Goal: Task Accomplishment & Management: Manage account settings

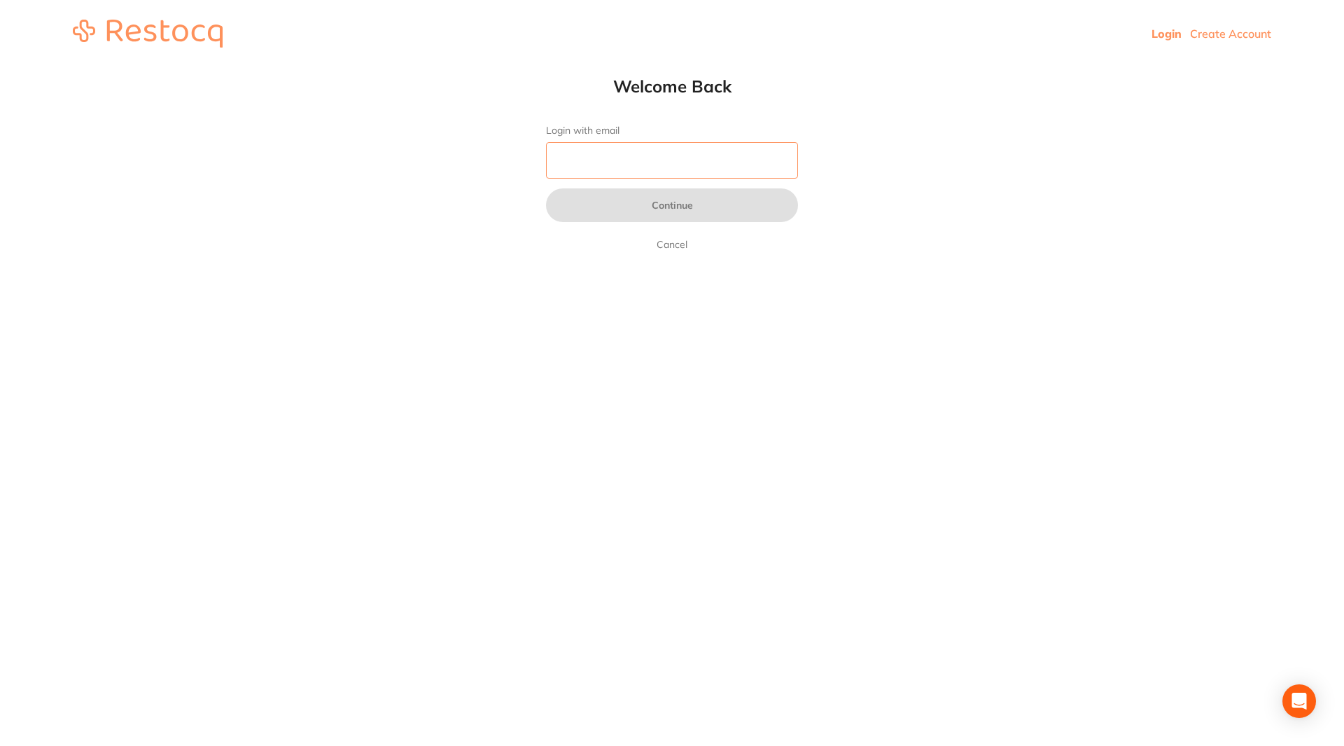
click at [652, 164] on input "Login with email" at bounding box center [672, 160] width 252 height 36
type input "[EMAIL_ADDRESS][DOMAIN_NAME]"
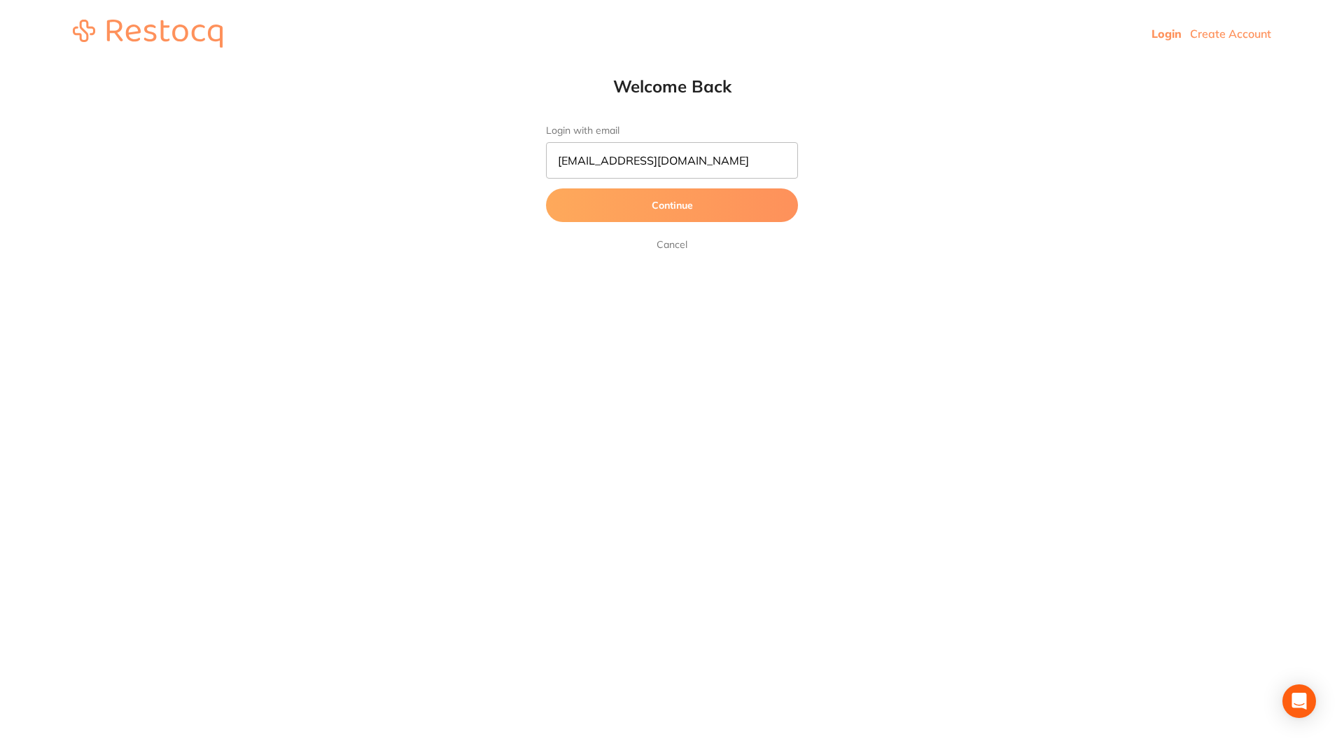
click at [669, 200] on button "Continue" at bounding box center [672, 205] width 252 height 34
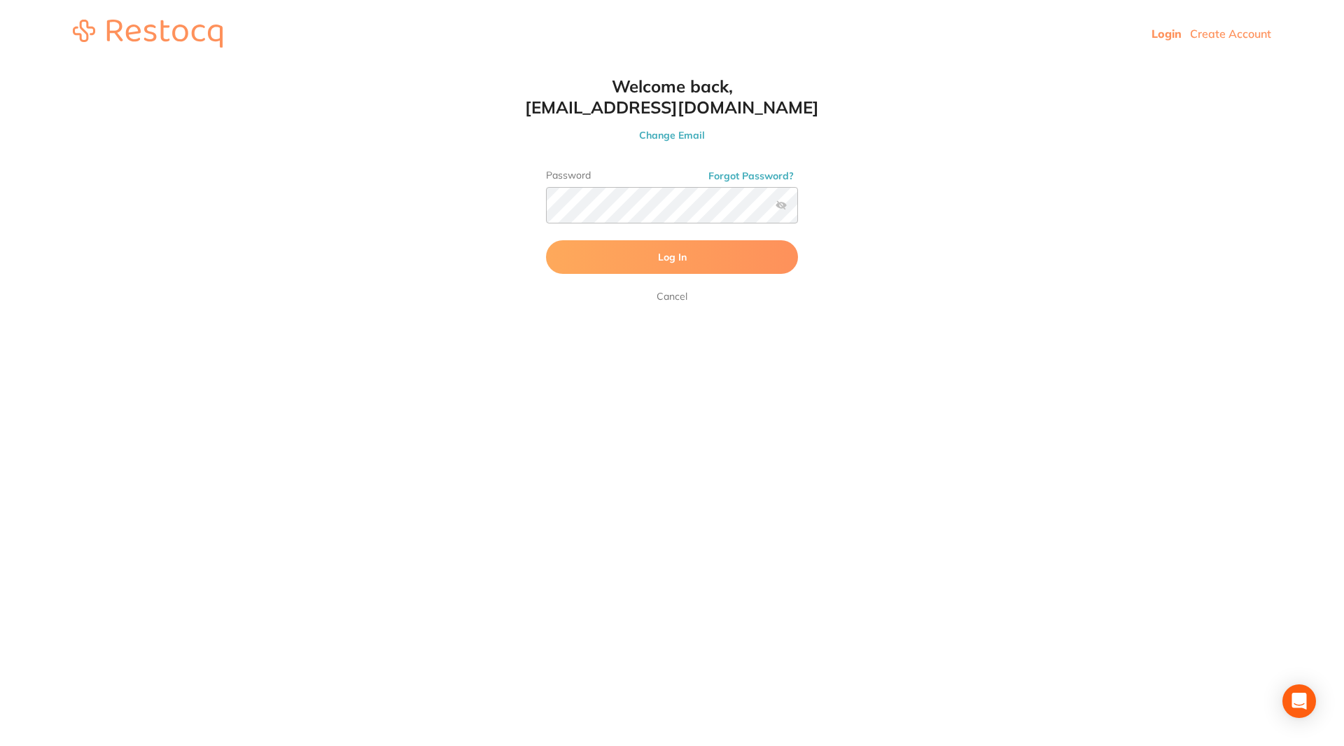
click at [655, 253] on button "Log In" at bounding box center [672, 257] width 252 height 34
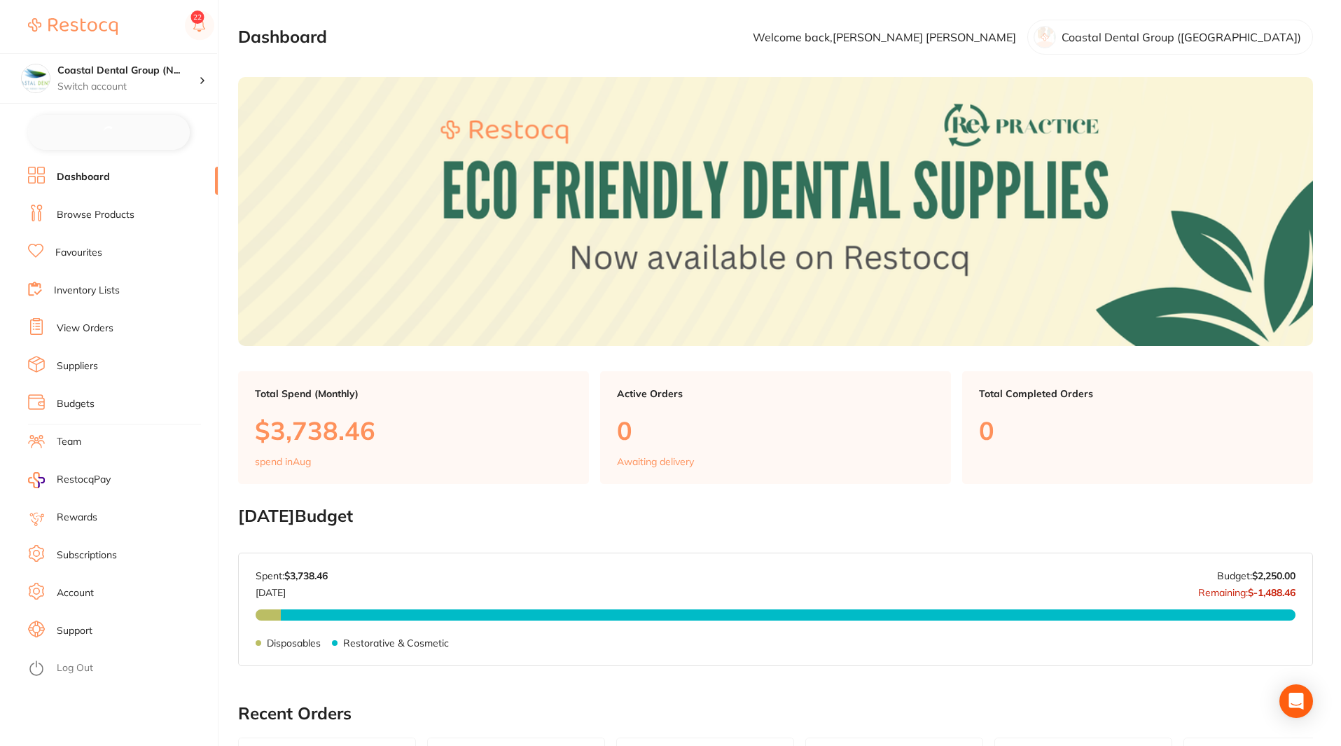
checkbox input "false"
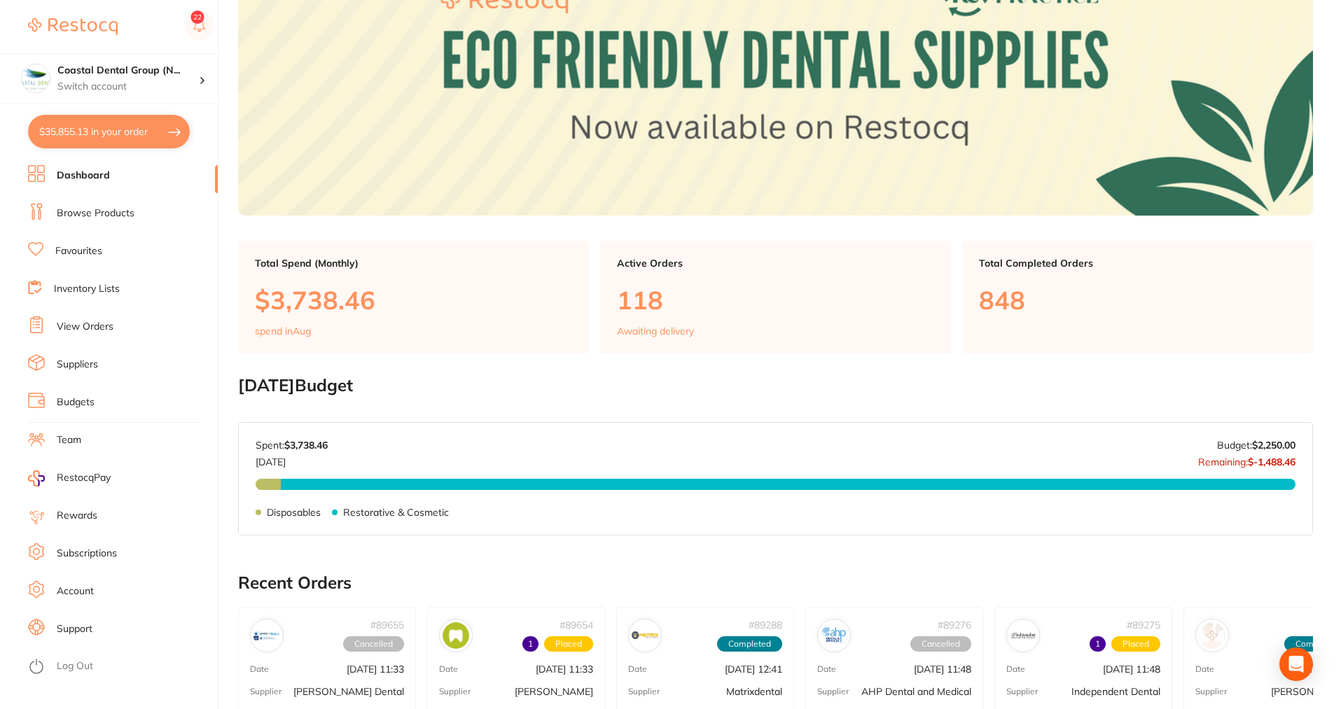
scroll to position [140, 0]
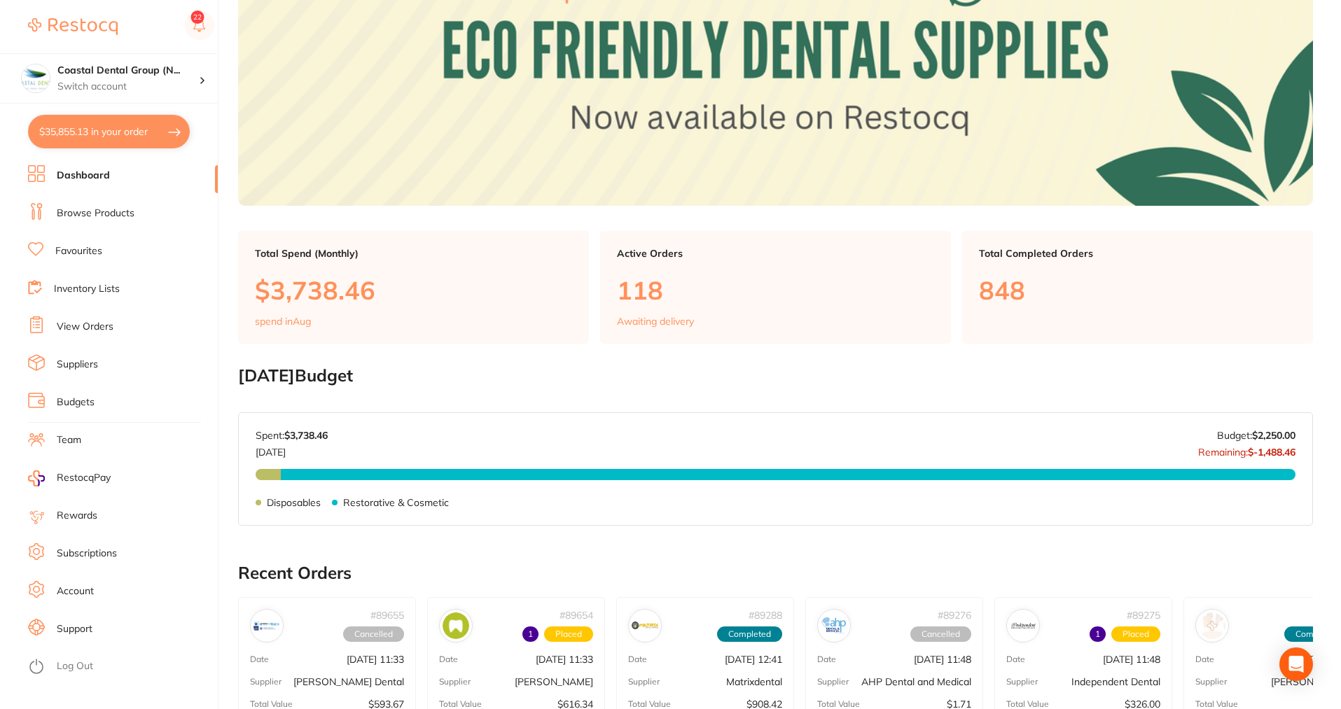
click at [83, 624] on link "Support" at bounding box center [75, 629] width 36 height 14
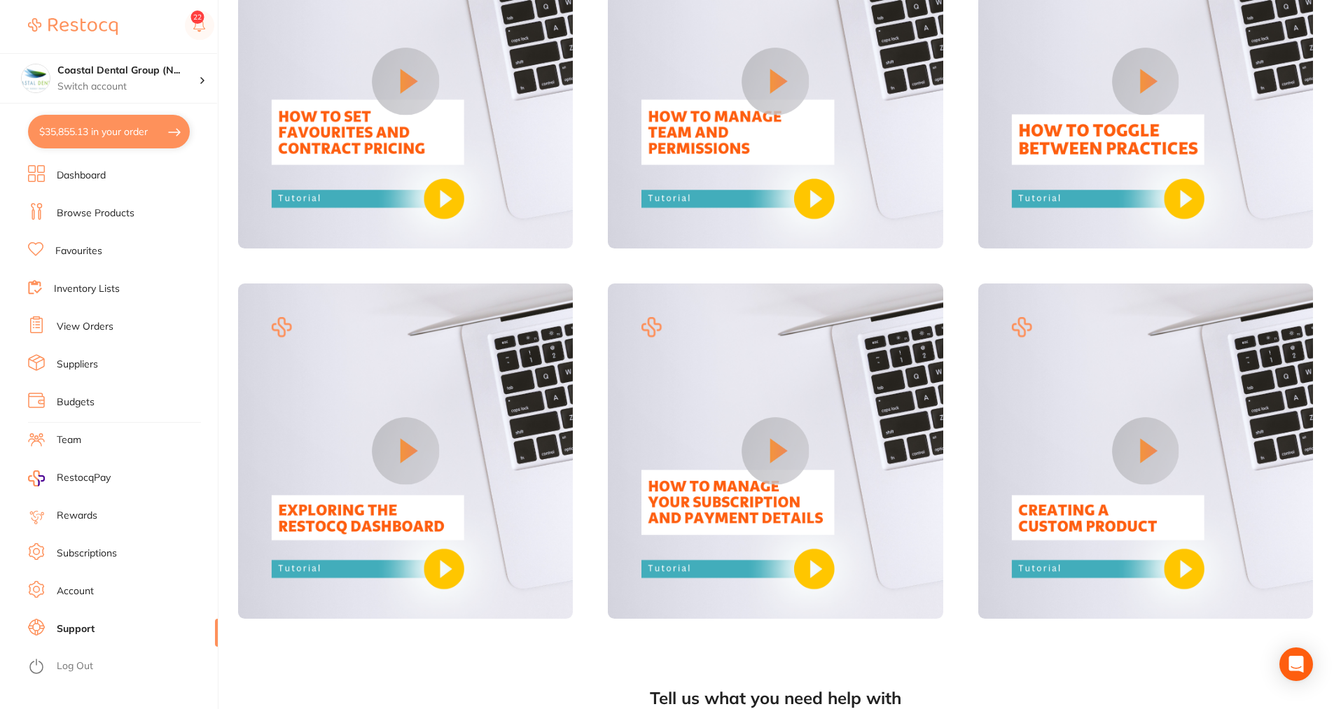
scroll to position [980, 0]
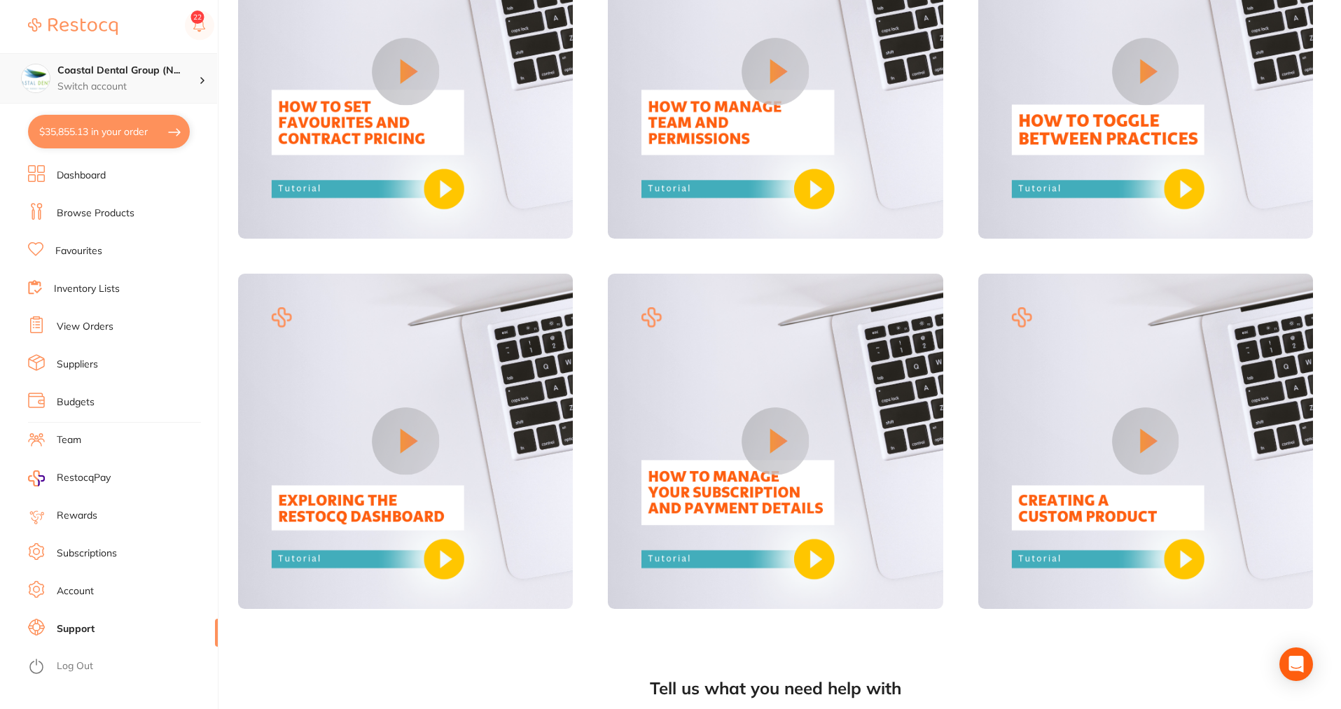
click at [145, 78] on div "Coastal Dental Group (N... Switch account" at bounding box center [127, 78] width 141 height 29
click at [193, 76] on h4 "Coastal Dental Group (N..." at bounding box center [127, 71] width 141 height 14
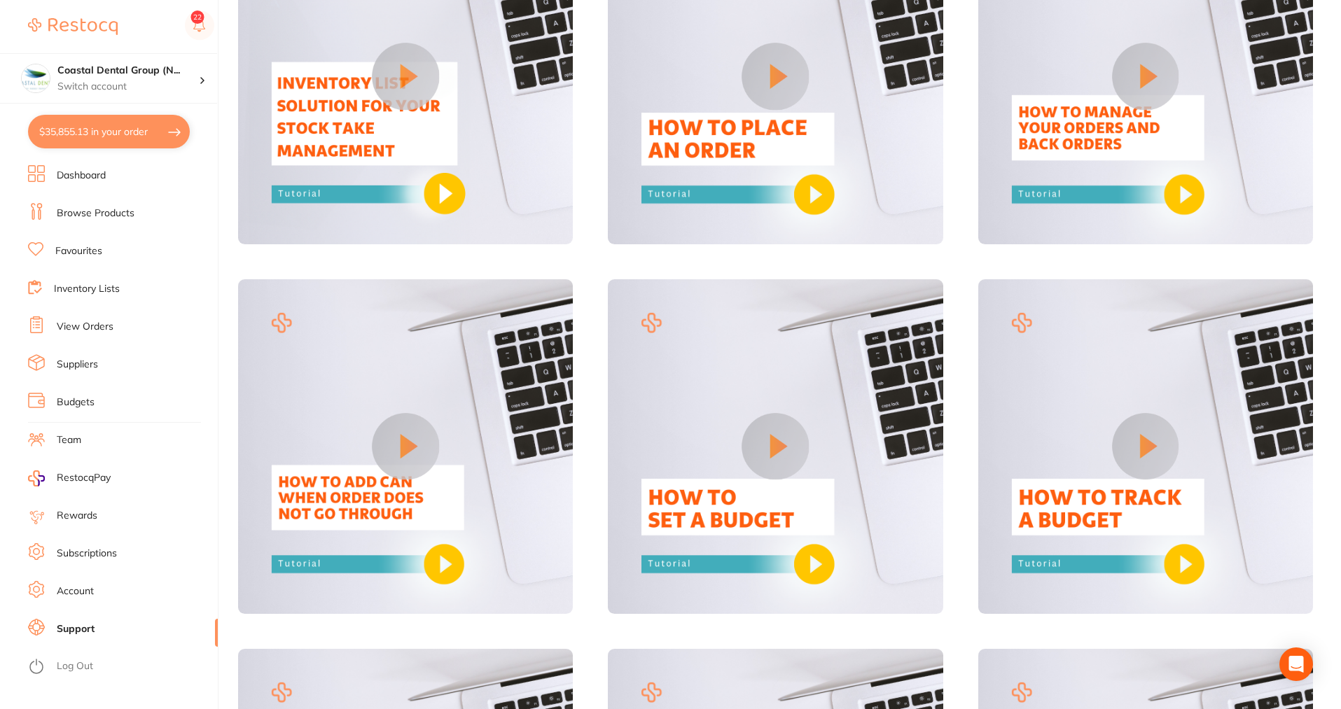
scroll to position [210, 0]
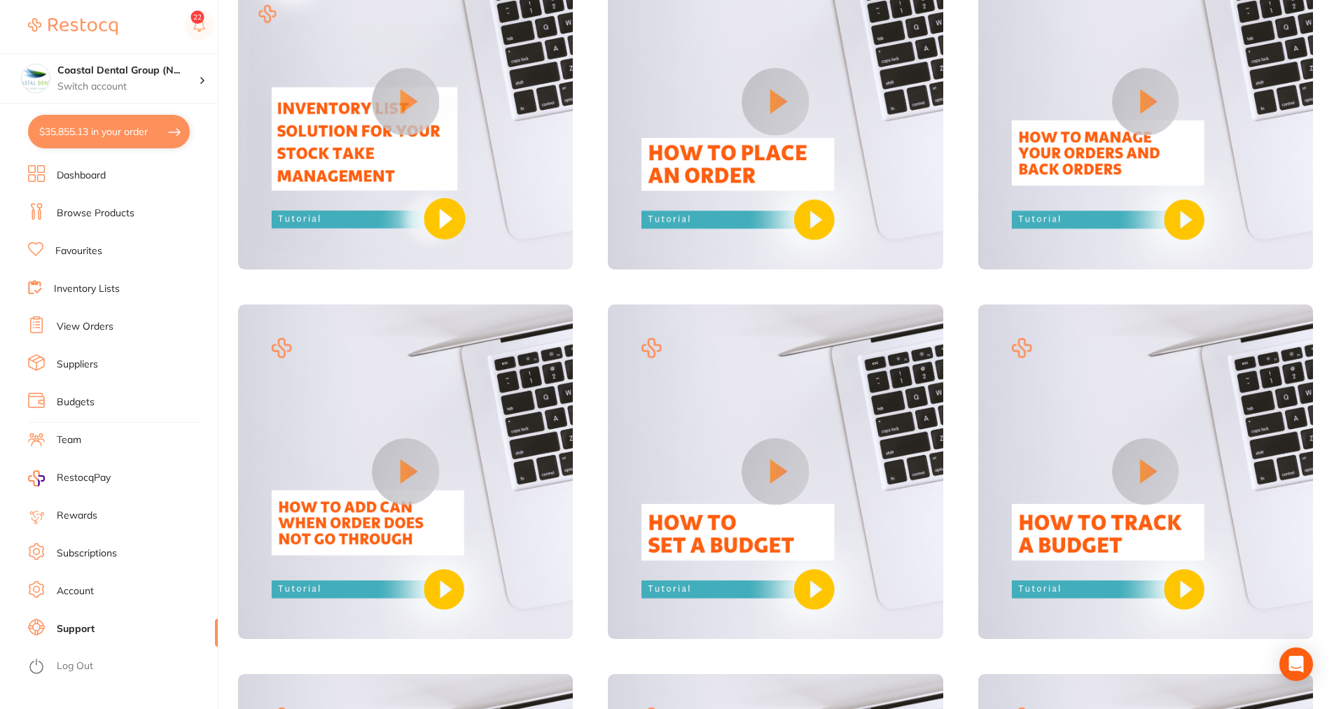
click at [81, 624] on link "Support" at bounding box center [76, 629] width 38 height 14
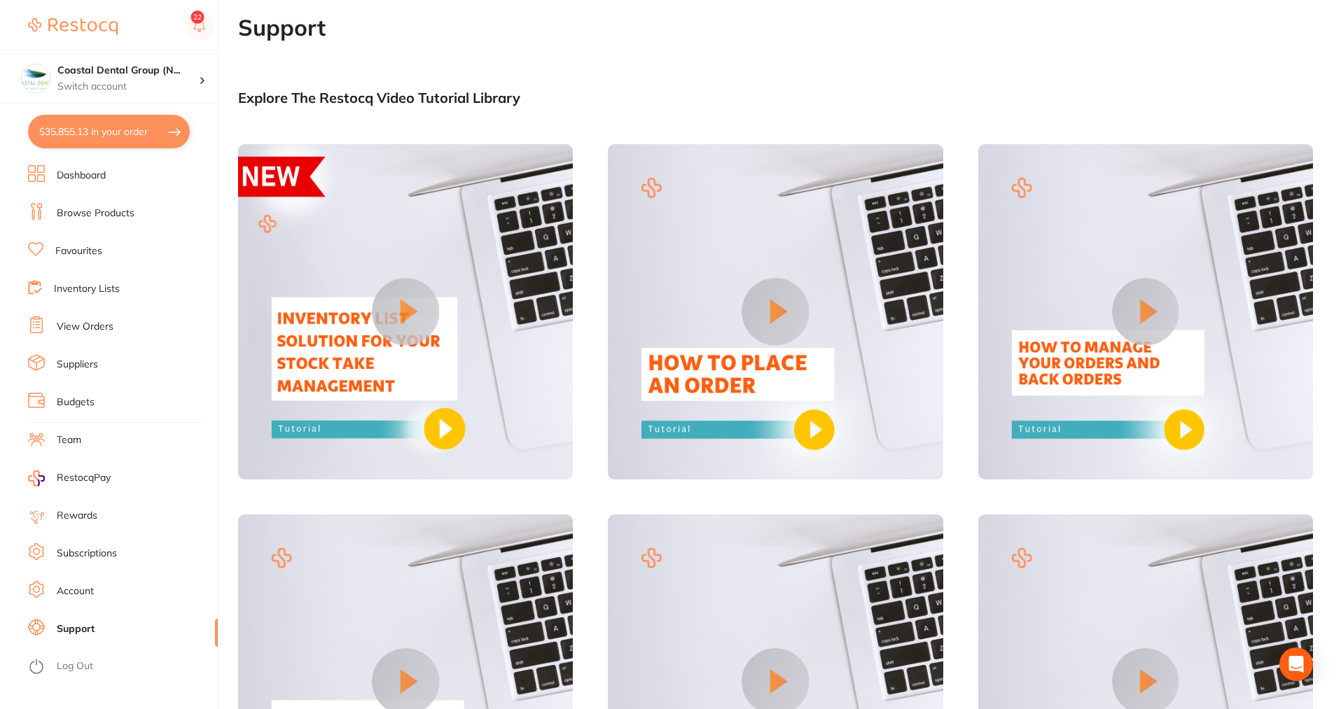
click at [62, 595] on link "Account" at bounding box center [75, 592] width 37 height 14
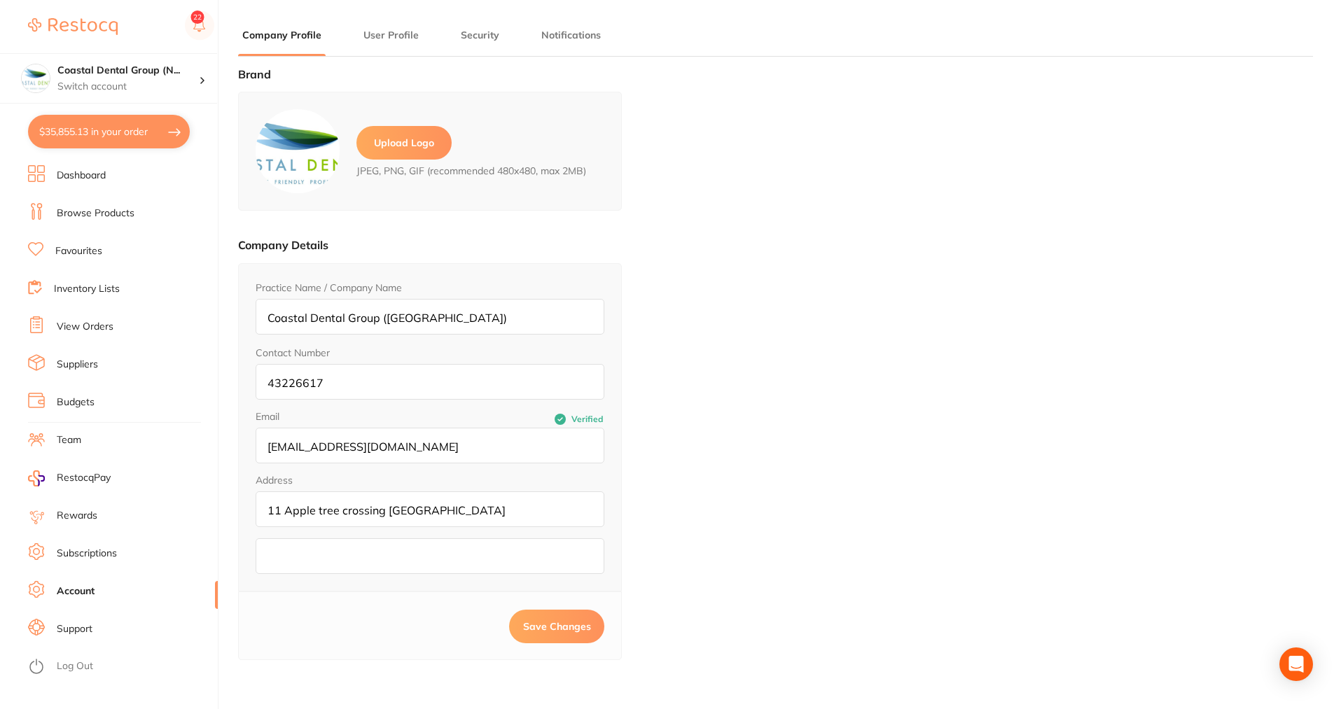
type input "[PERSON_NAME]"
type input "43226617"
type input "[EMAIL_ADDRESS][DOMAIN_NAME]"
click at [474, 37] on button "Security" at bounding box center [479, 35] width 47 height 13
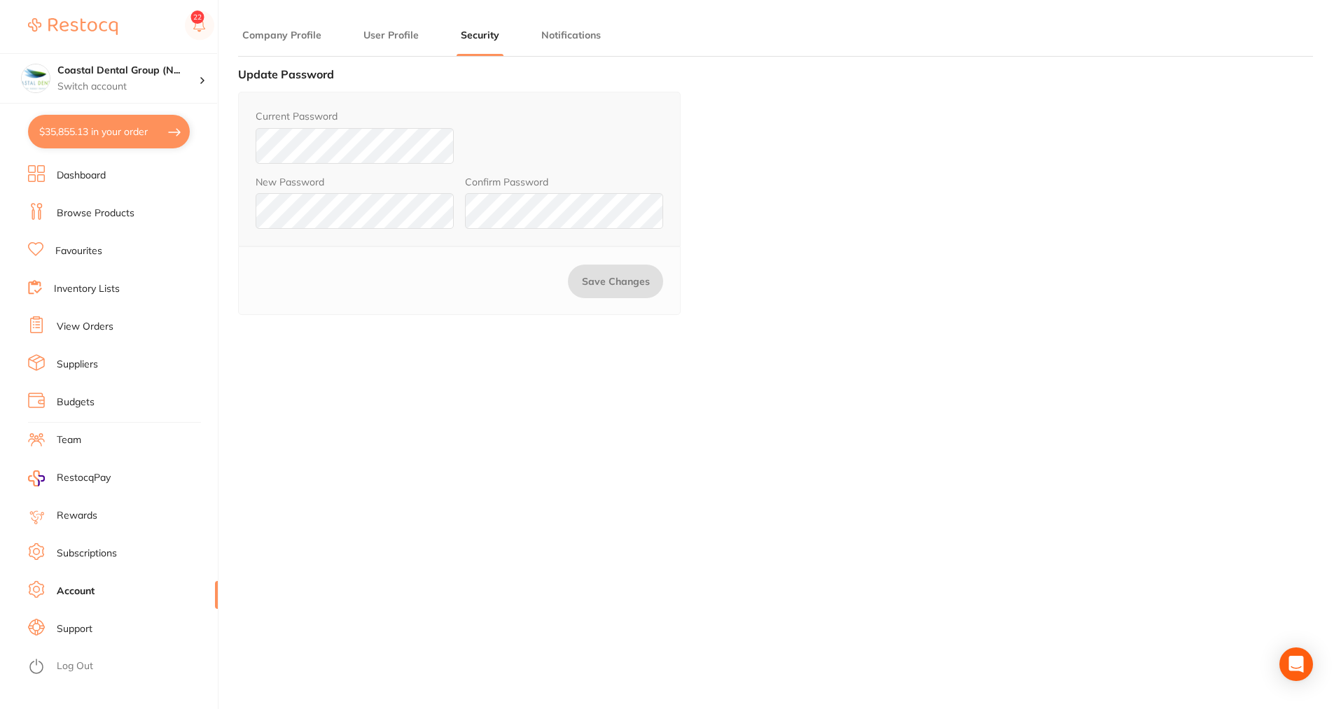
click at [568, 32] on button "Notifications" at bounding box center [571, 35] width 68 height 13
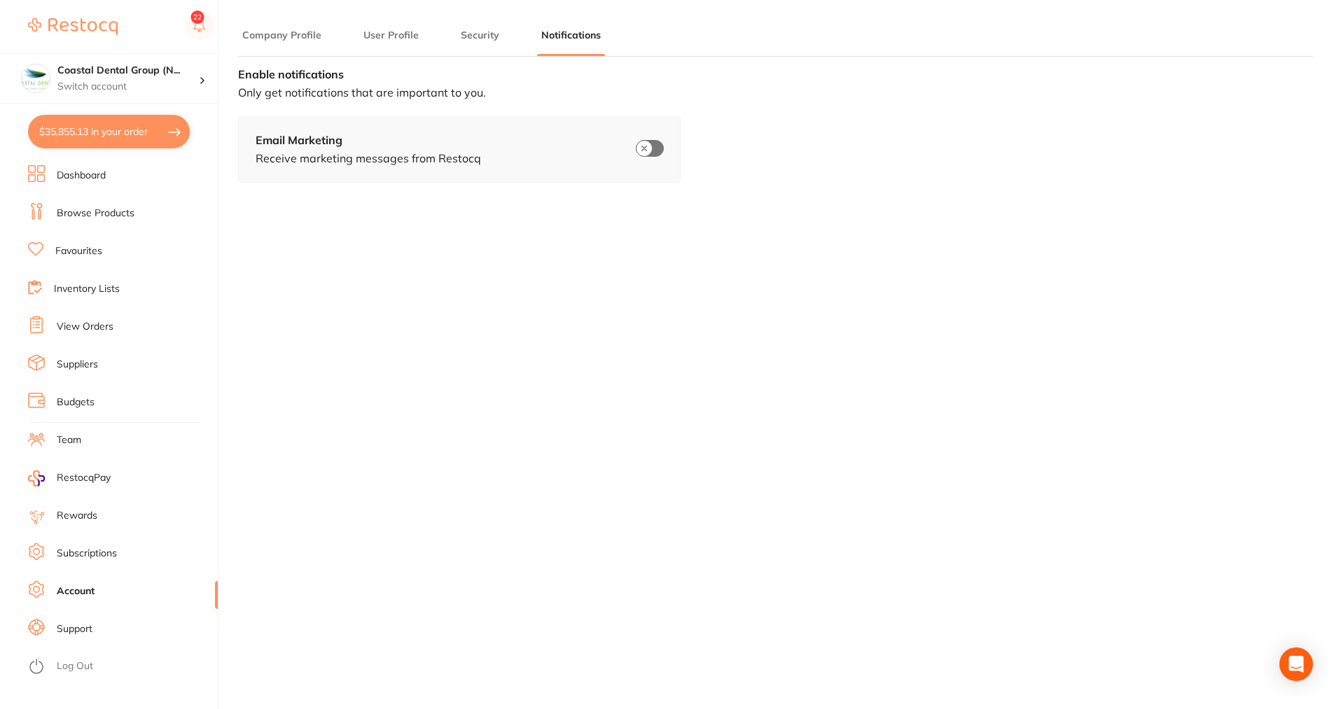
click at [272, 35] on button "Company Profile" at bounding box center [282, 35] width 88 height 13
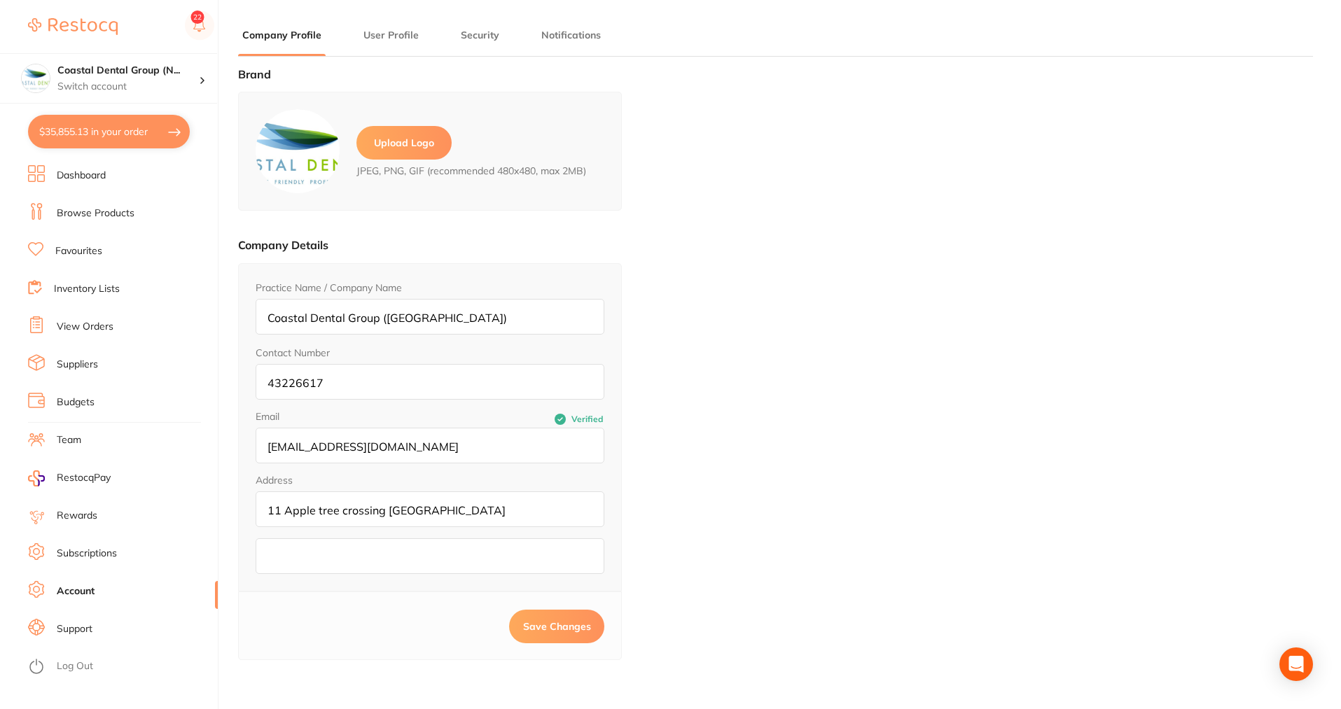
click at [95, 547] on link "Subscriptions" at bounding box center [87, 554] width 60 height 14
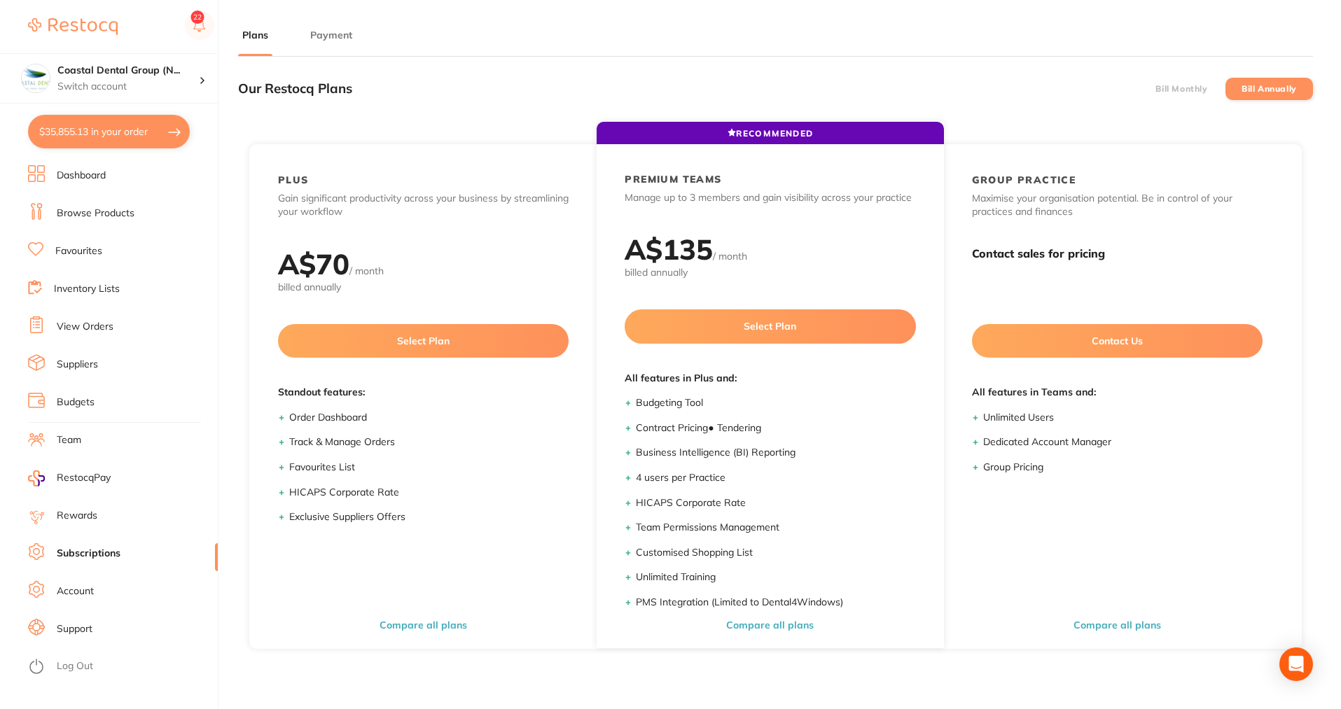
click at [324, 38] on button "Payment" at bounding box center [331, 35] width 50 height 13
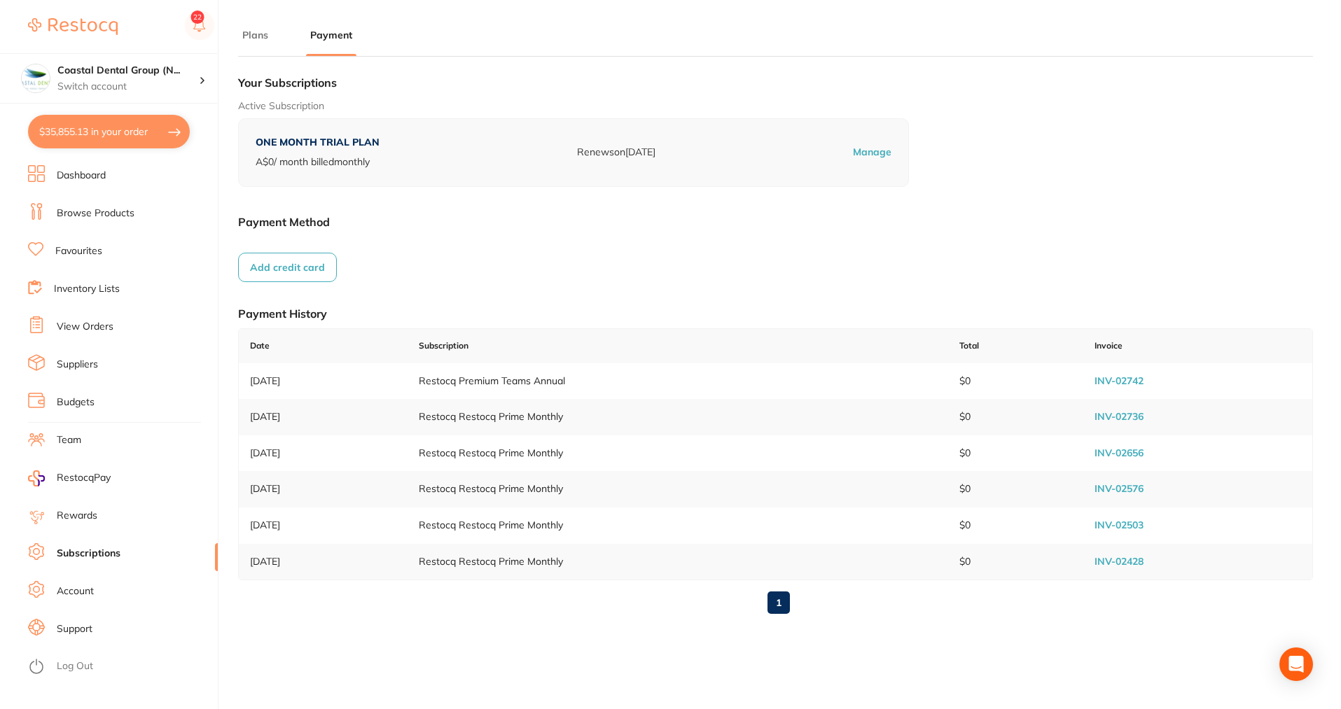
click at [83, 174] on link "Dashboard" at bounding box center [81, 176] width 49 height 14
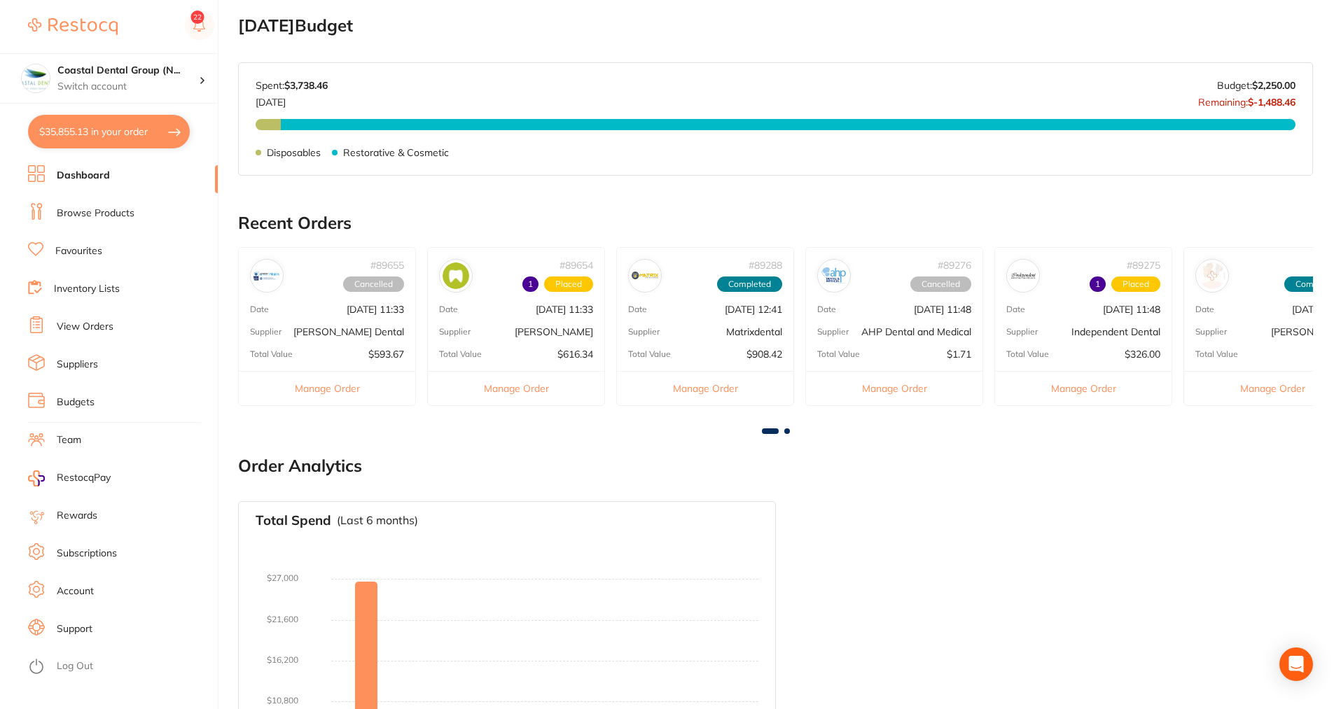
scroll to position [610, 0]
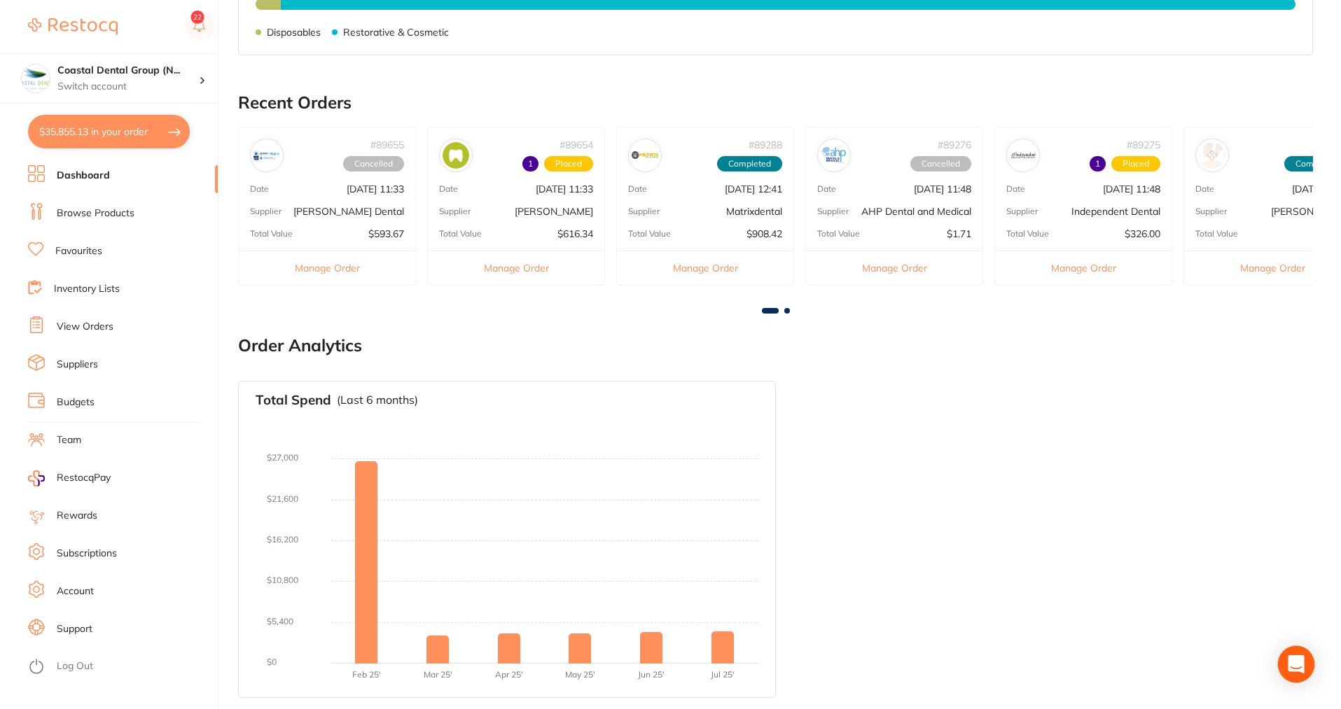
click at [1286, 658] on div "Open Intercom Messenger" at bounding box center [1296, 664] width 37 height 37
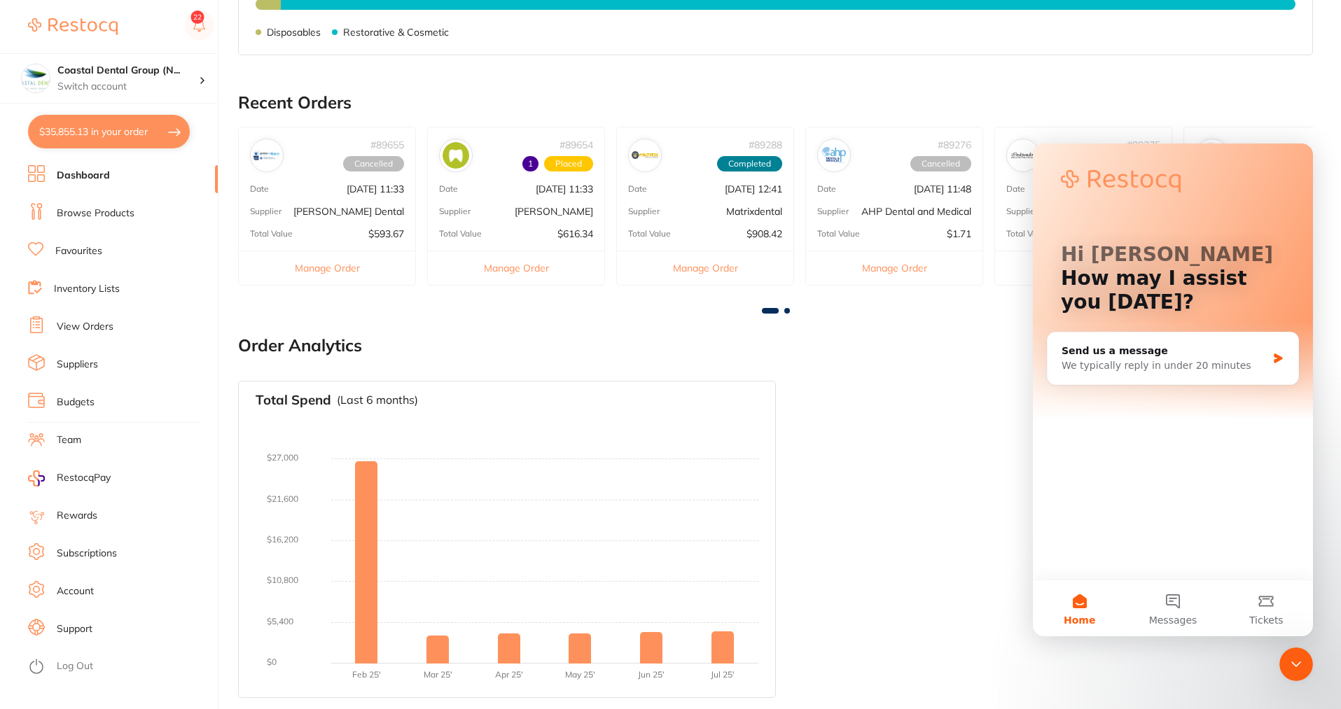
scroll to position [0, 0]
click at [1187, 92] on main "Dashboard Welcome back, Samantha Sullivan Coastal Dental Group (Newcastle) Tota…" at bounding box center [789, 50] width 1103 height 1320
click at [956, 638] on div "Total Spend (Last 6 months) No orders placed yet Charts will be shown once tran…" at bounding box center [775, 540] width 1075 height 340
click at [1143, 674] on div "Total Spend (Last 6 months) No orders placed yet Charts will be shown once tran…" at bounding box center [775, 540] width 1075 height 340
click at [910, 602] on div "Total Spend (Last 6 months) No orders placed yet Charts will be shown once tran…" at bounding box center [775, 540] width 1075 height 340
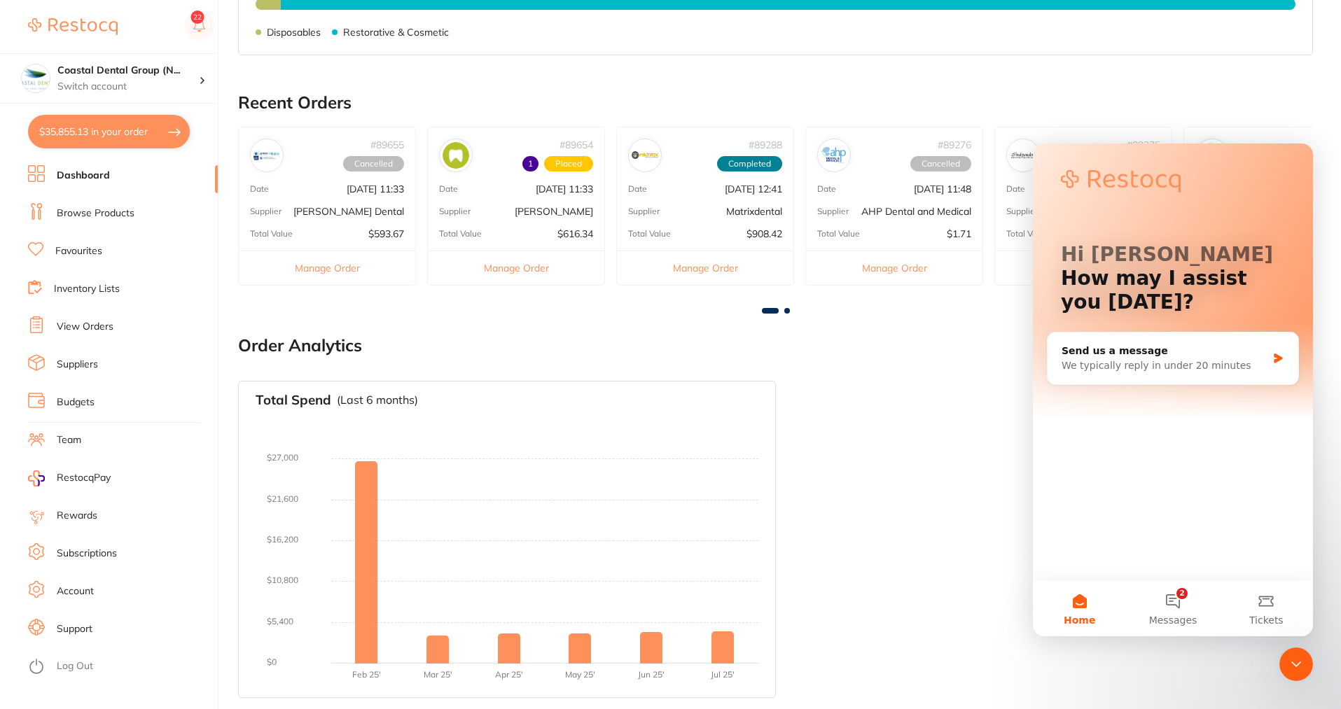
click at [1268, 120] on section "Recent Orders # 89655 Cancelled Date Aug 8 2025, 11:33 Supplier Erskine Dental …" at bounding box center [775, 203] width 1075 height 221
click at [974, 657] on div "Total Spend (Last 6 months) No orders placed yet Charts will be shown once tran…" at bounding box center [775, 540] width 1075 height 340
click at [76, 362] on link "Suppliers" at bounding box center [77, 365] width 41 height 14
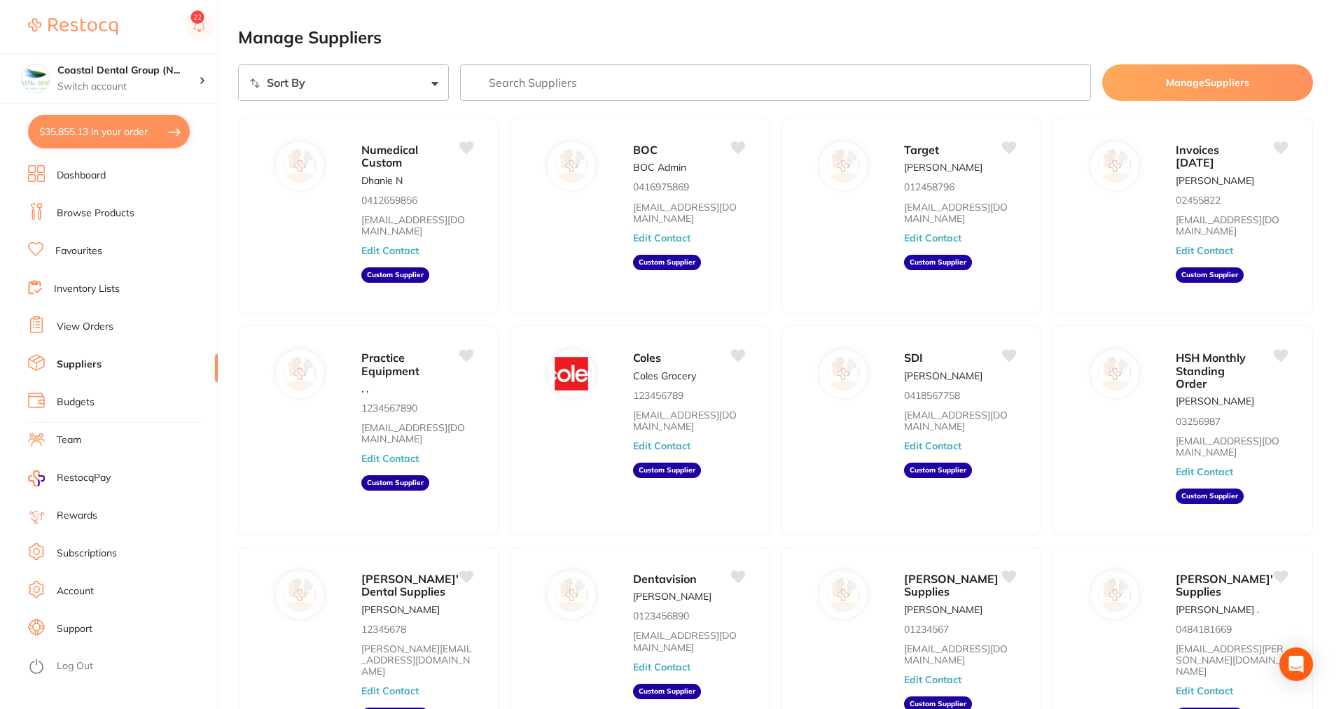
click at [78, 442] on link "Team" at bounding box center [69, 440] width 25 height 14
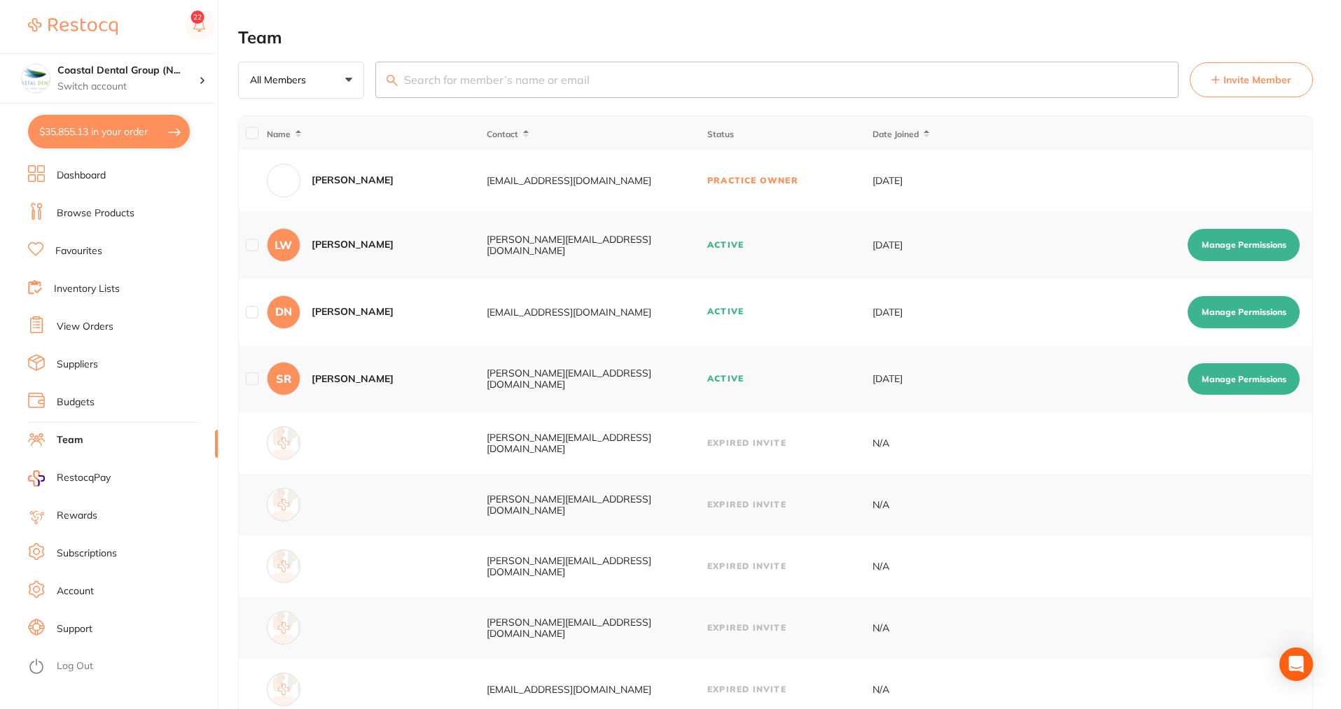
click at [1248, 81] on span "Invite Member" at bounding box center [1257, 80] width 68 height 14
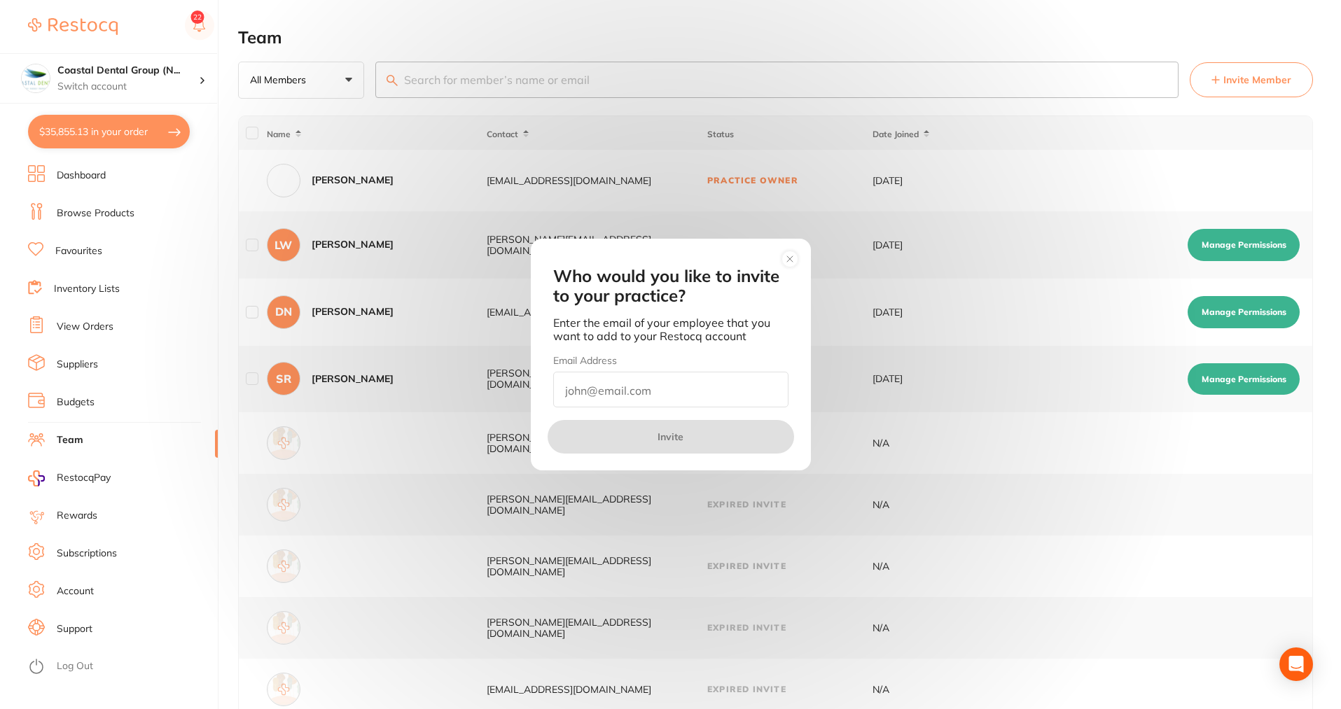
click at [789, 263] on circle at bounding box center [789, 259] width 16 height 16
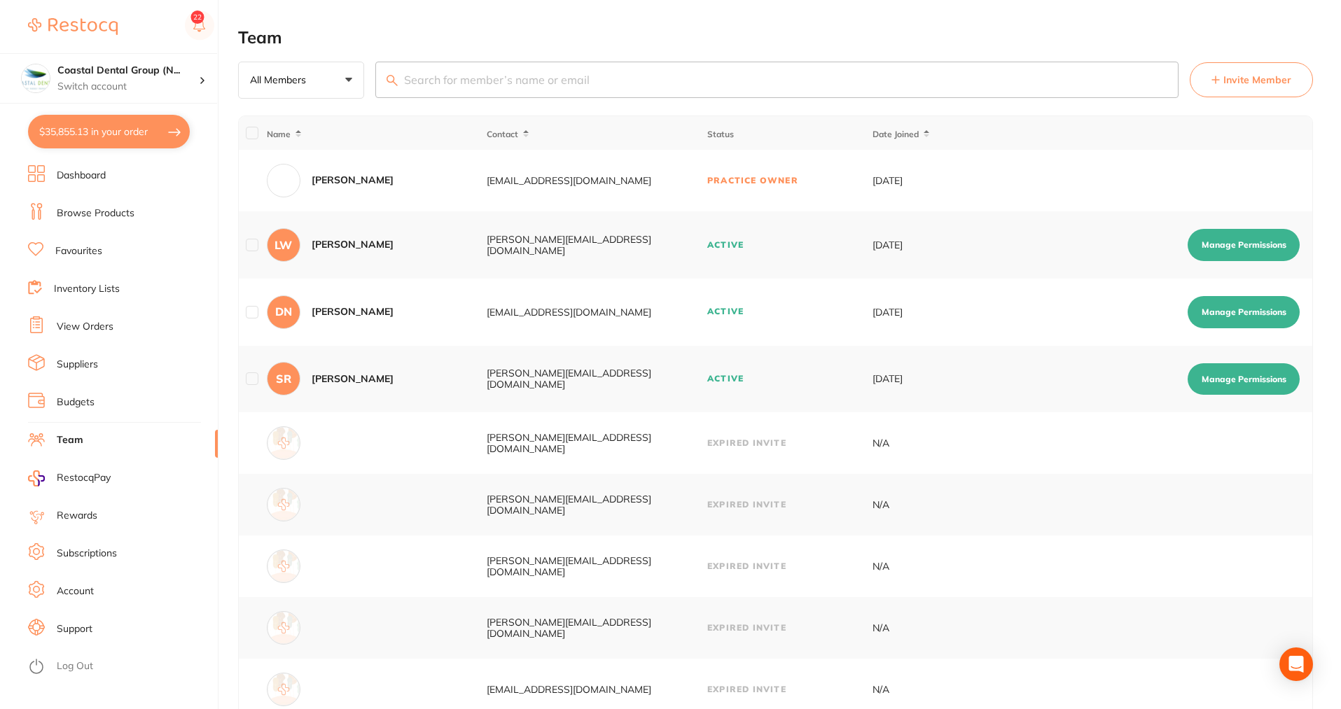
click at [1247, 242] on button "Manage Permissions" at bounding box center [1243, 245] width 112 height 32
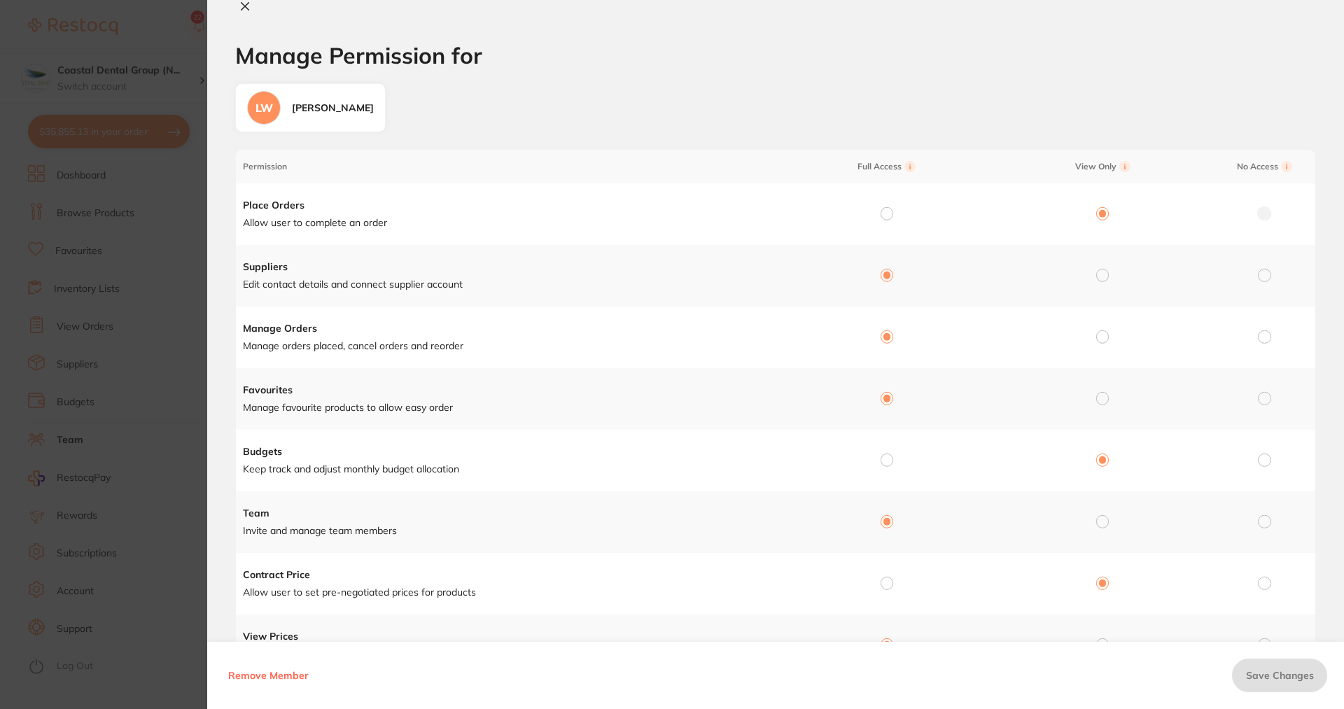
click at [245, 13] on button at bounding box center [245, 7] width 20 height 15
checkbox input "false"
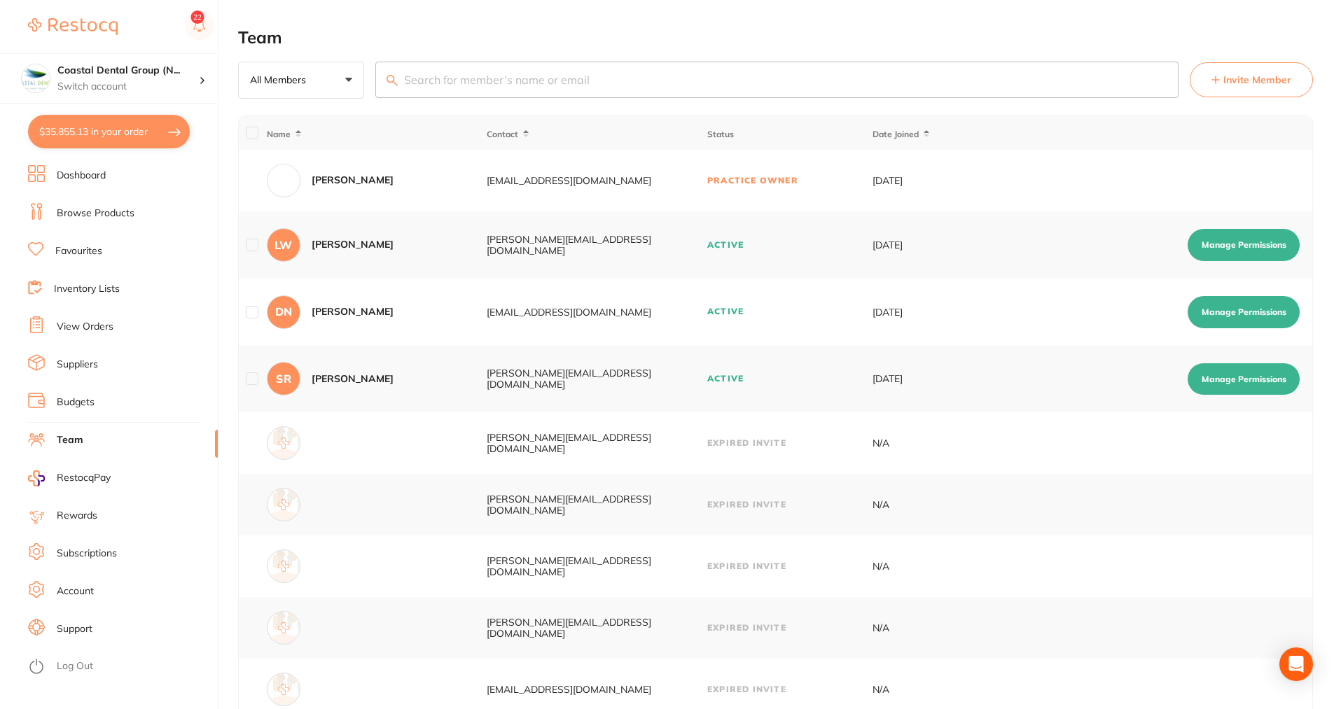
click at [1261, 84] on span "Invite Member" at bounding box center [1257, 80] width 68 height 14
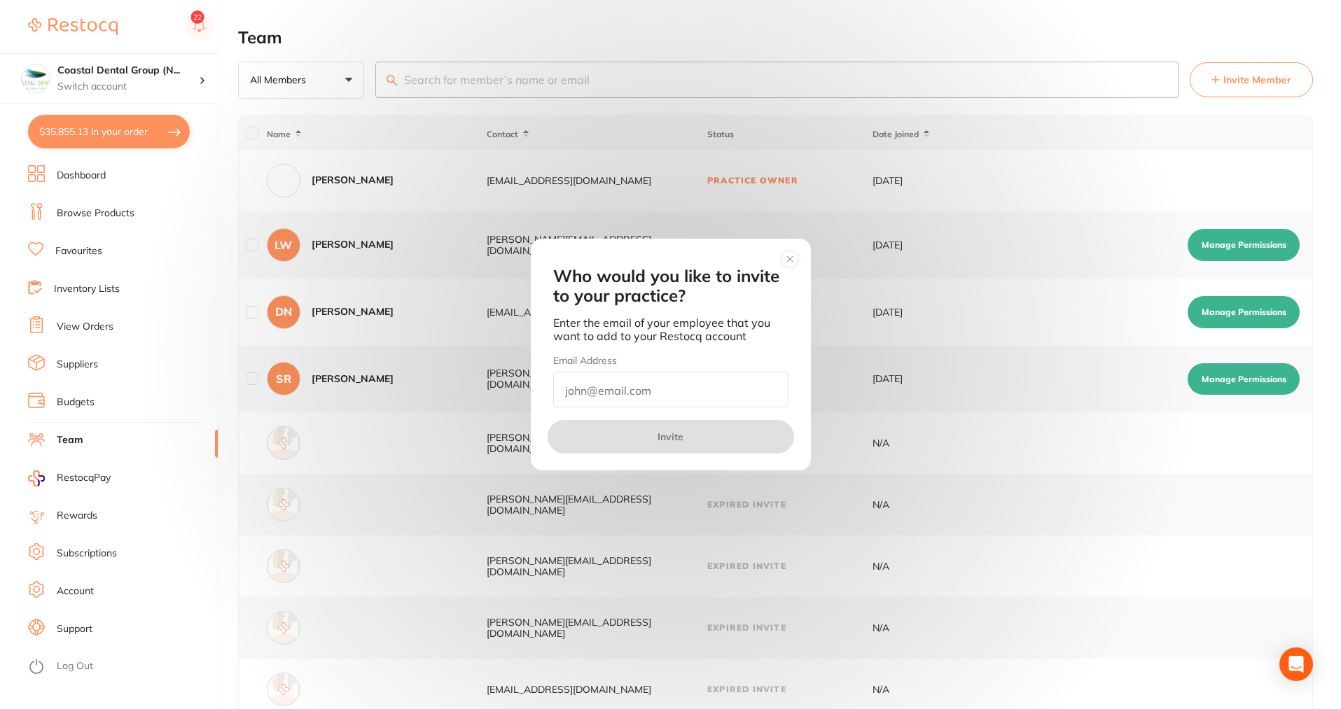
click at [789, 258] on circle at bounding box center [789, 259] width 16 height 16
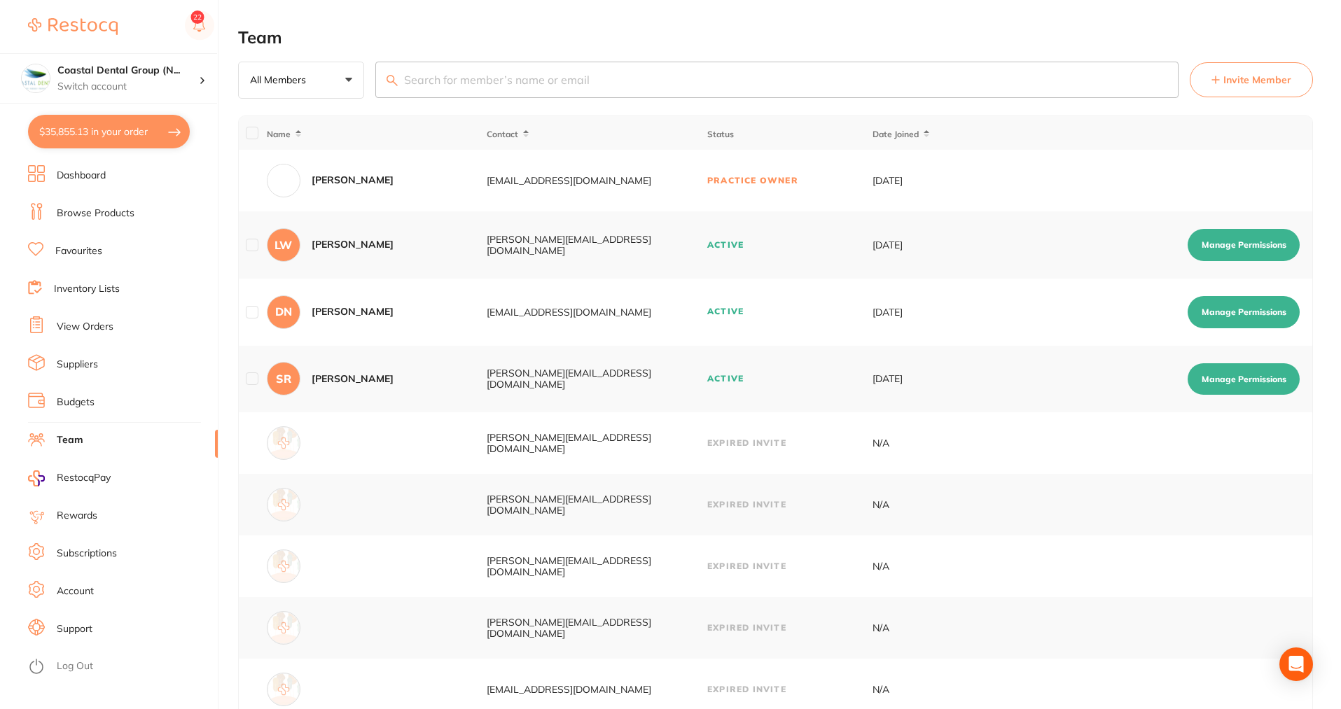
click at [77, 404] on link "Budgets" at bounding box center [76, 403] width 38 height 14
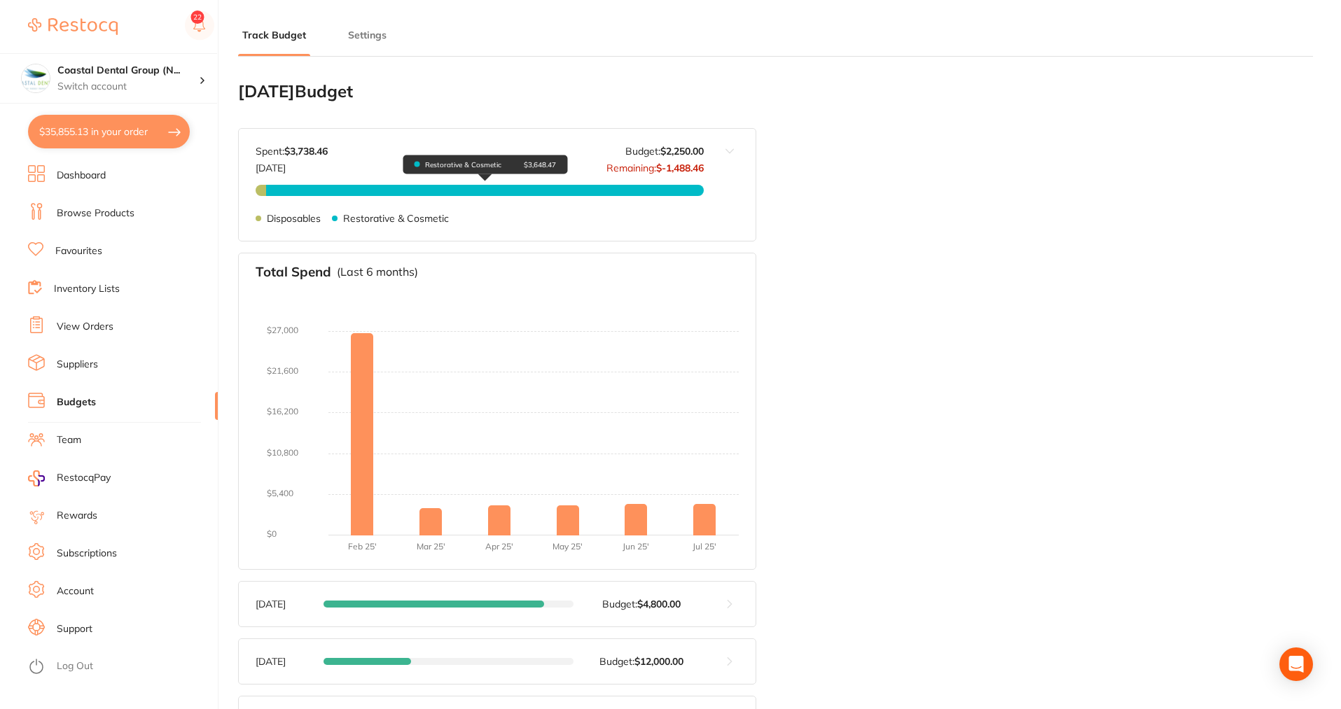
type input "10,000"
type input "2,250"
type input "5.0"
type input "45,000"
type input "2,250"
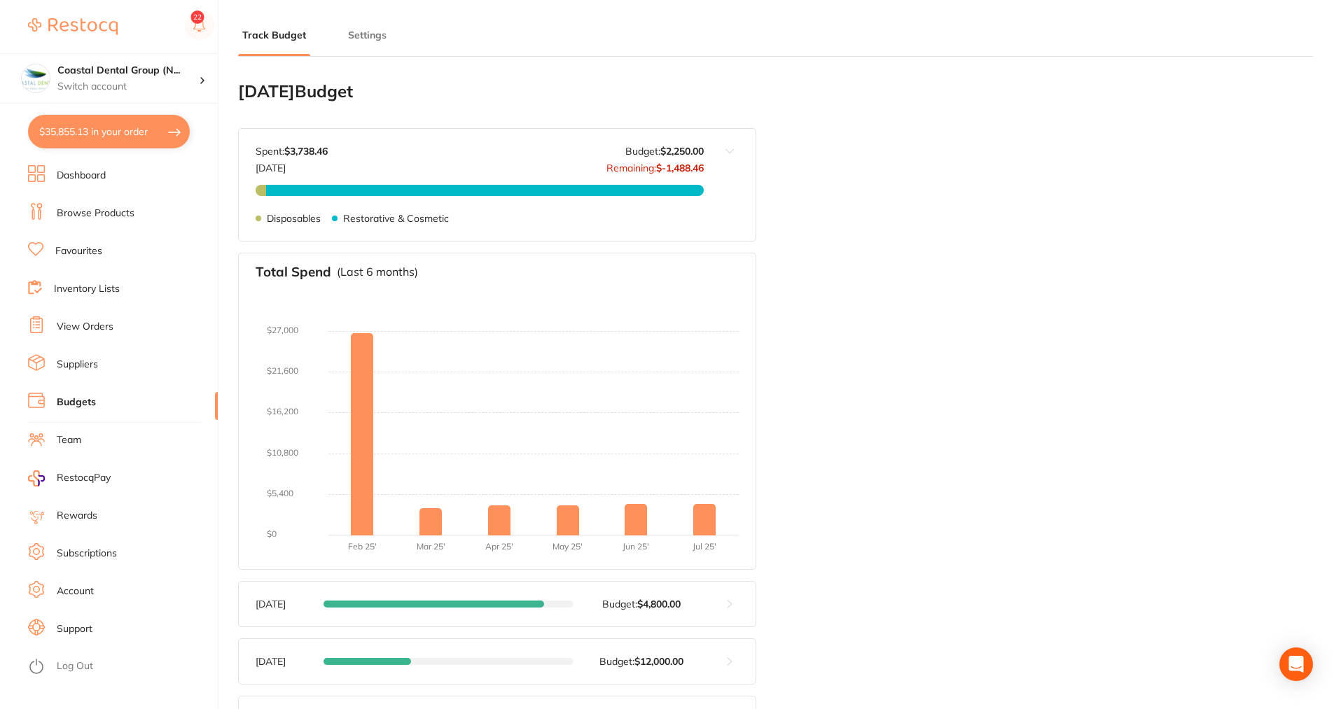
click at [363, 30] on button "Settings" at bounding box center [367, 35] width 47 height 13
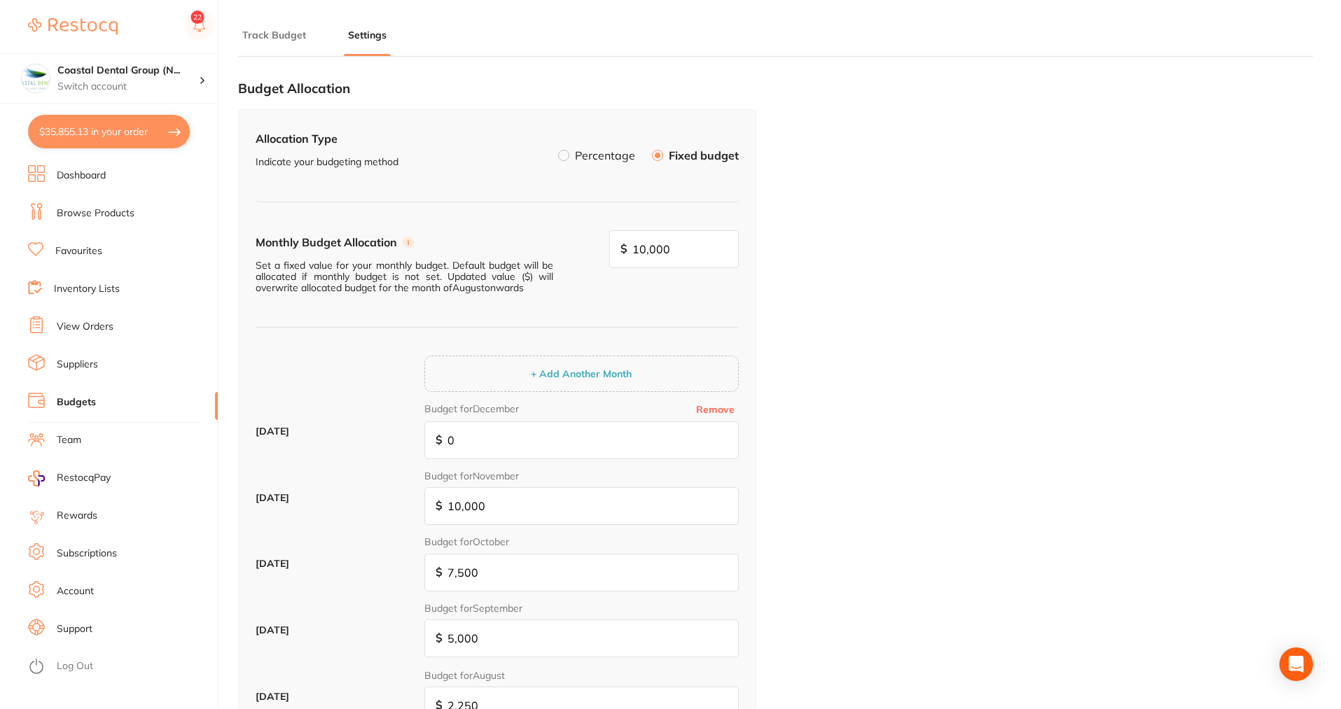
click at [567, 156] on label at bounding box center [563, 155] width 11 height 11
click at [558, 150] on input "Percentage" at bounding box center [558, 150] width 0 height 0
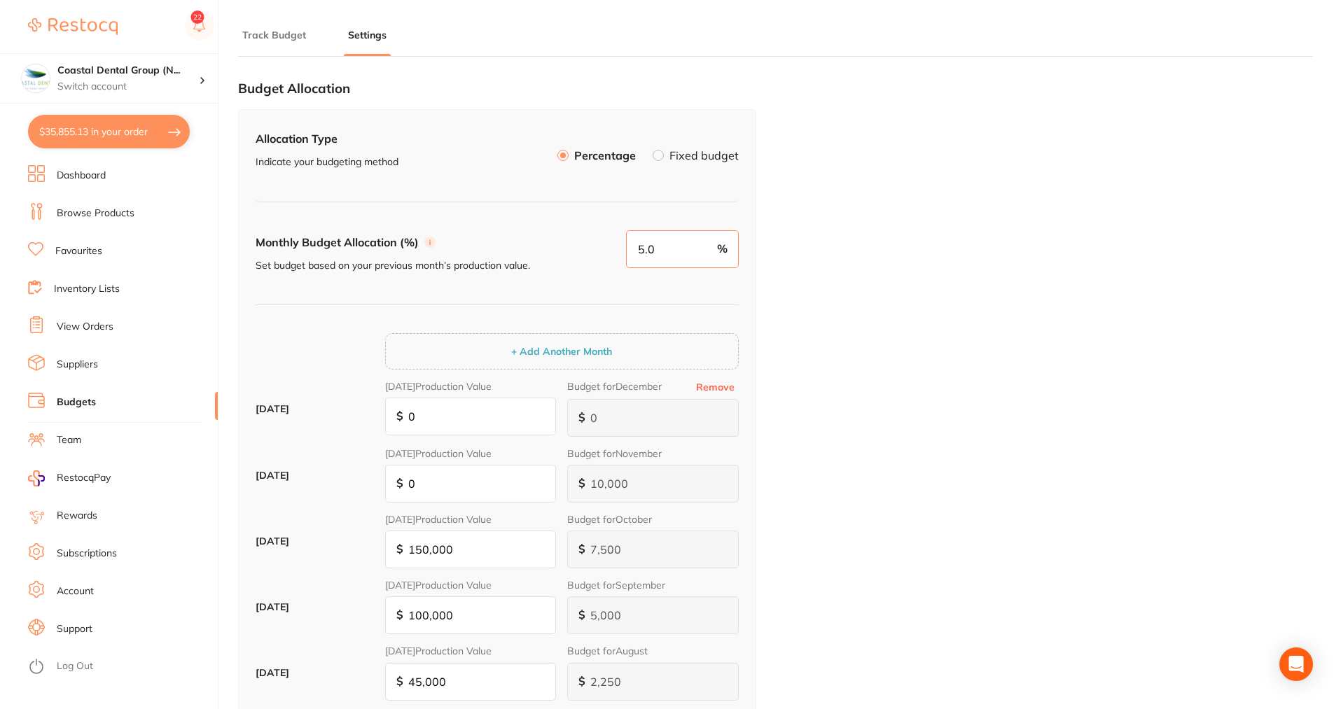
click at [668, 249] on input "5.0" at bounding box center [682, 249] width 113 height 38
type input "0"
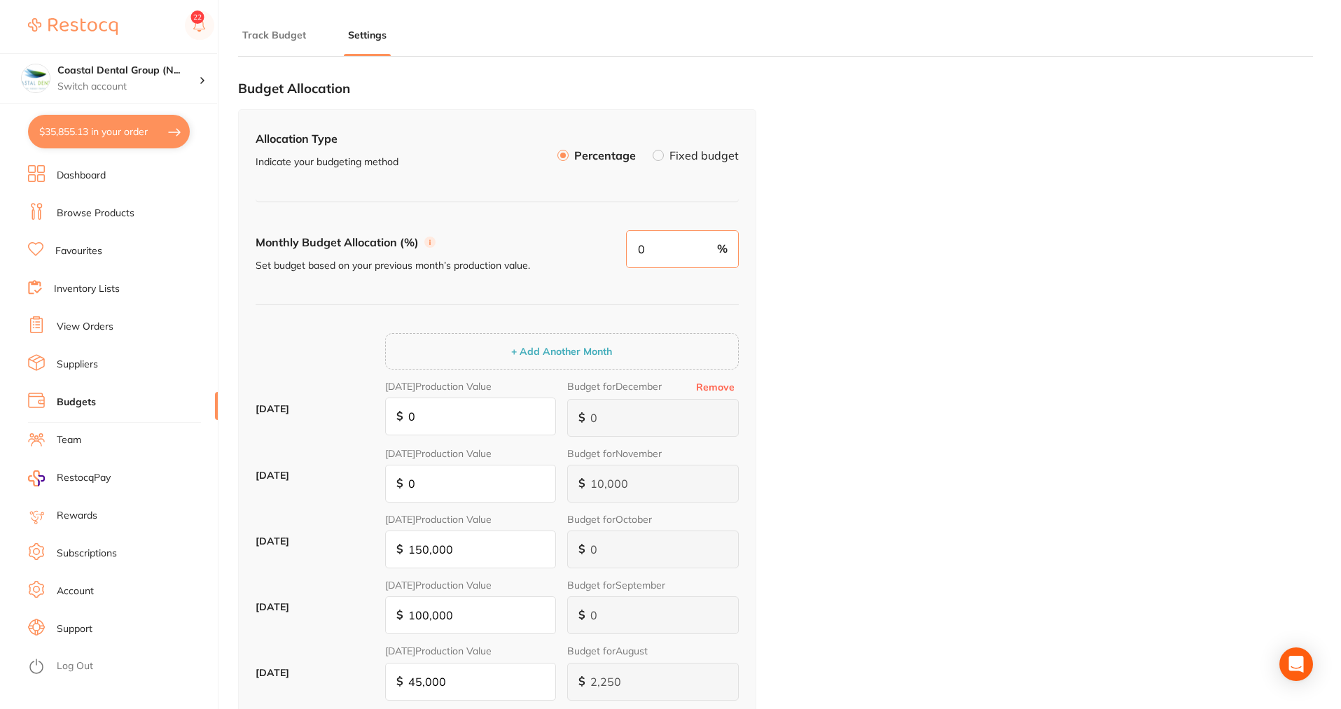
type input "0"
type input "3"
type input "1,350"
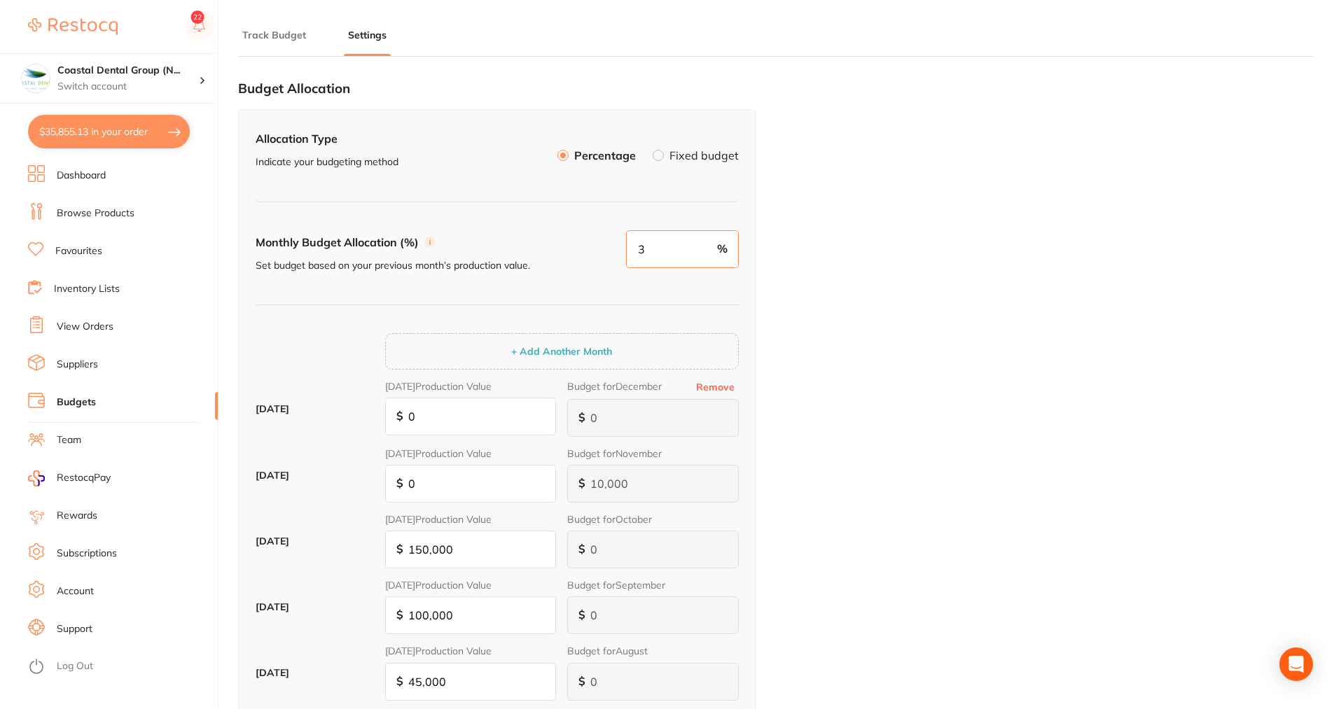
type input "1,350"
type input "4,500"
type input "3,000"
type input "4,500"
type input "3,000"
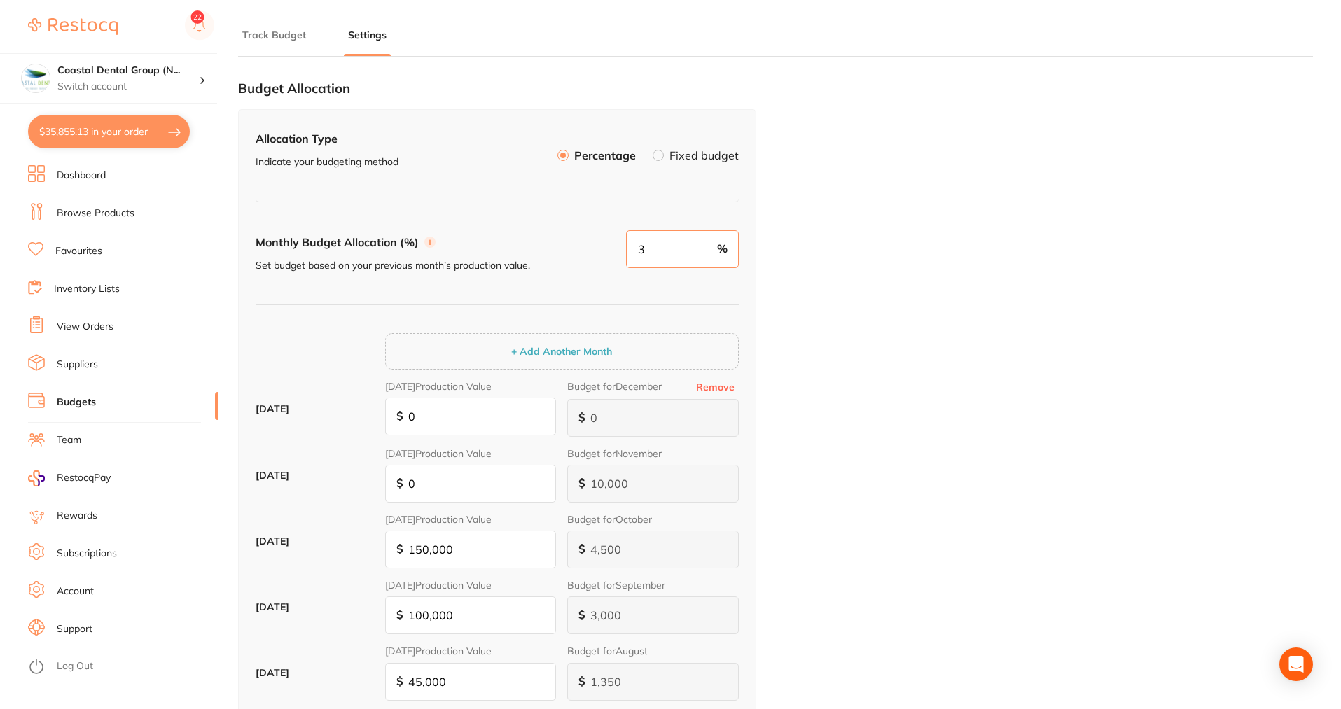
scroll to position [140, 0]
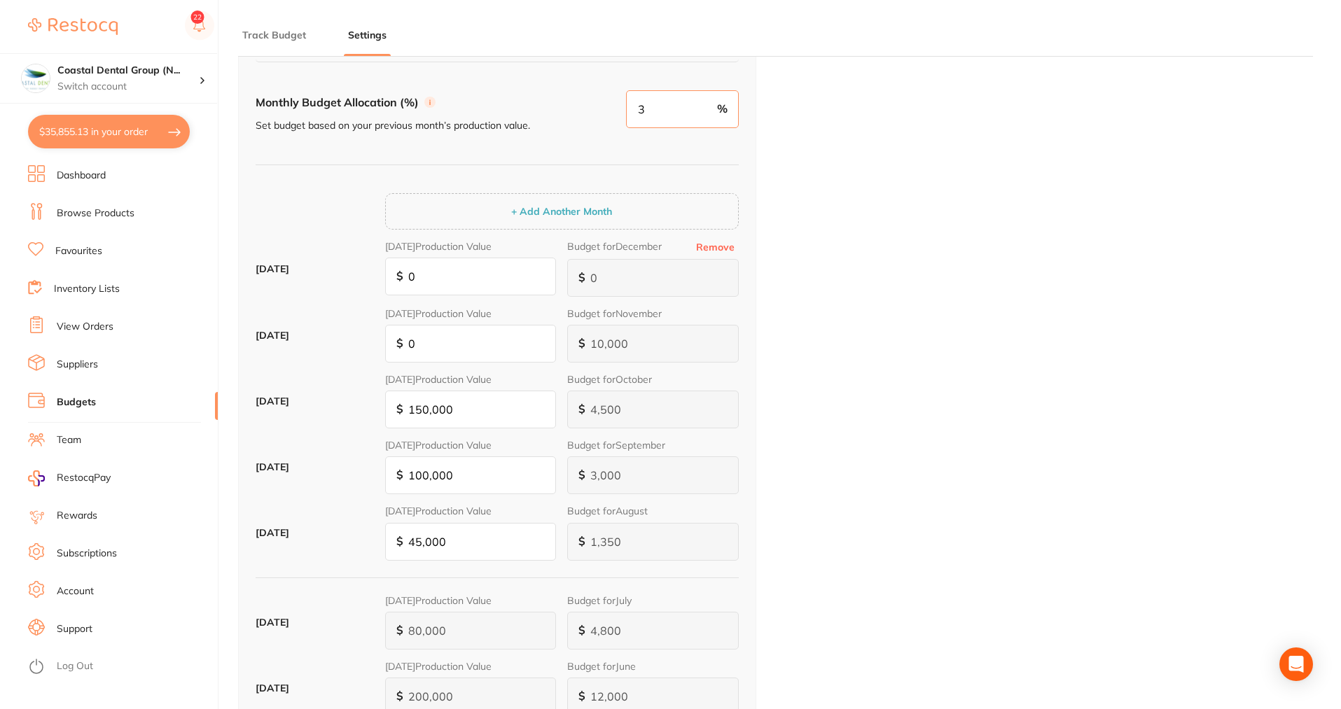
type input "3"
click at [480, 404] on input "150,000" at bounding box center [471, 410] width 172 height 38
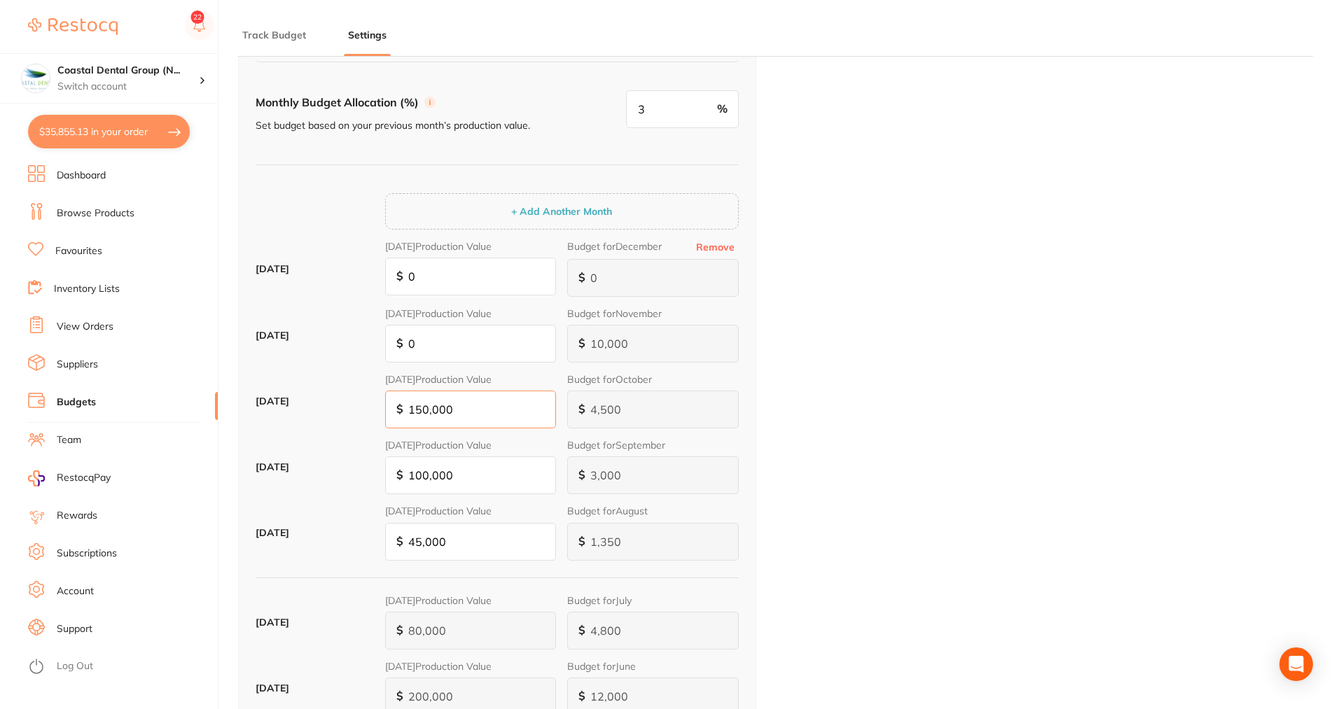
type input "2"
type input "0"
type input "25"
type input "1"
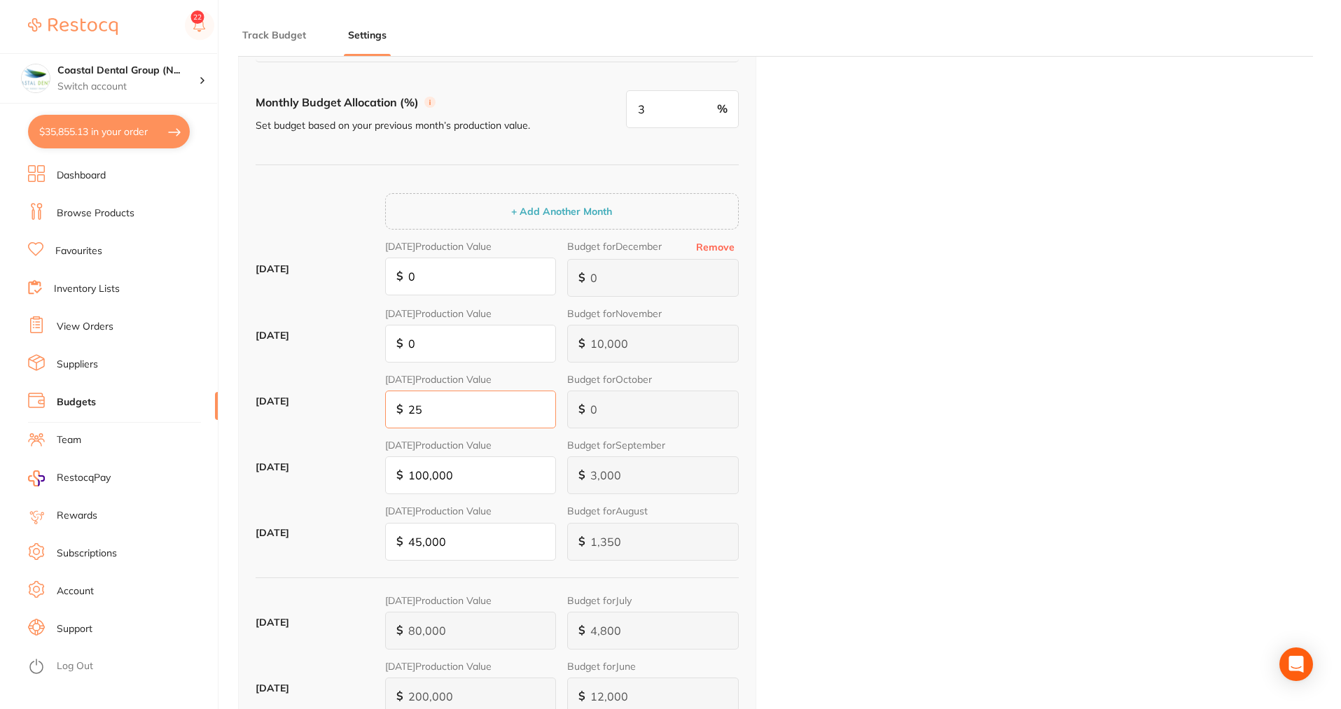
type input "1"
type input "2,500"
type input "75"
type input "250,000"
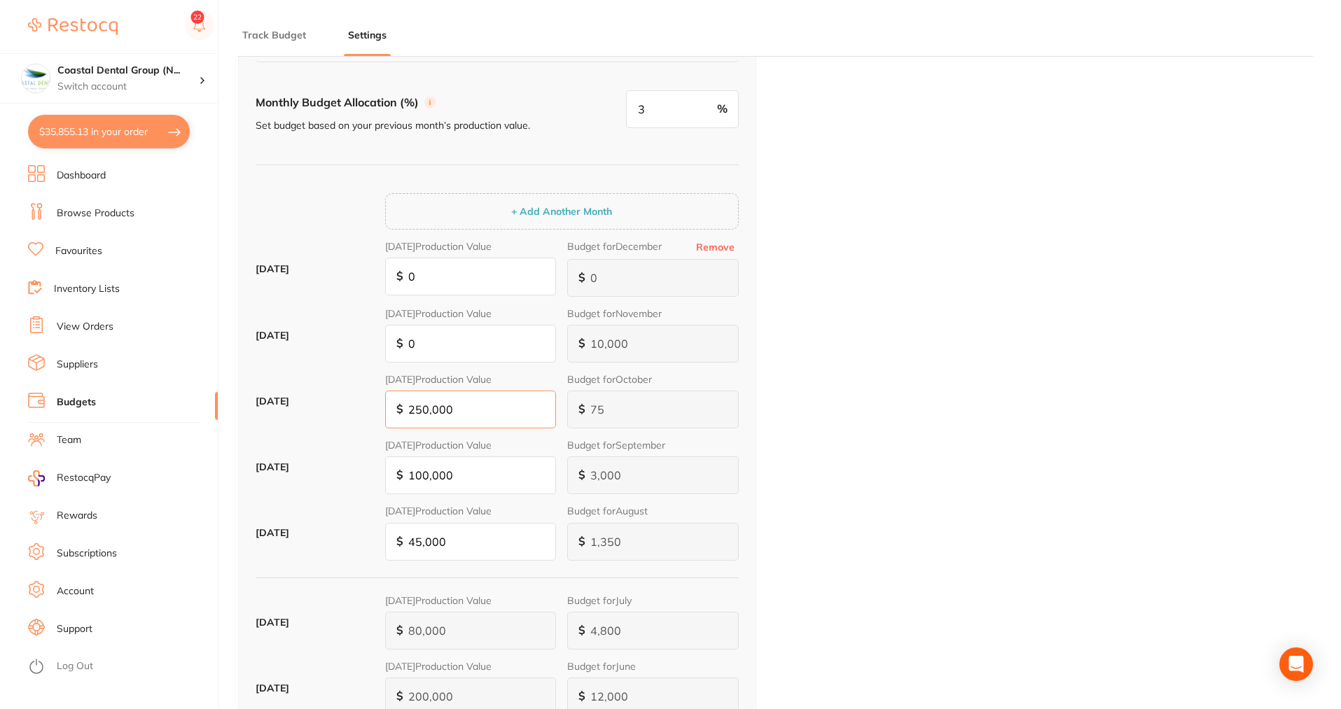
type input "7,500"
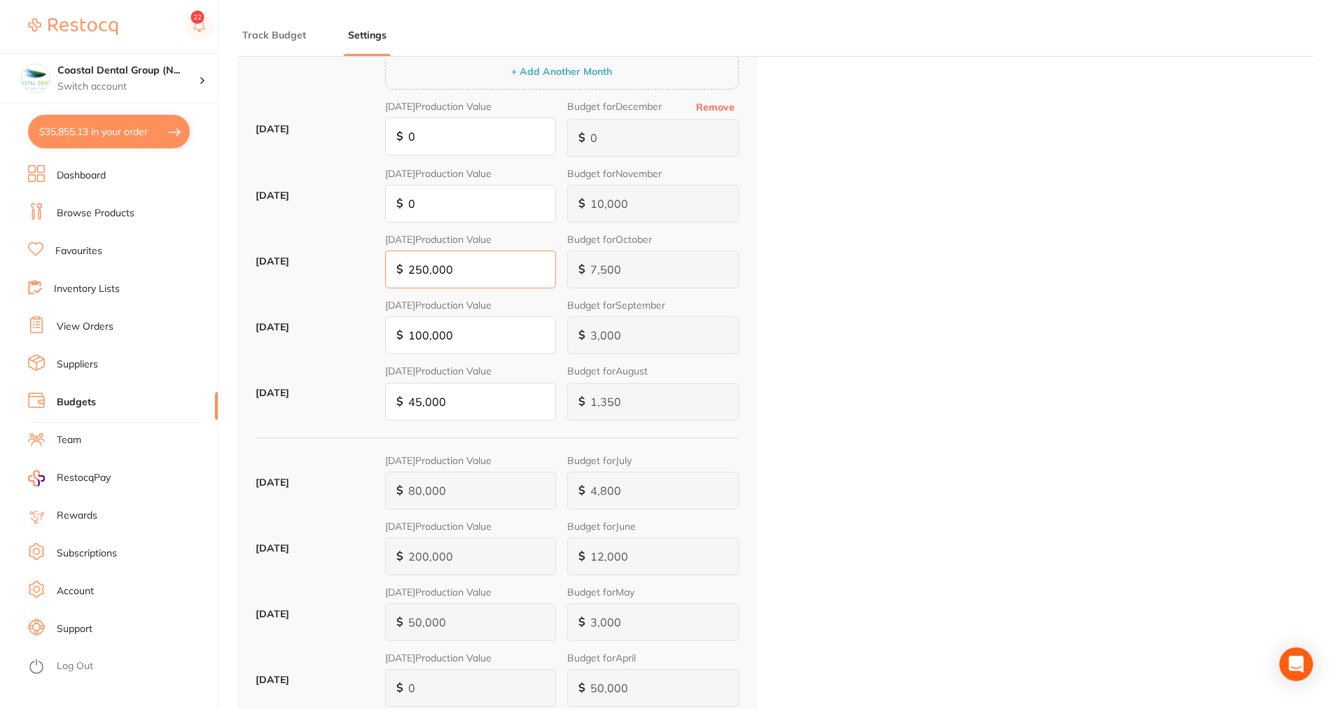
type input "250,000"
click at [468, 402] on input "45,000" at bounding box center [471, 402] width 172 height 38
click at [468, 401] on input "45,000" at bounding box center [471, 402] width 172 height 38
type input "1"
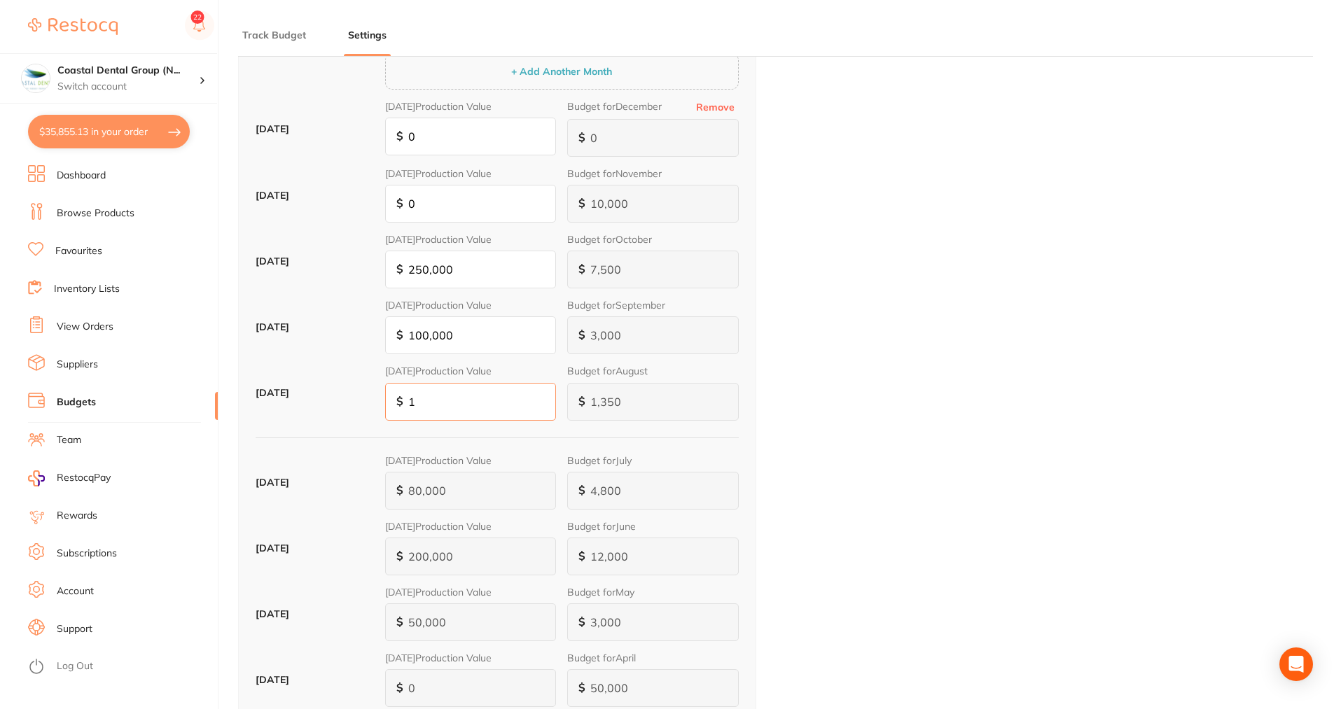
type input "0"
type input "15,000"
type input "450"
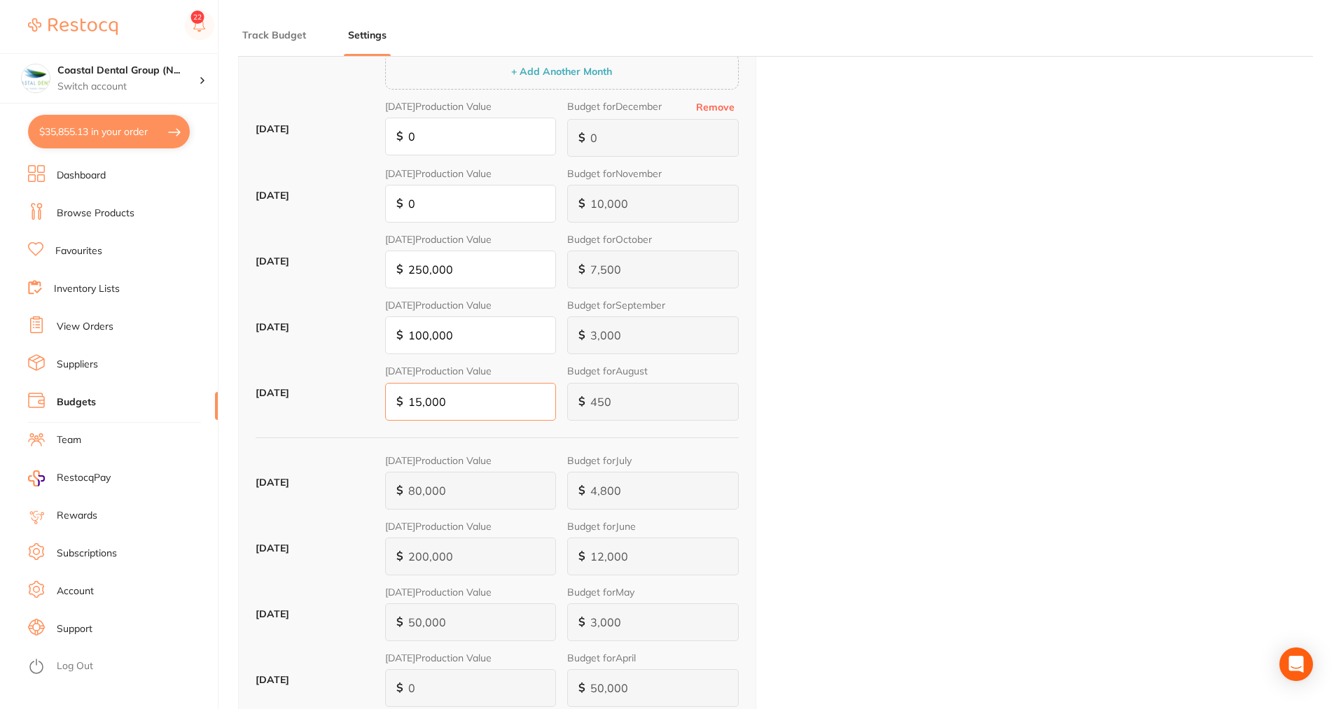
type input "150,000"
type input "4,500"
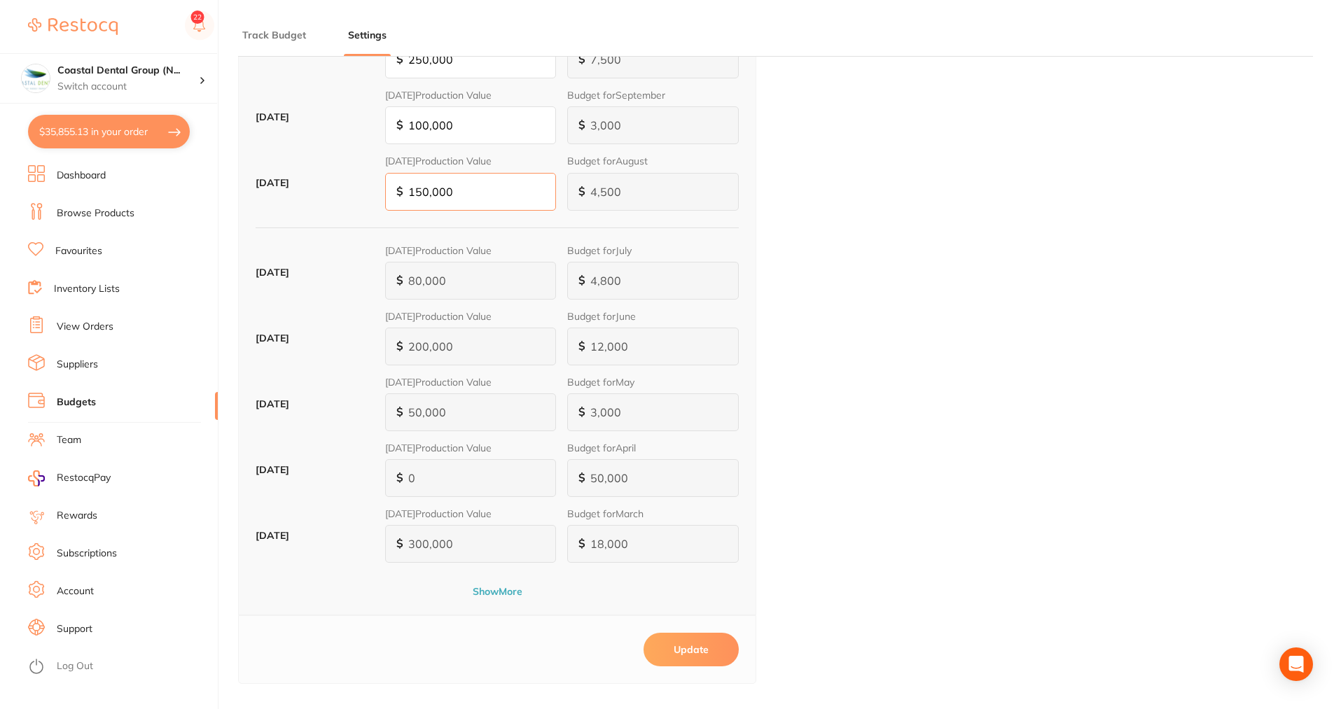
scroll to position [630, 0]
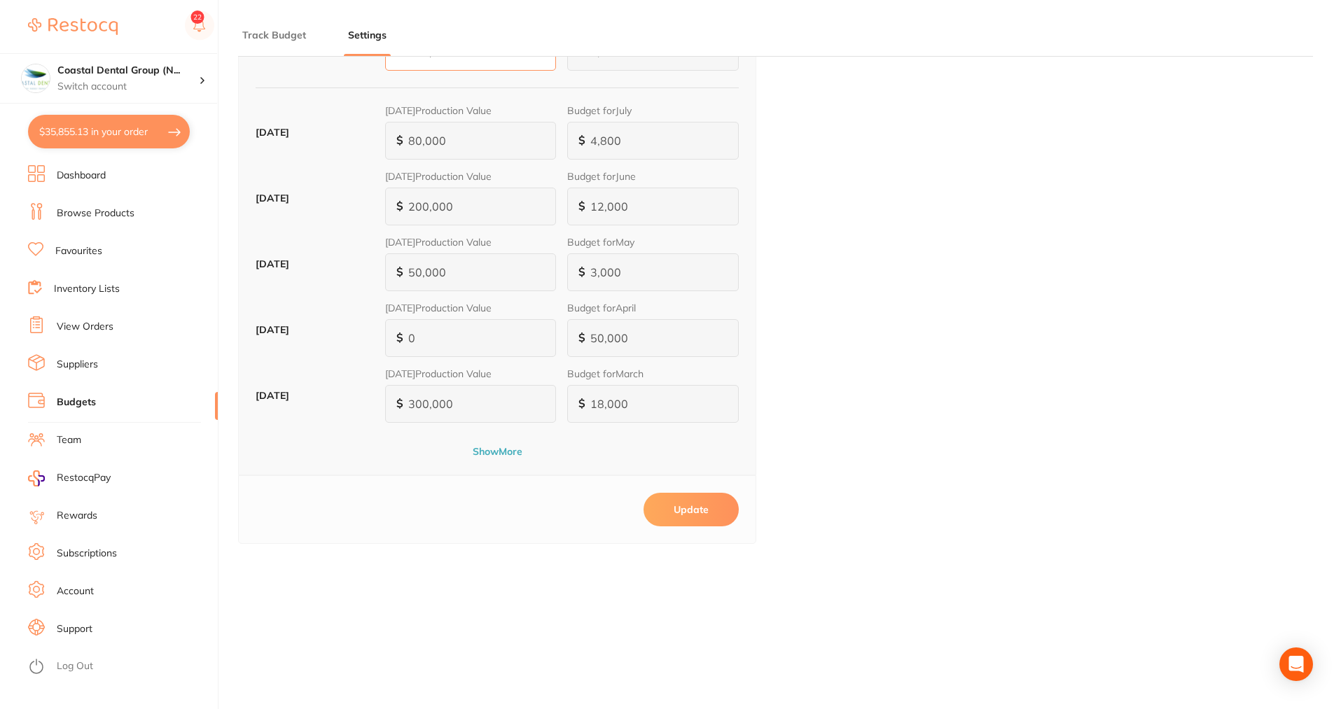
type input "150,000"
click at [693, 501] on button "Update" at bounding box center [690, 510] width 95 height 34
type input "3.0"
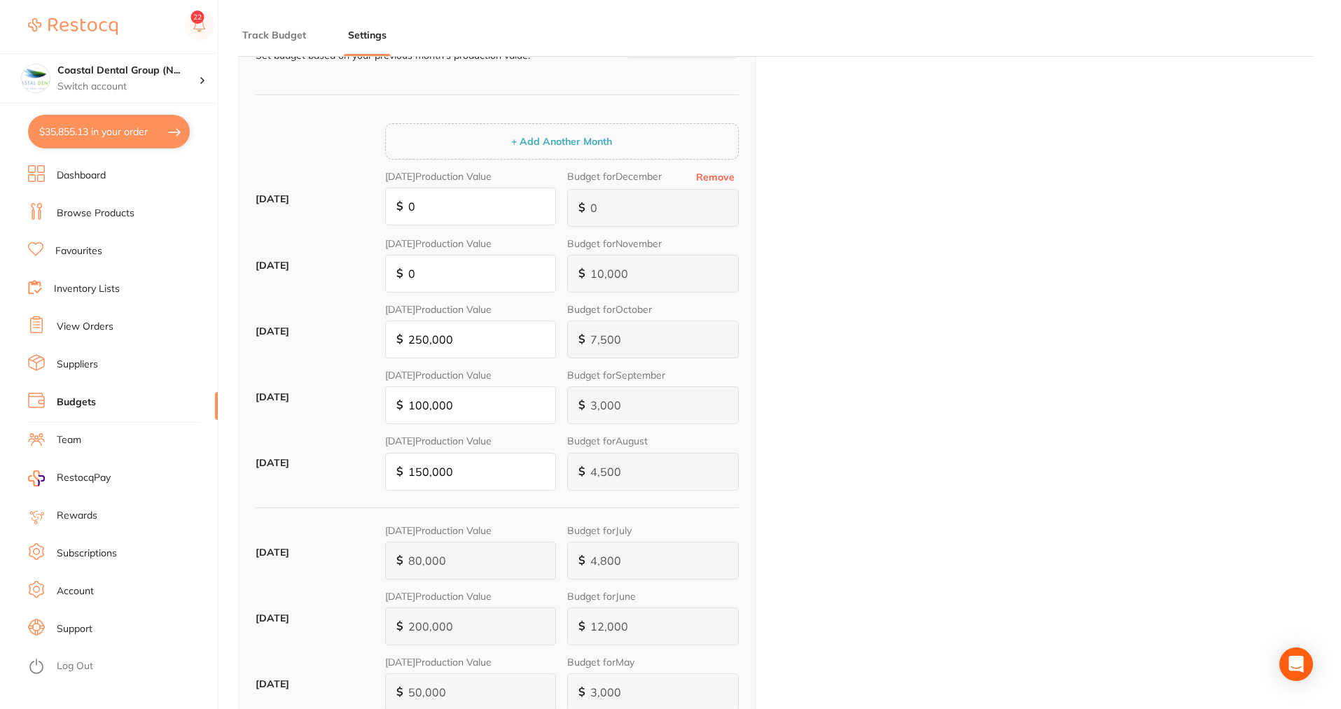
scroll to position [70, 0]
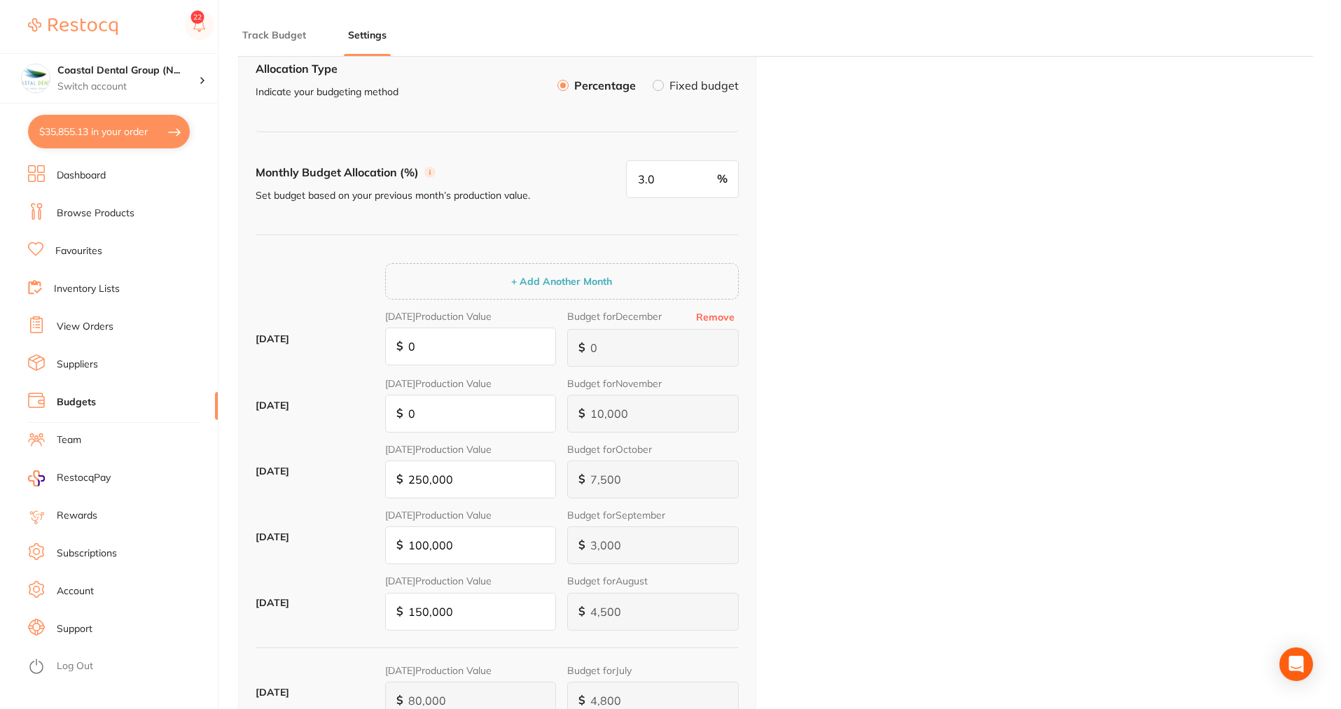
click at [659, 87] on label at bounding box center [657, 85] width 11 height 11
click at [652, 80] on input "Fixed budget" at bounding box center [652, 80] width 0 height 0
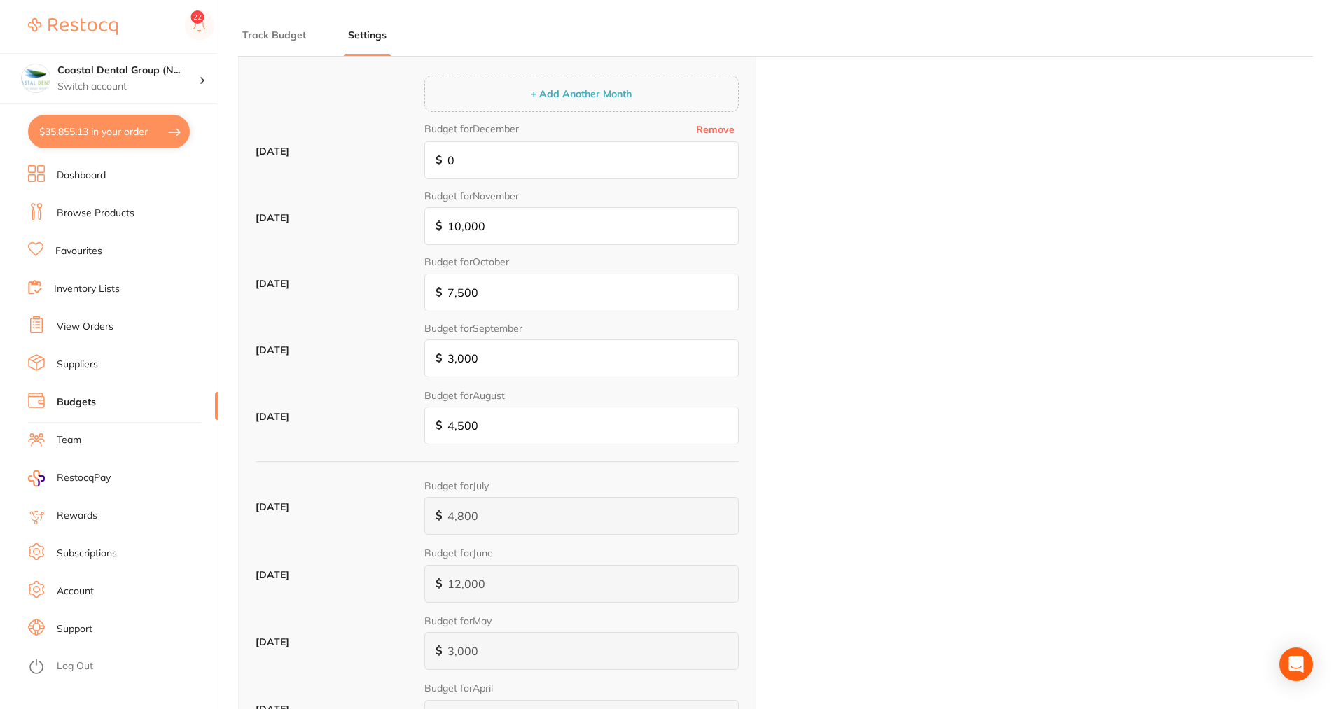
scroll to position [0, 0]
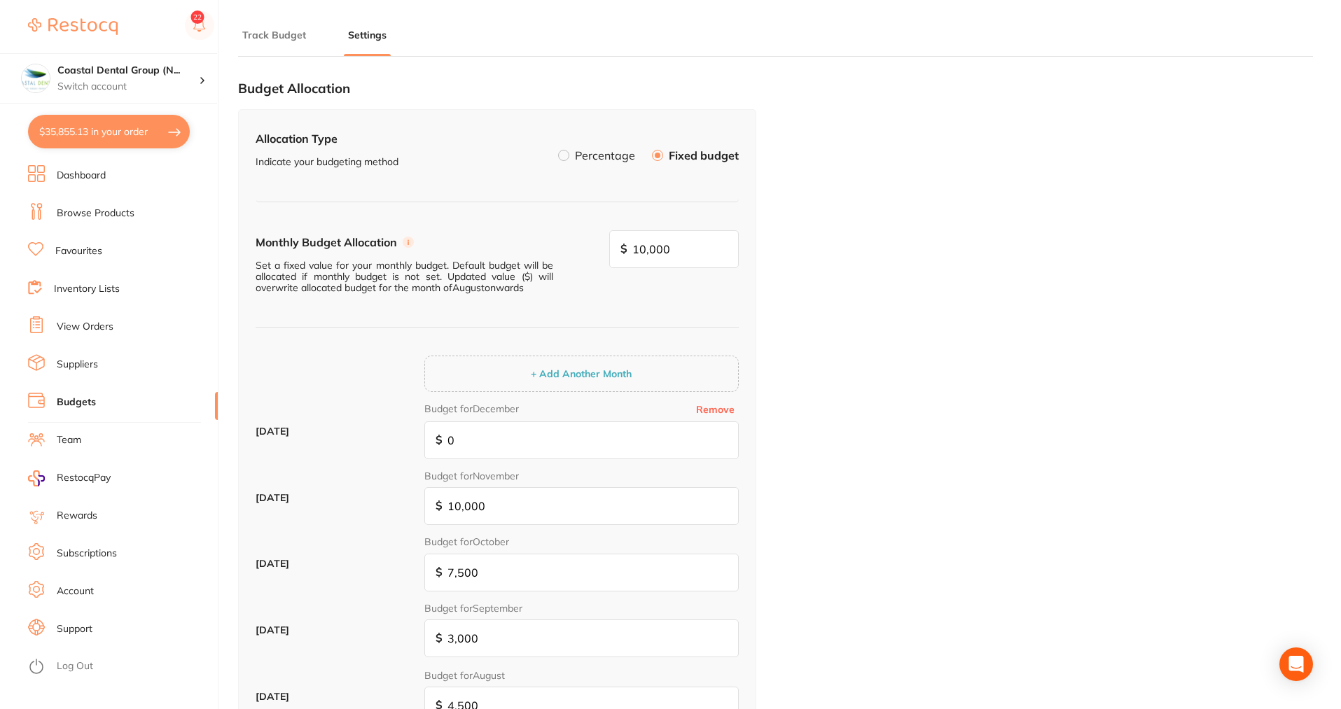
click at [266, 41] on button "Track Budget" at bounding box center [274, 35] width 72 height 13
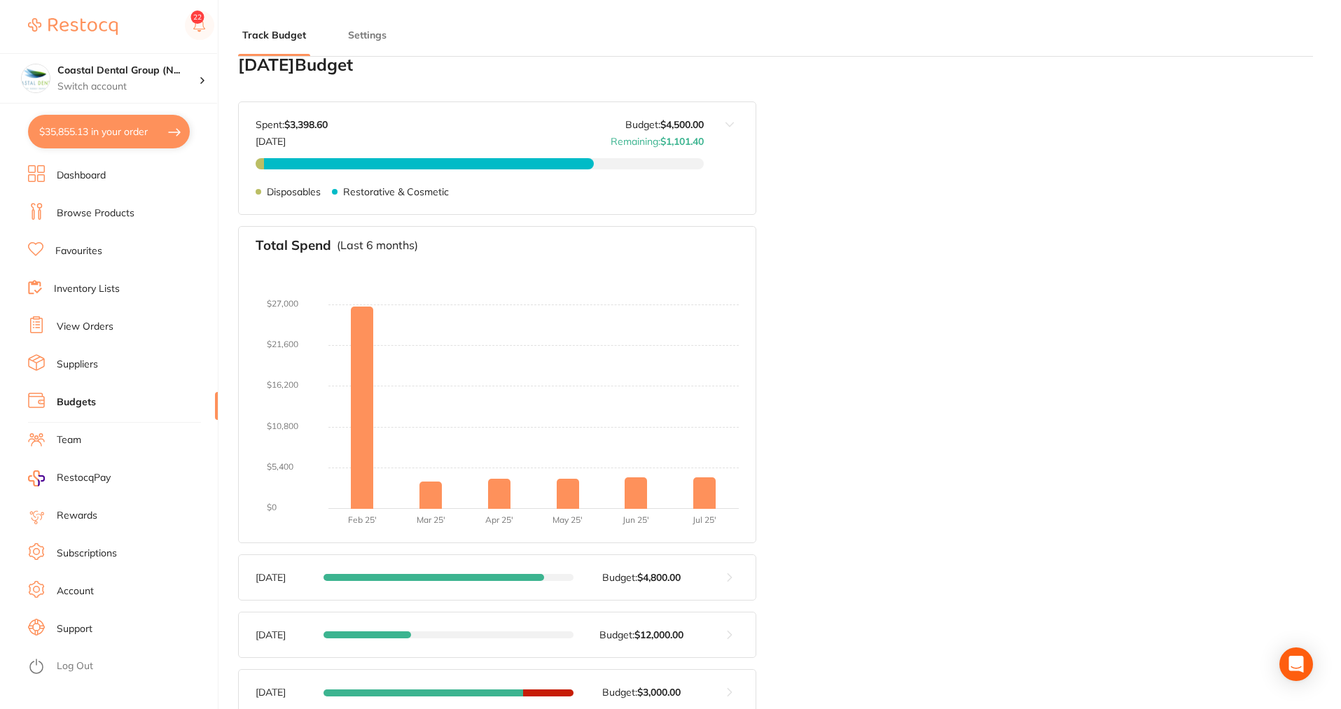
scroll to position [280, 0]
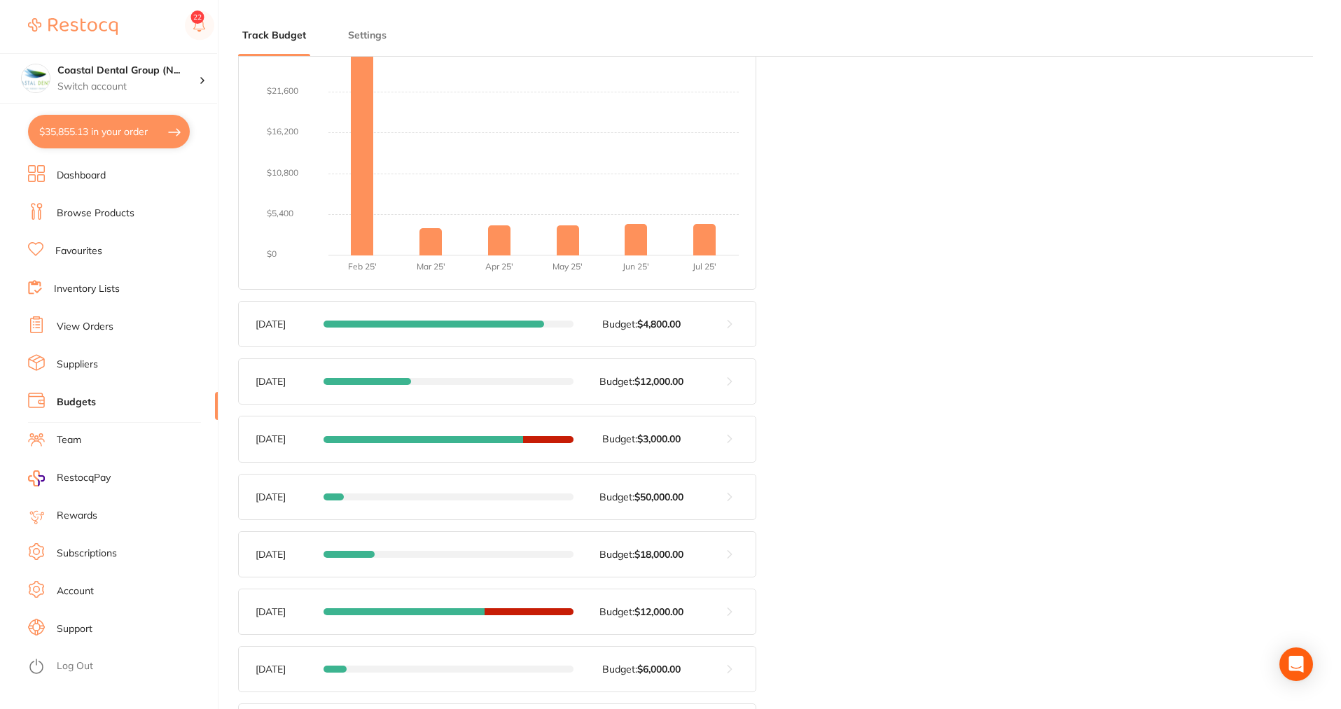
click at [728, 440] on button at bounding box center [730, 439] width 52 height 45
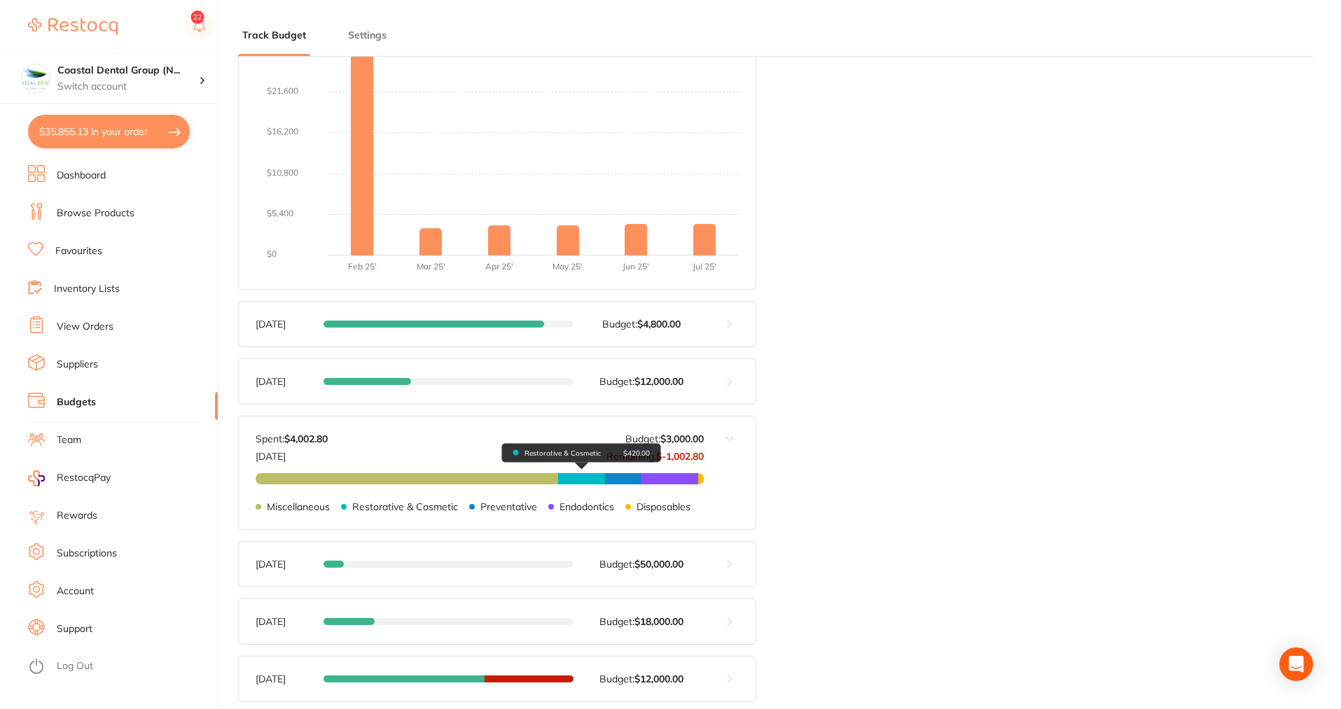
click at [583, 463] on div "Restorative & Cosmetic $420.00" at bounding box center [581, 453] width 159 height 20
click at [371, 36] on button "Settings" at bounding box center [367, 35] width 47 height 13
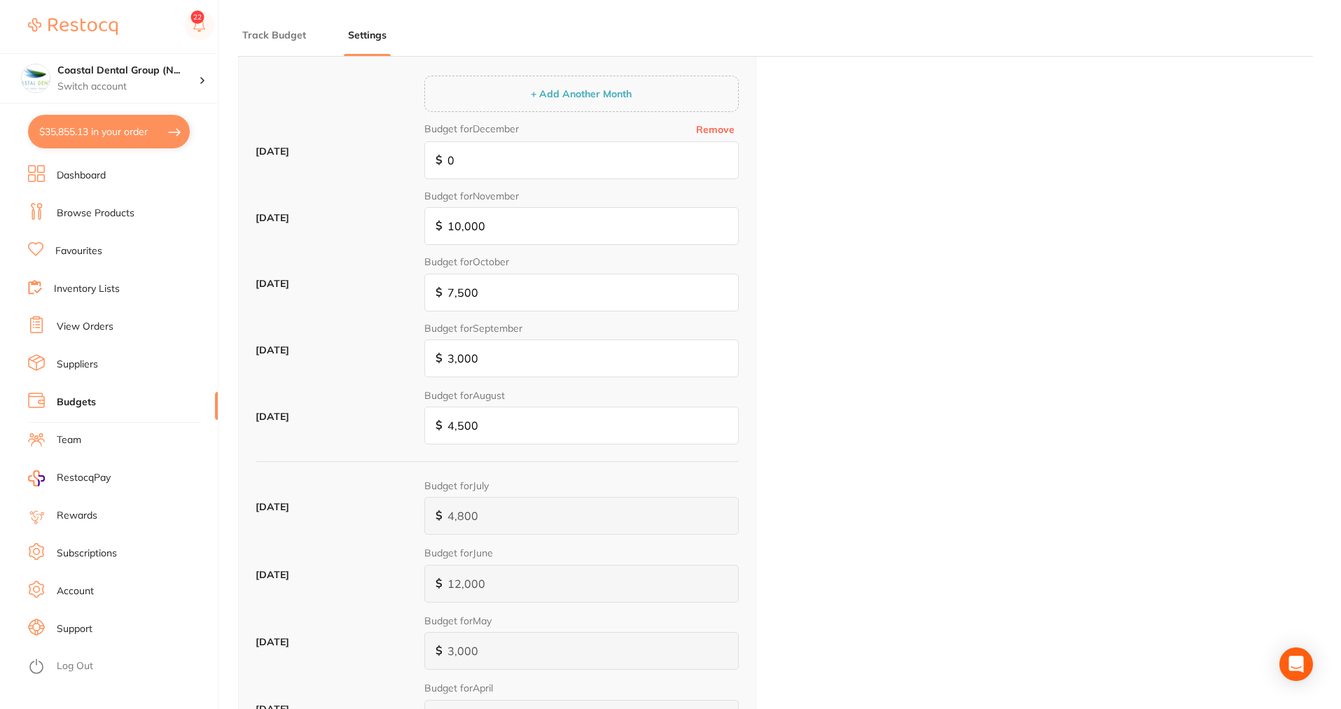
click at [273, 33] on button "Track Budget" at bounding box center [274, 35] width 72 height 13
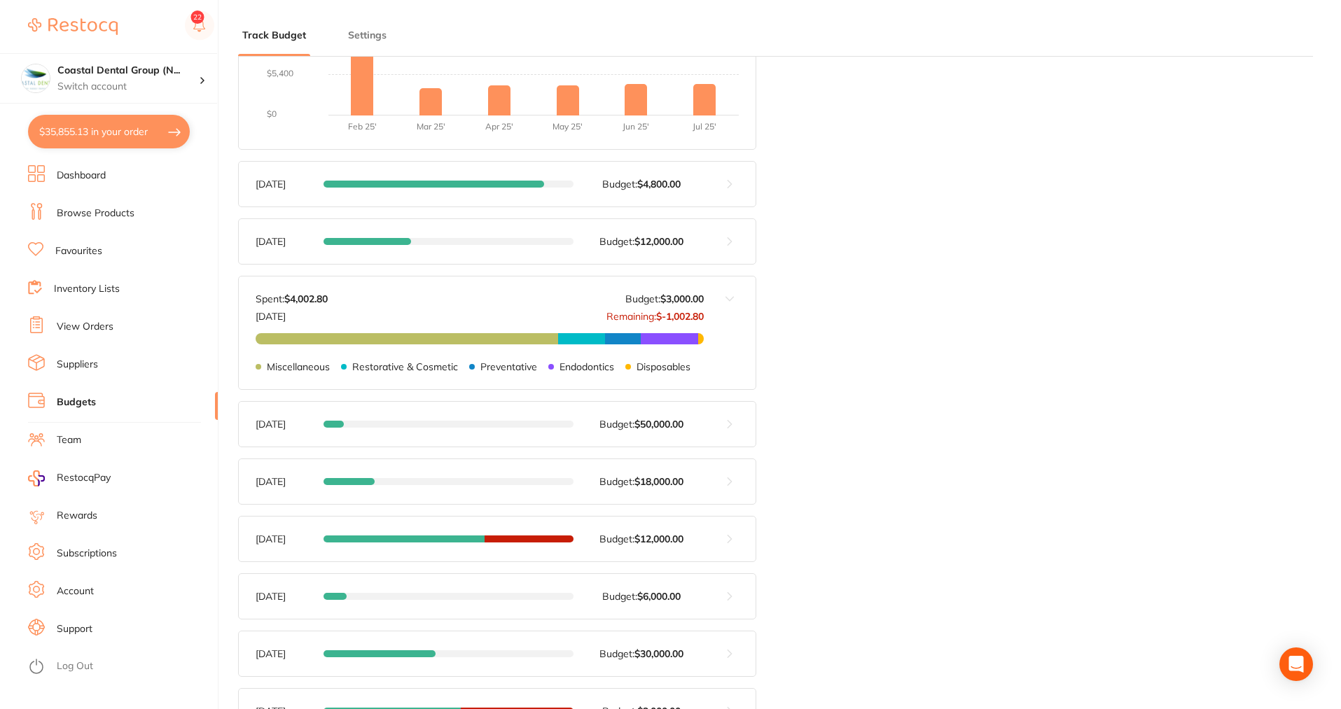
scroll to position [630, 0]
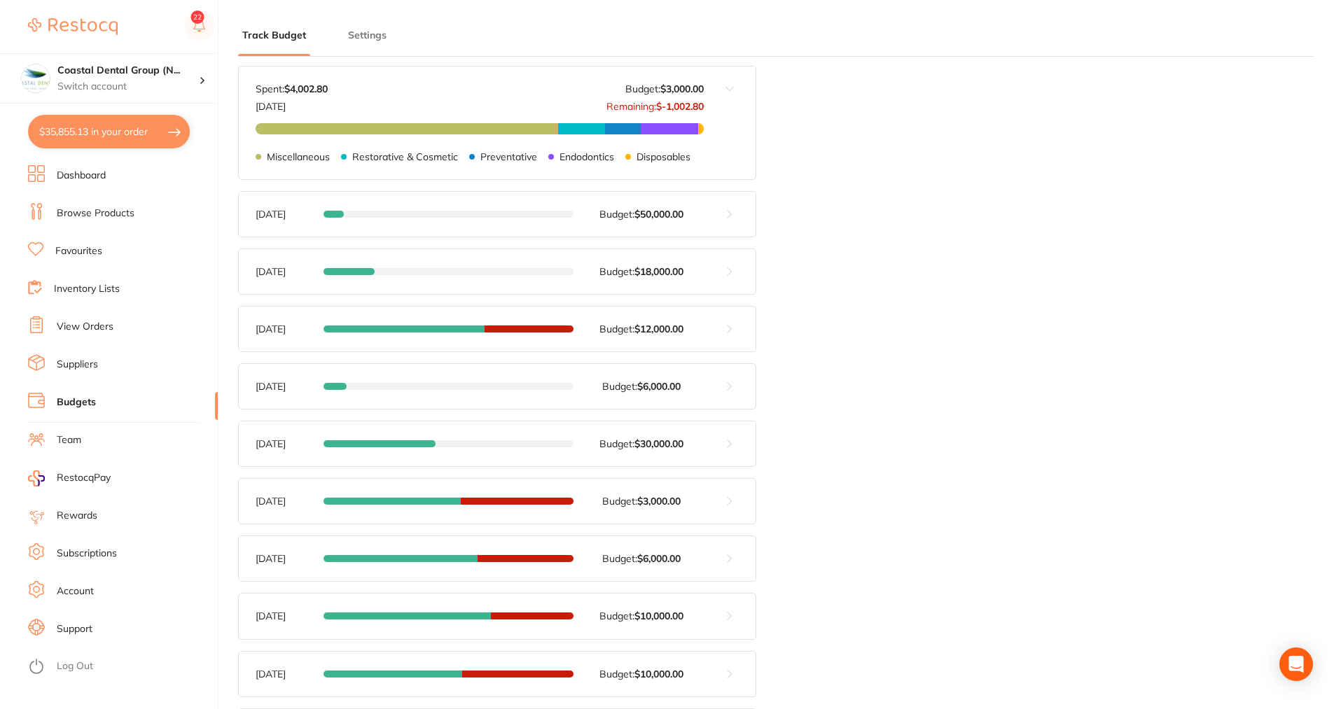
click at [735, 332] on button at bounding box center [730, 329] width 52 height 45
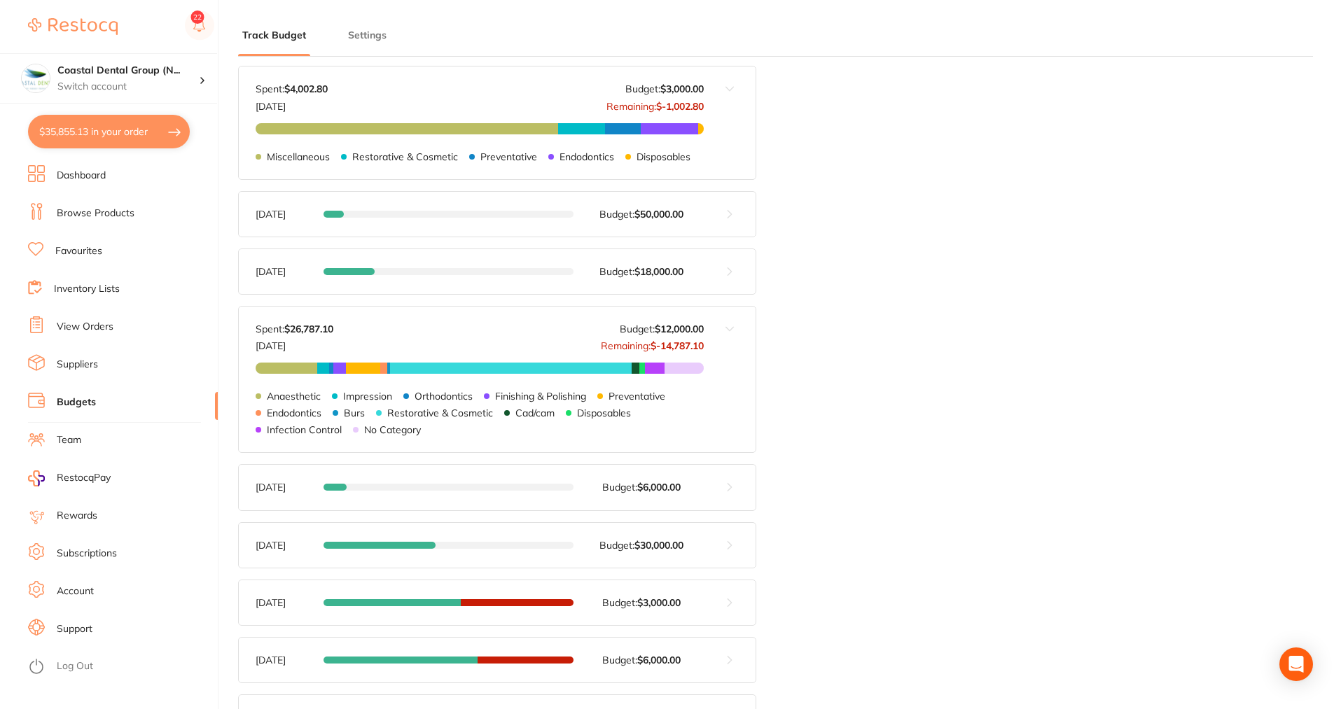
click at [729, 326] on button at bounding box center [730, 380] width 52 height 146
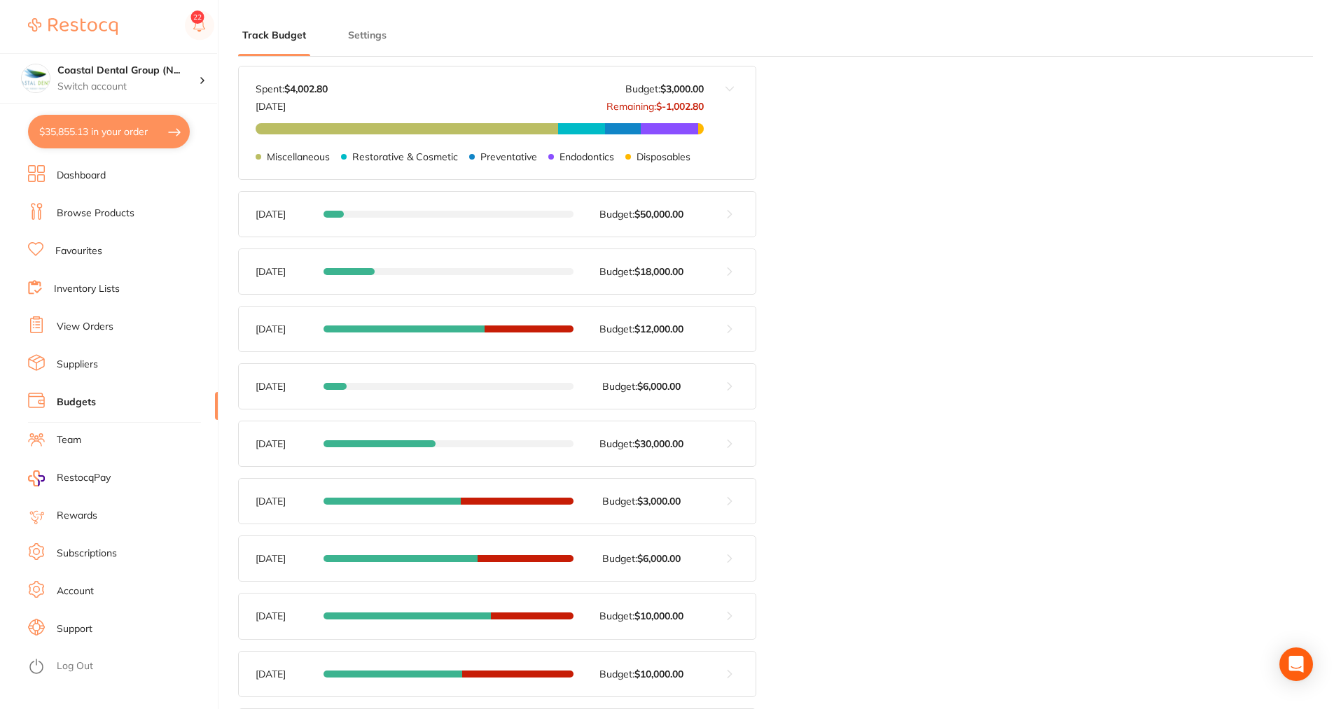
scroll to position [350, 0]
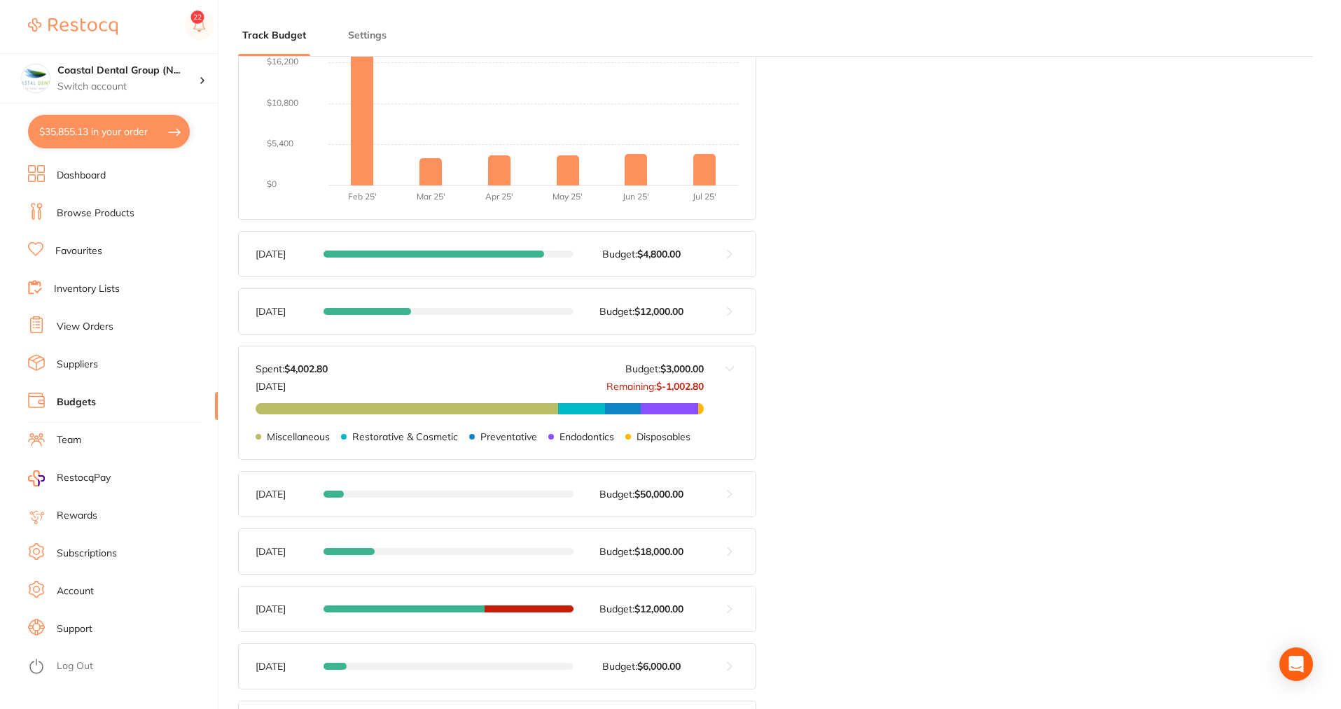
click at [730, 366] on button at bounding box center [730, 403] width 52 height 112
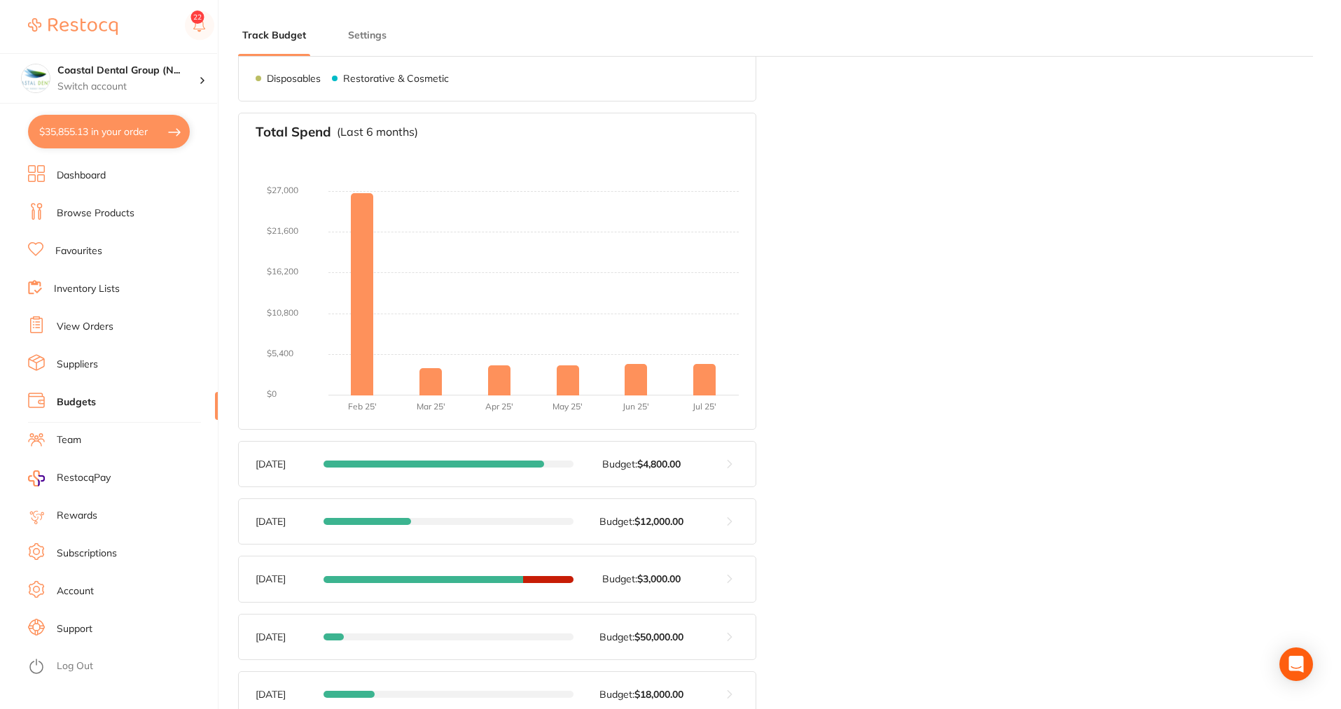
scroll to position [0, 0]
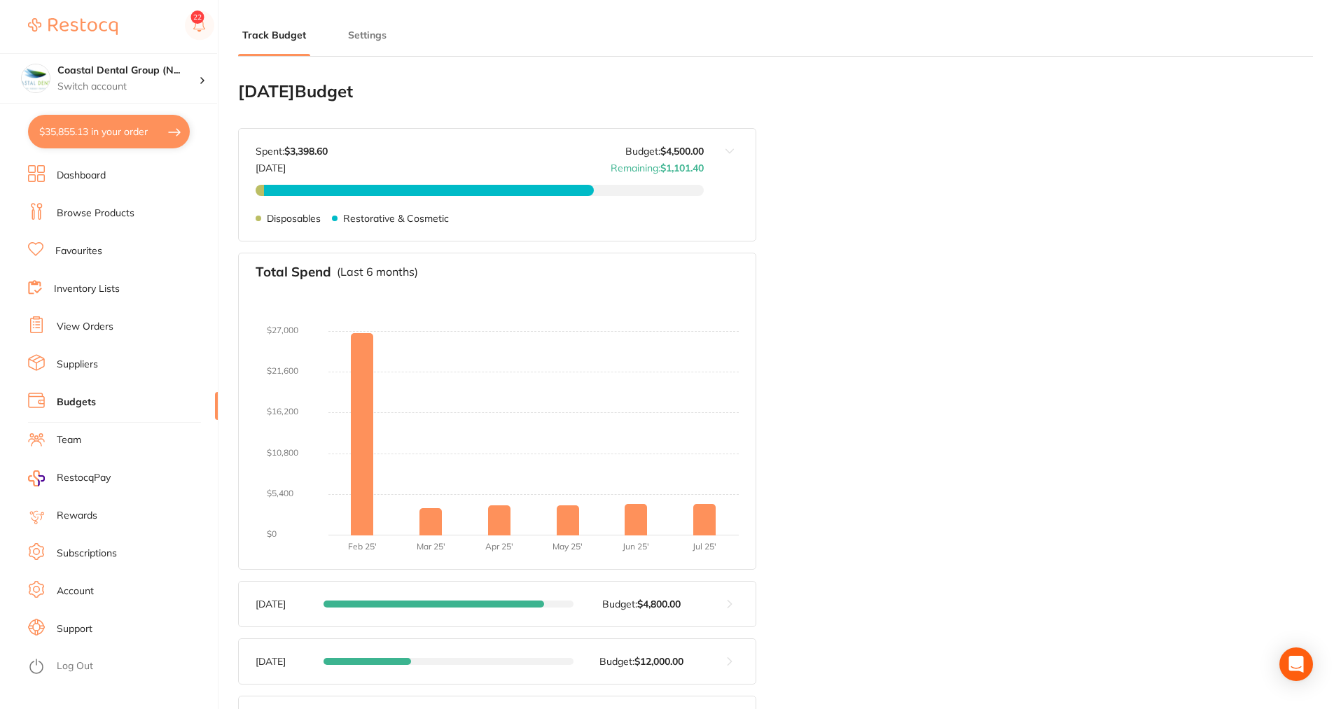
click at [87, 211] on link "Browse Products" at bounding box center [96, 214] width 78 height 14
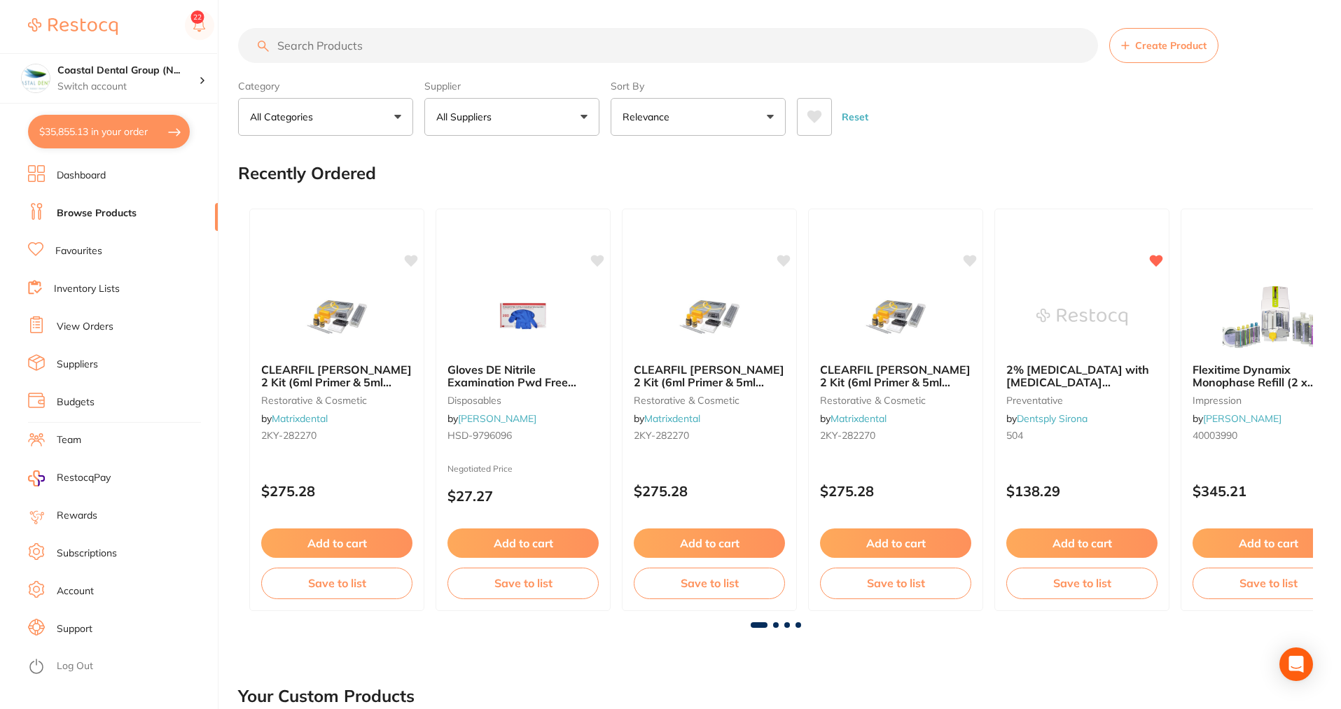
click at [478, 52] on input "search" at bounding box center [668, 45] width 860 height 35
click at [442, 39] on input "search" at bounding box center [668, 45] width 860 height 35
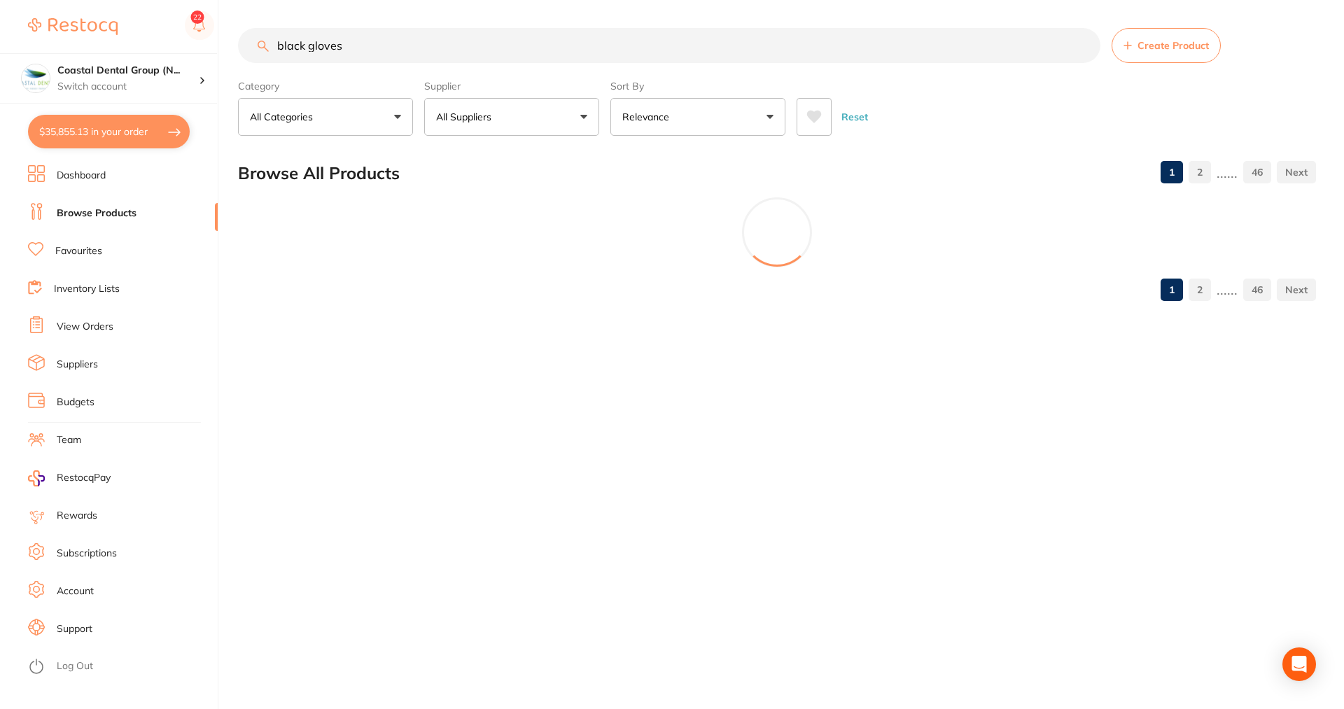
type input "black gloves"
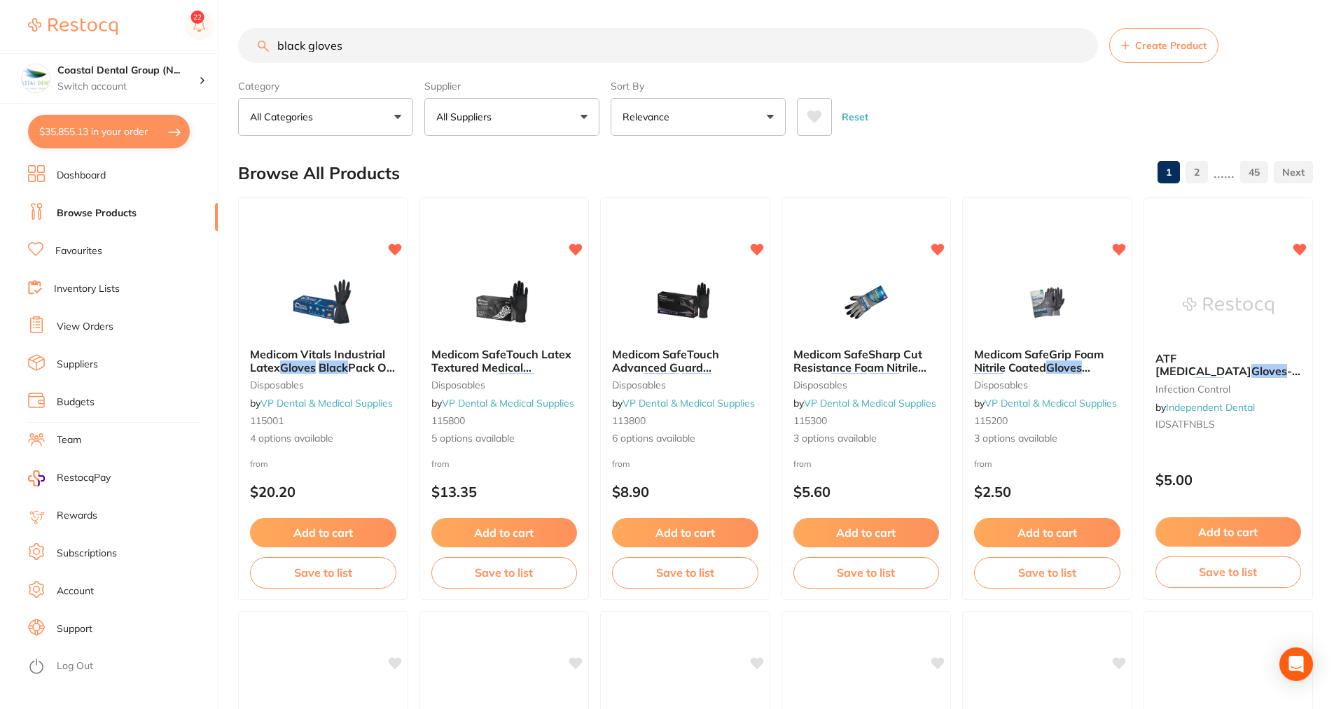
click at [586, 120] on button "All Suppliers" at bounding box center [511, 117] width 175 height 38
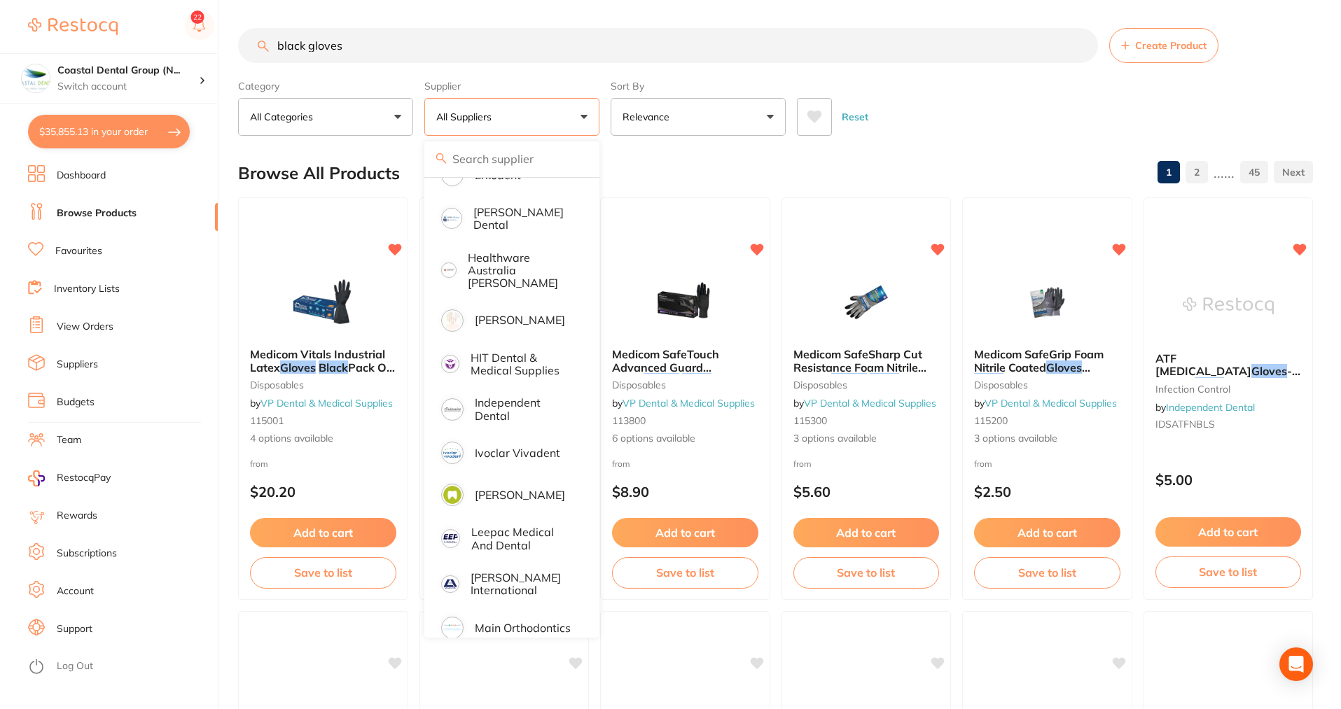
scroll to position [560, 0]
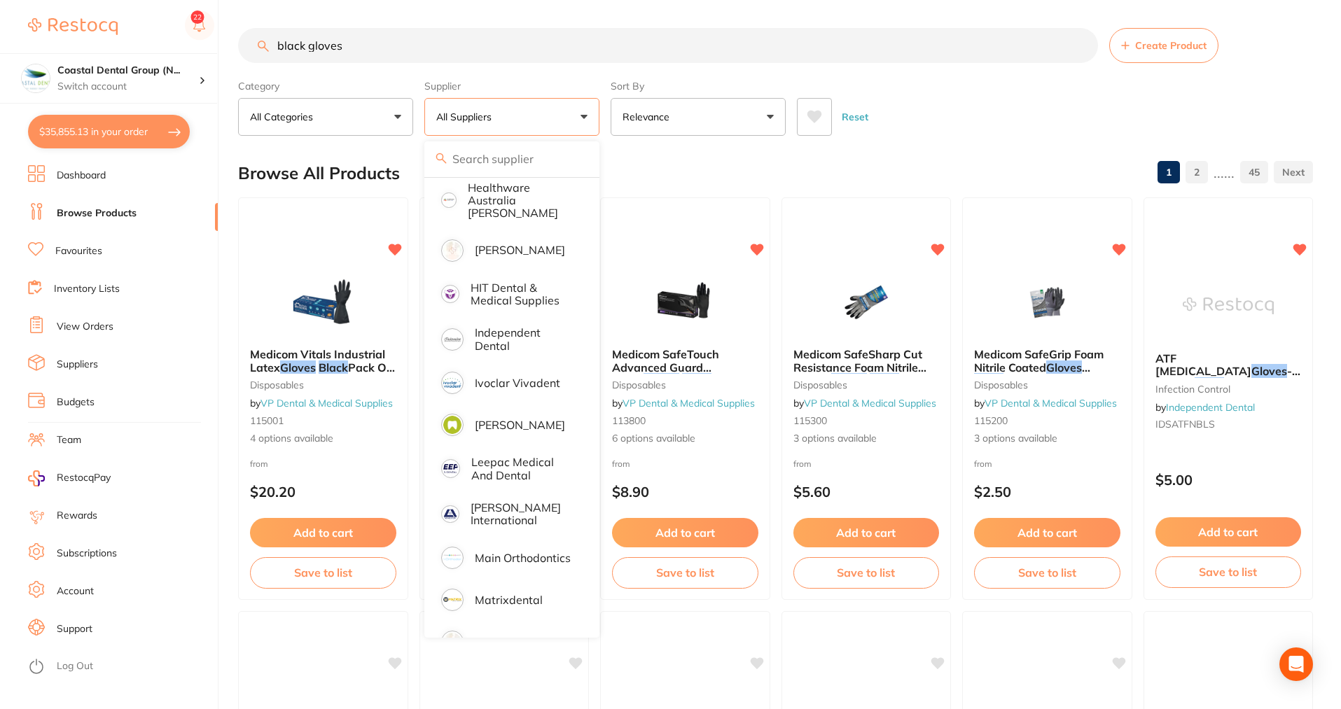
drag, startPoint x: 498, startPoint y: 372, endPoint x: 495, endPoint y: 349, distance: 23.4
click at [498, 377] on p "Ivoclar Vivadent" at bounding box center [517, 383] width 85 height 13
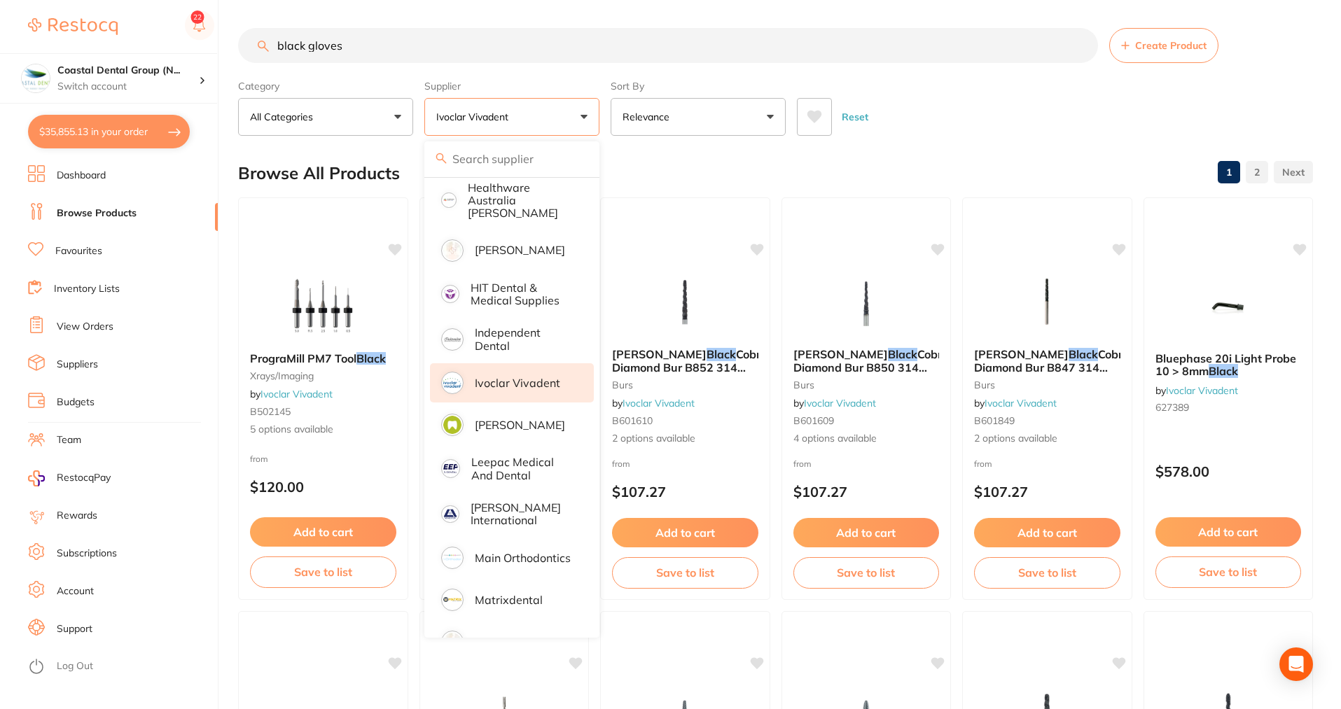
click at [513, 318] on li "Independent Dental" at bounding box center [512, 339] width 164 height 43
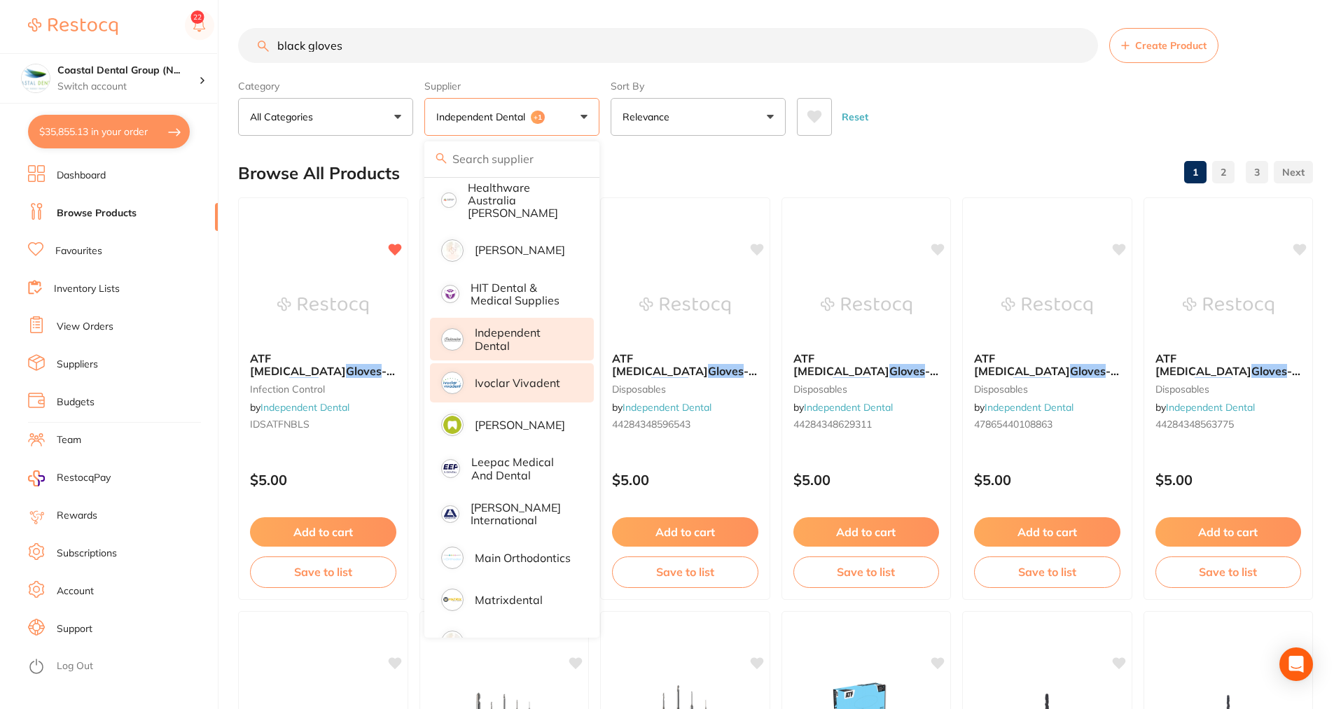
click at [851, 115] on button "Reset" at bounding box center [854, 117] width 35 height 38
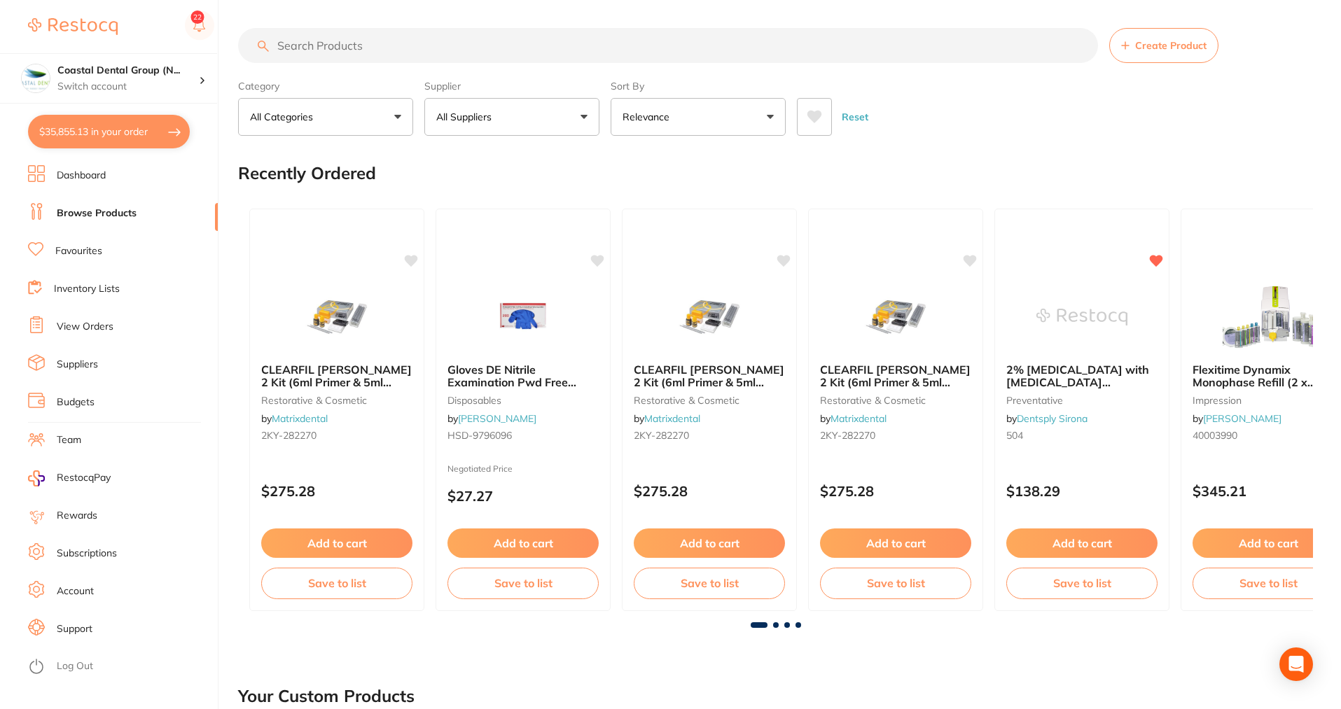
click at [392, 41] on input "search" at bounding box center [668, 45] width 860 height 35
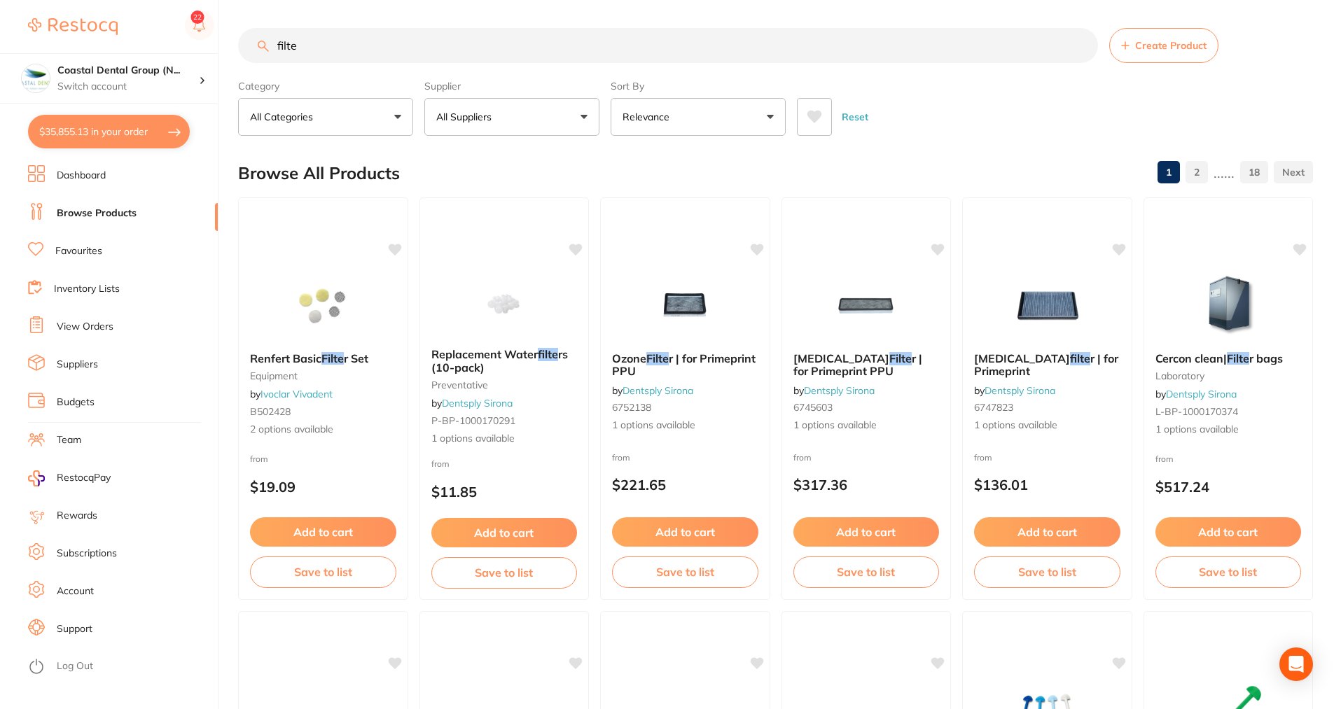
scroll to position [476, 0]
click at [584, 118] on button "All Suppliers" at bounding box center [511, 117] width 175 height 38
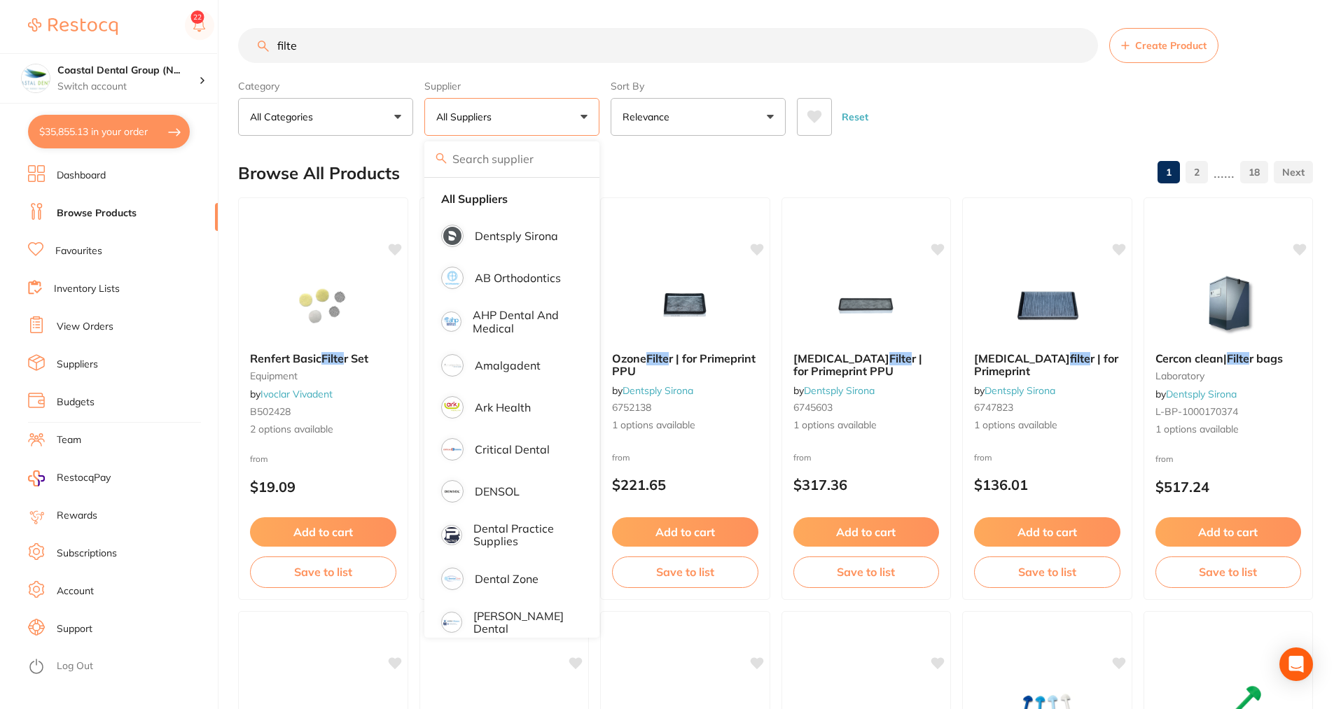
scroll to position [0, 0]
click at [654, 157] on div "Browse All Products 1 2 ...... 18" at bounding box center [775, 173] width 1075 height 47
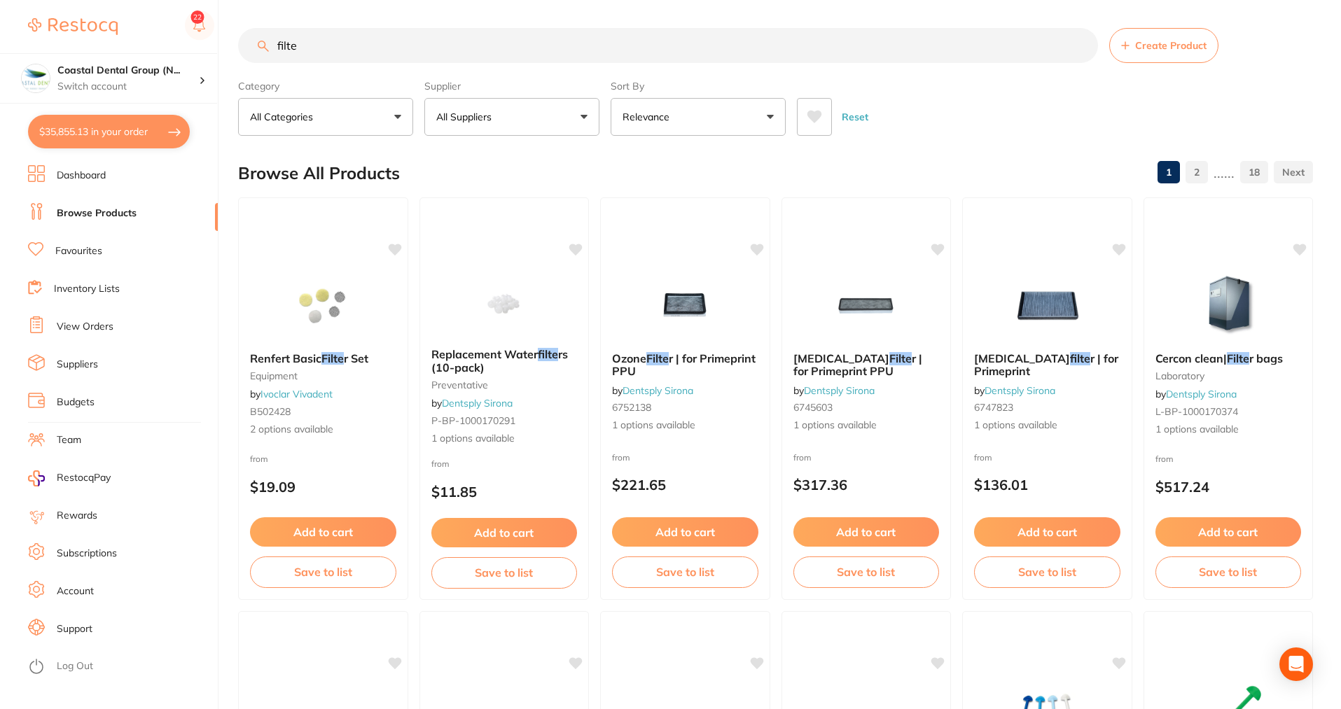
click at [359, 43] on input "filte" at bounding box center [668, 45] width 860 height 35
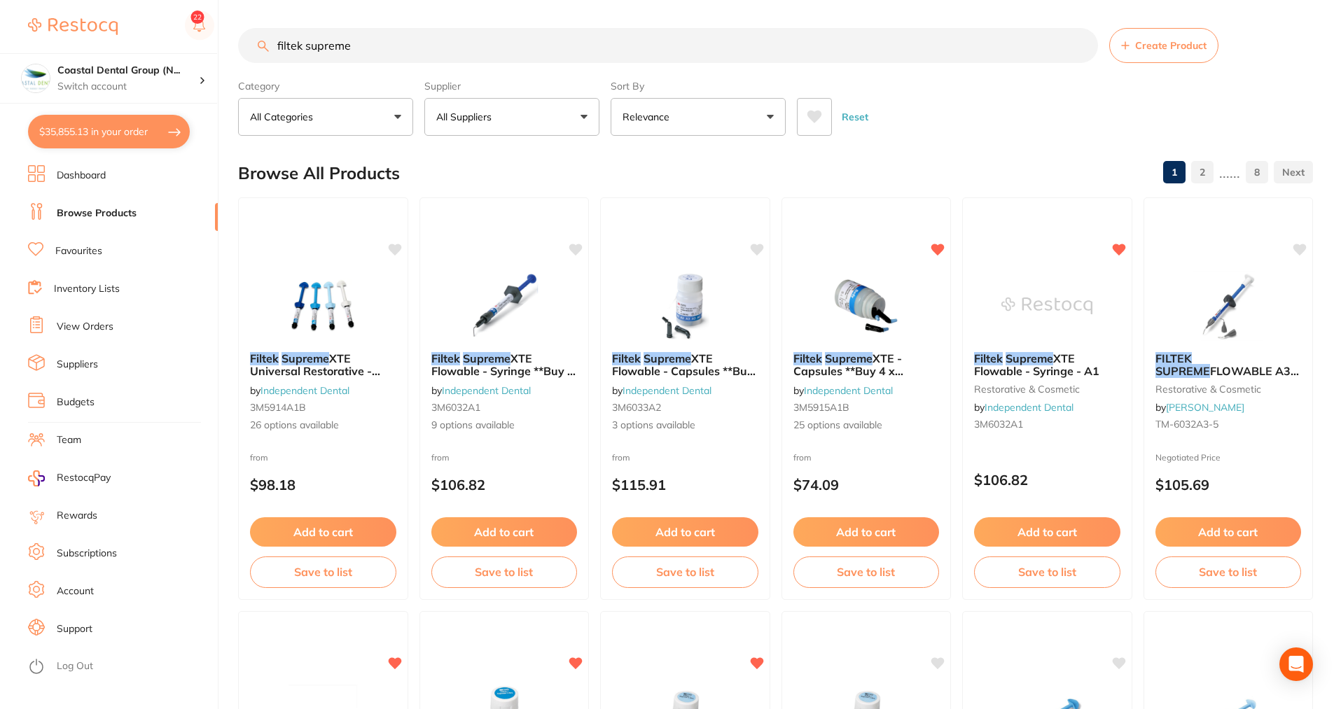
type input "filtek supreme"
click at [82, 248] on link "Favourites" at bounding box center [78, 251] width 47 height 14
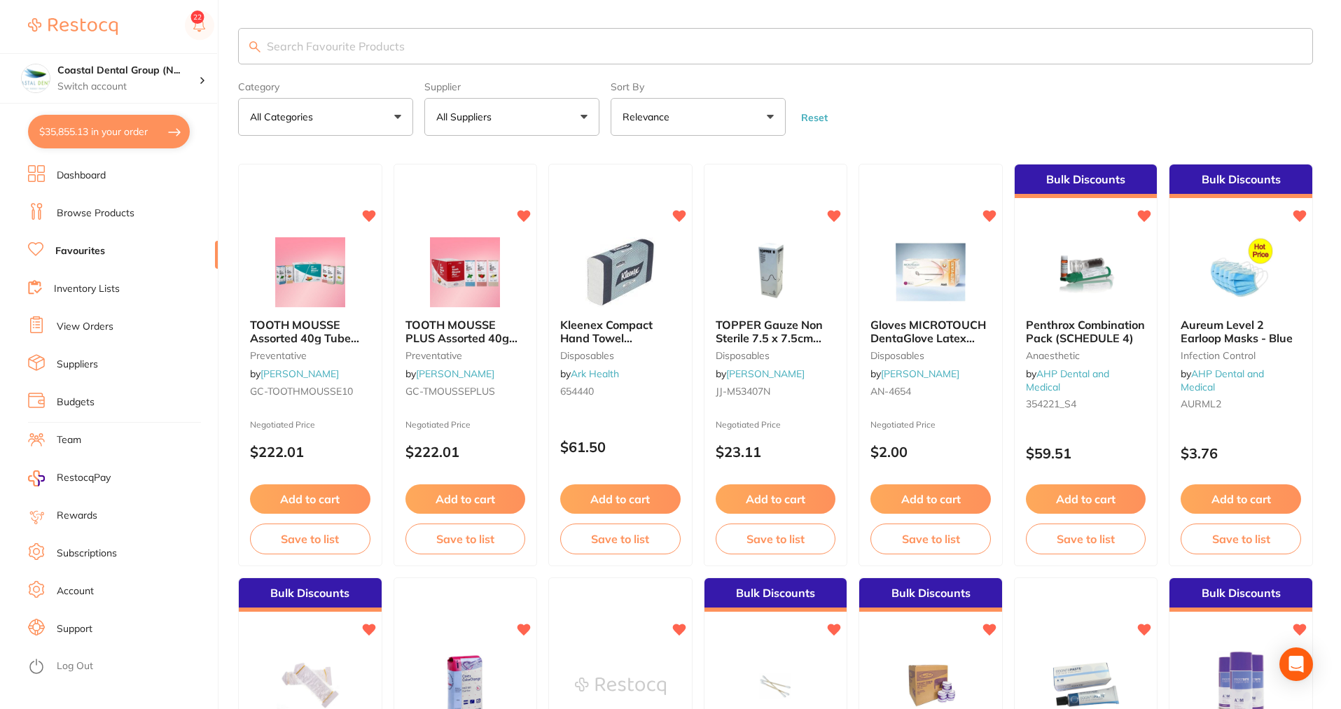
click at [402, 116] on button "All Categories" at bounding box center [325, 117] width 175 height 38
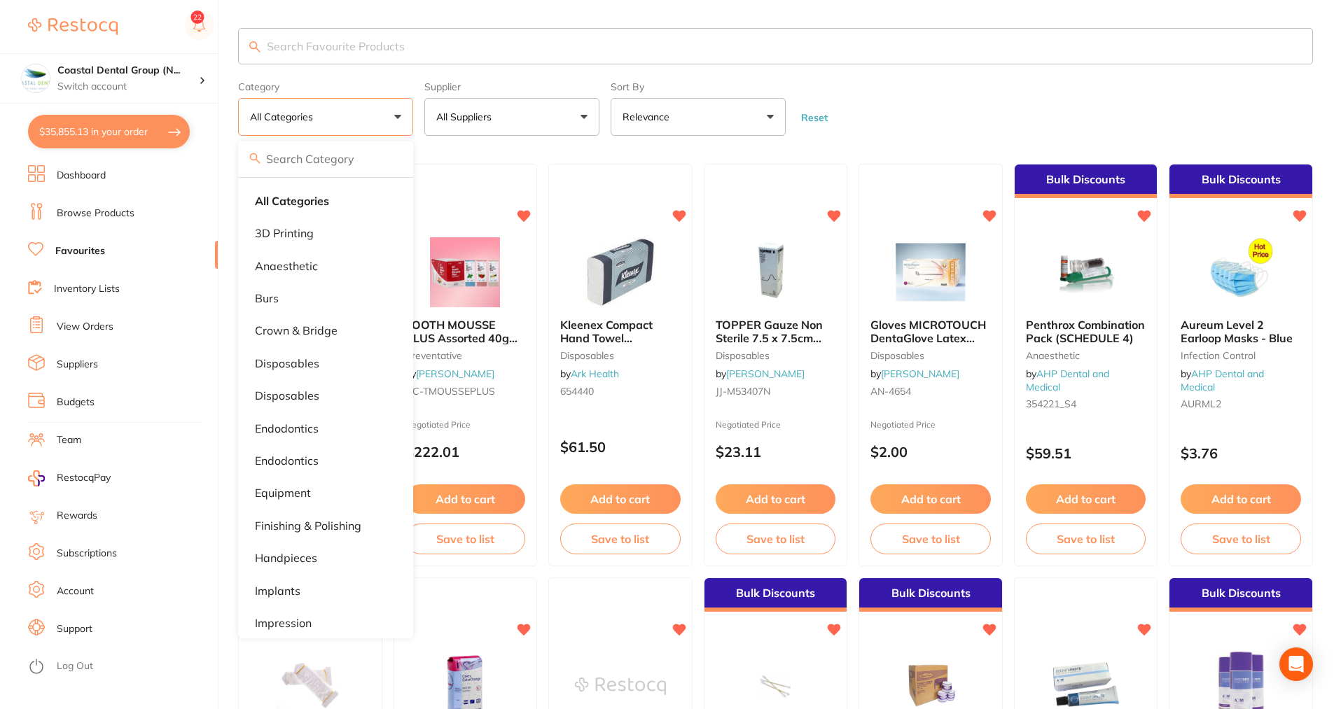
click at [589, 124] on button "All Suppliers" at bounding box center [511, 117] width 175 height 38
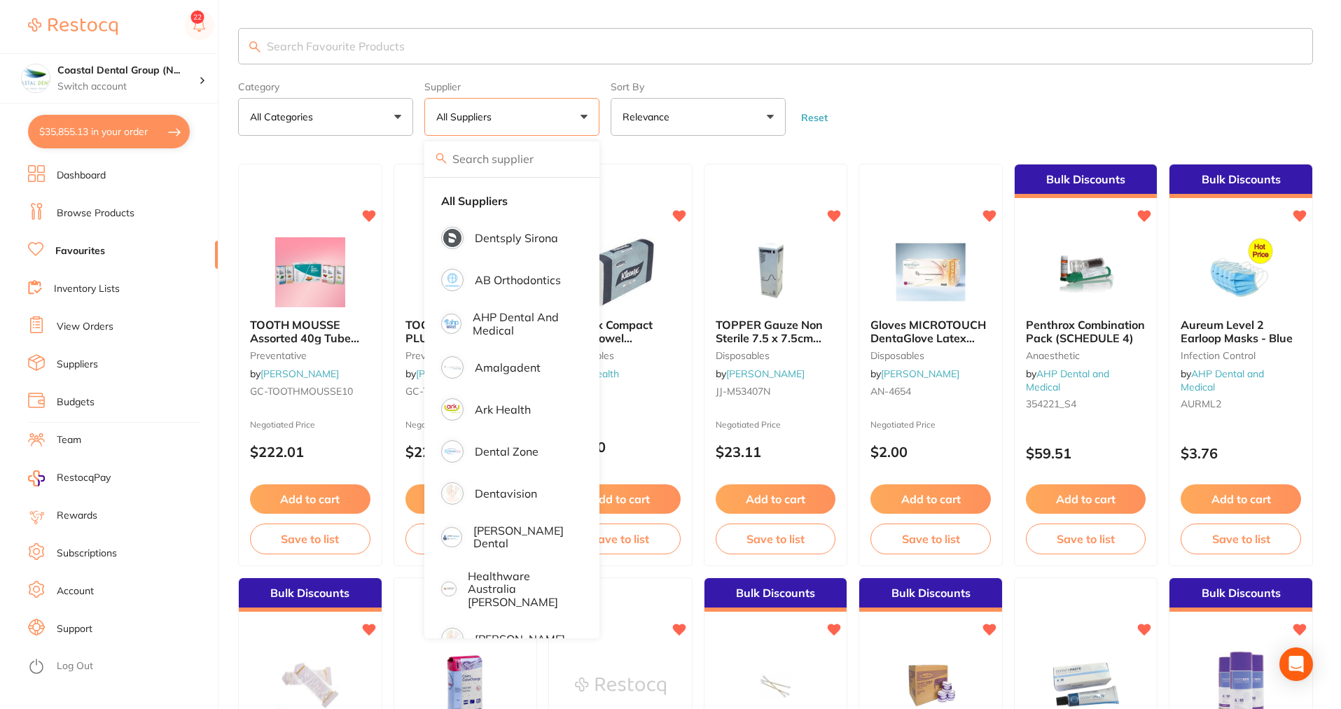
click at [777, 120] on button "Relevance" at bounding box center [697, 117] width 175 height 38
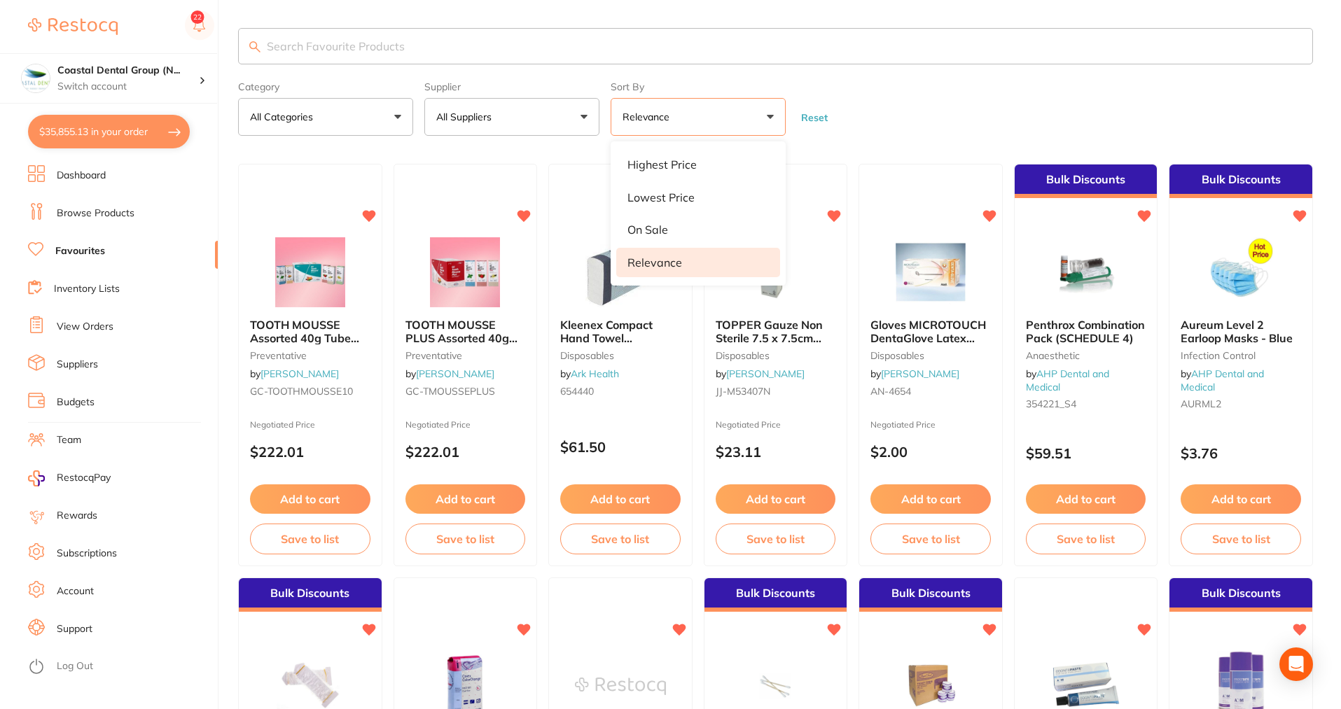
click at [405, 46] on input "search" at bounding box center [775, 46] width 1075 height 36
click at [90, 291] on link "Inventory Lists" at bounding box center [87, 289] width 66 height 14
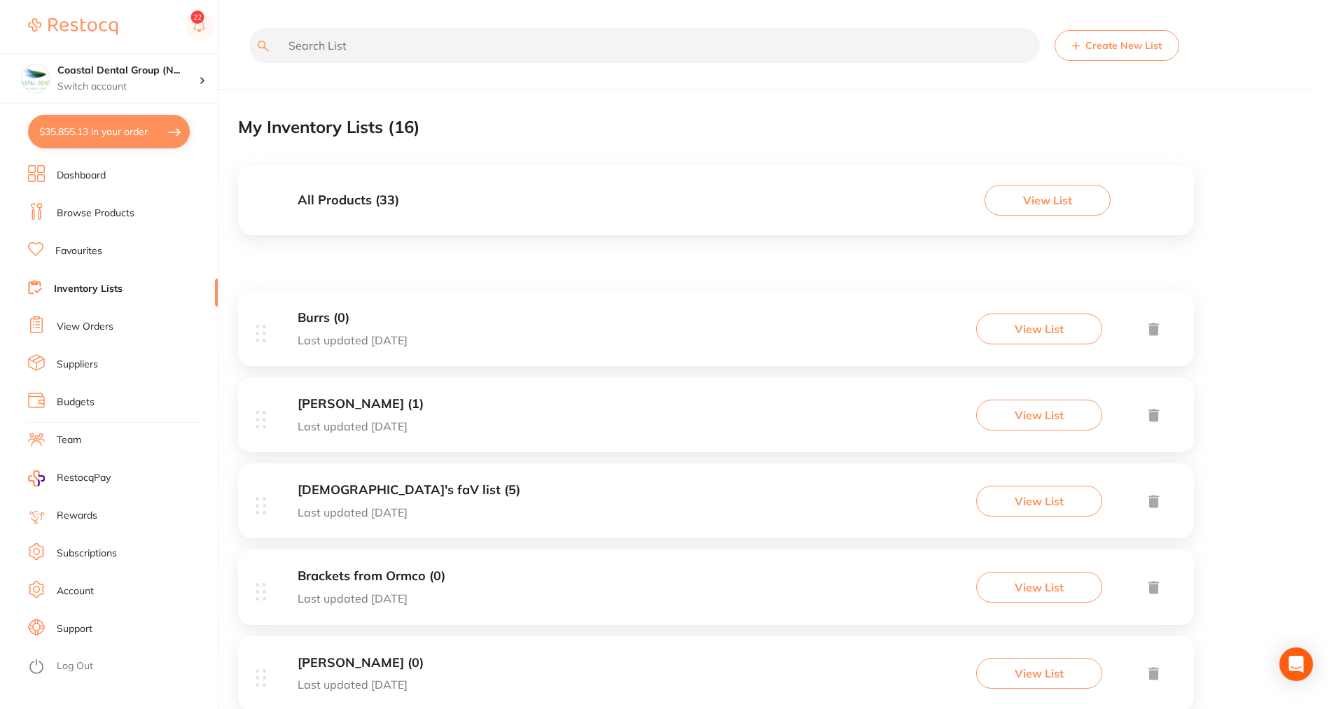
click at [349, 199] on h3 "All Products ( 33 )" at bounding box center [349, 200] width 102 height 15
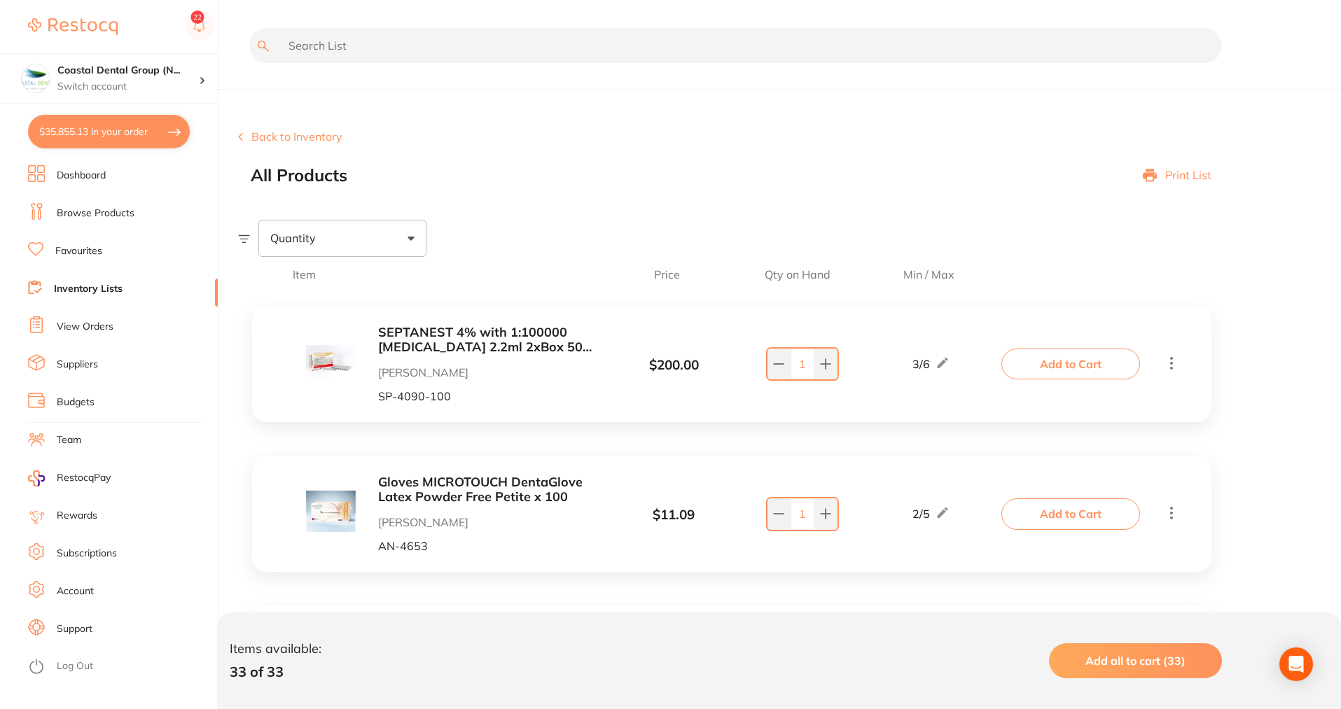
click at [106, 216] on link "Browse Products" at bounding box center [96, 214] width 78 height 14
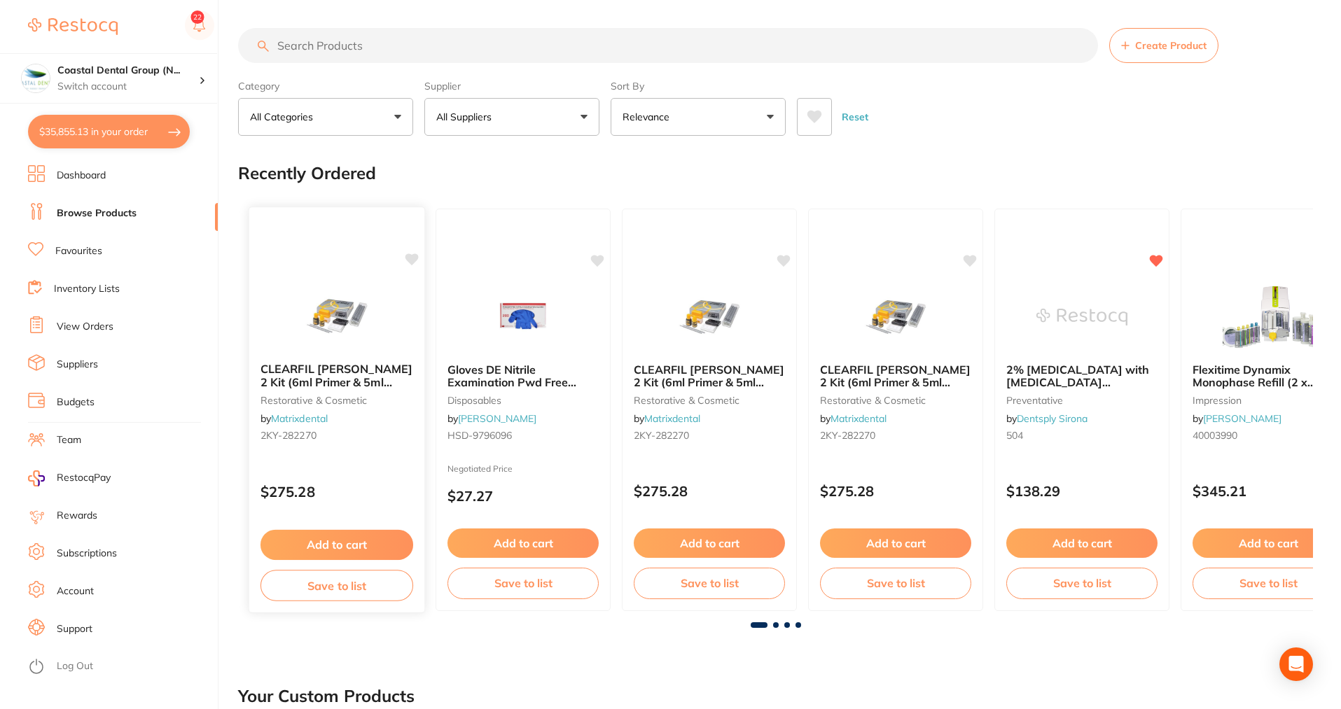
click at [358, 587] on button "Save to list" at bounding box center [336, 586] width 153 height 32
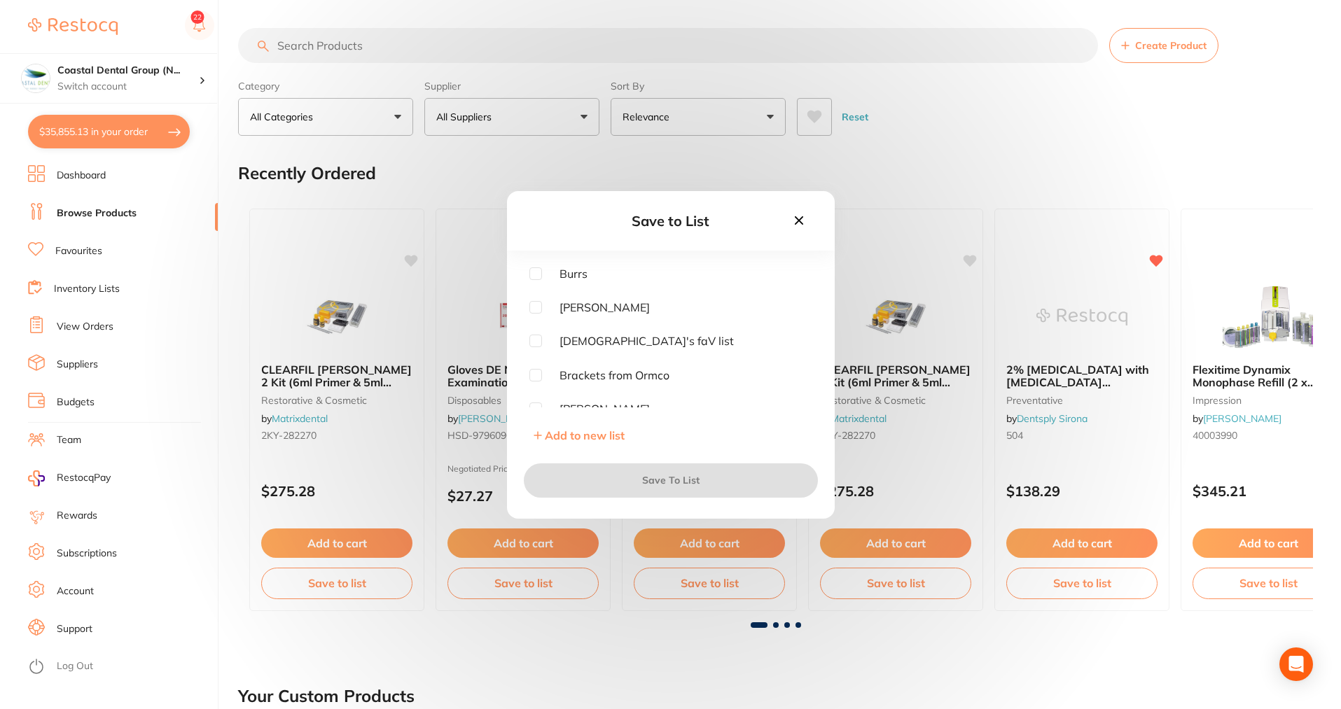
drag, startPoint x: 538, startPoint y: 340, endPoint x: 560, endPoint y: 370, distance: 37.5
click at [532, 342] on input "checkbox" at bounding box center [535, 341] width 13 height 13
checkbox input "true"
click at [656, 482] on button "Save To List" at bounding box center [671, 480] width 294 height 34
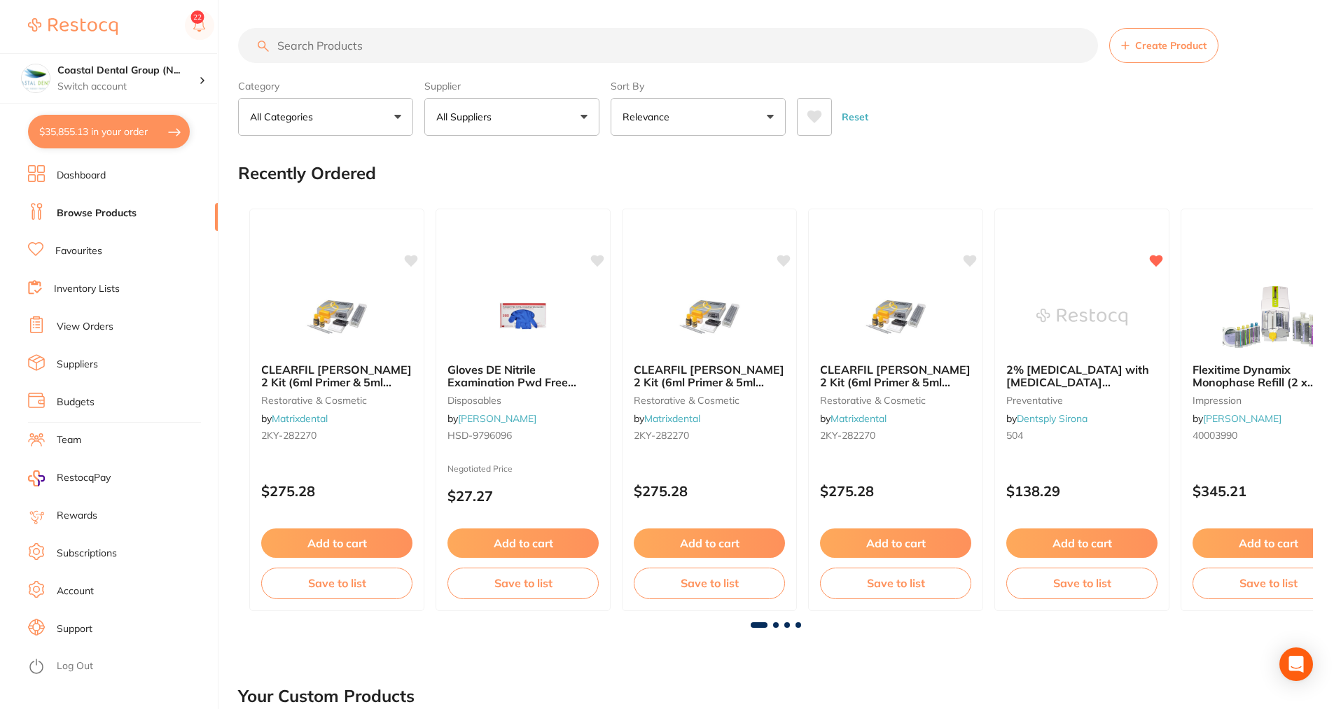
click at [81, 286] on link "Inventory Lists" at bounding box center [87, 289] width 66 height 14
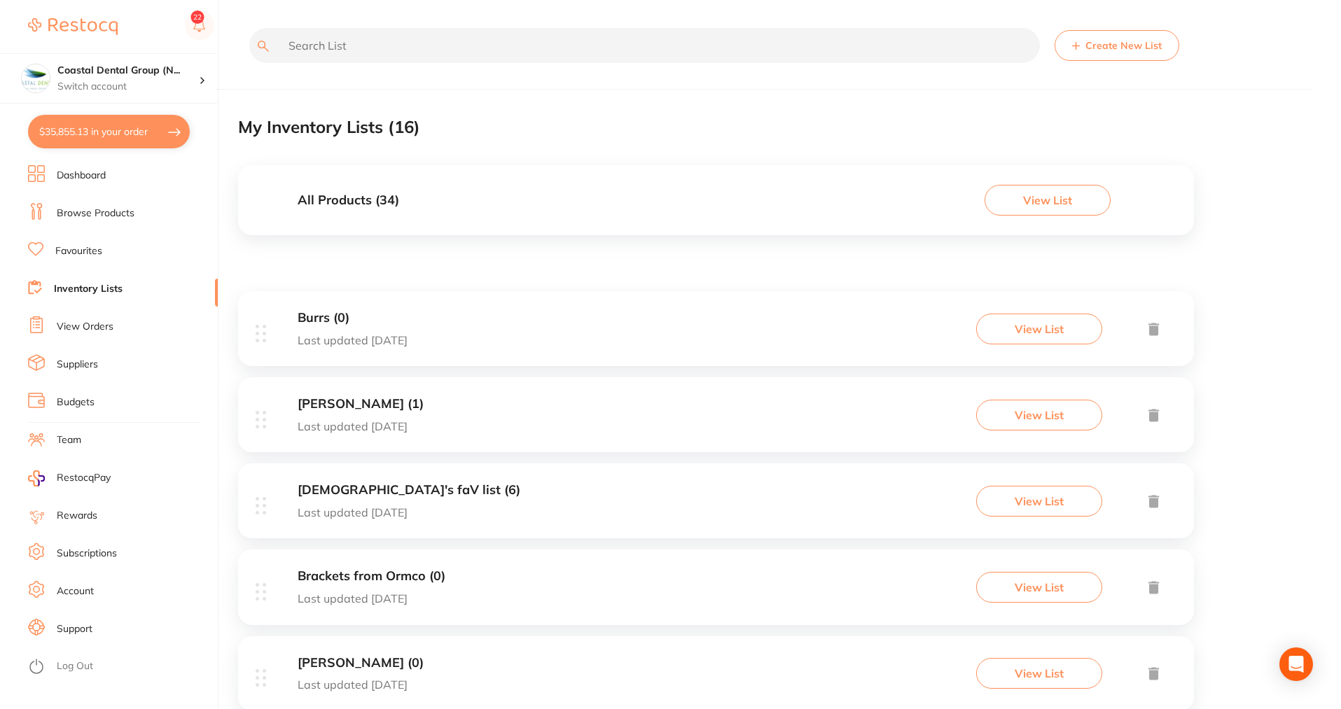
click at [340, 200] on h3 "All Products ( 34 )" at bounding box center [349, 200] width 102 height 15
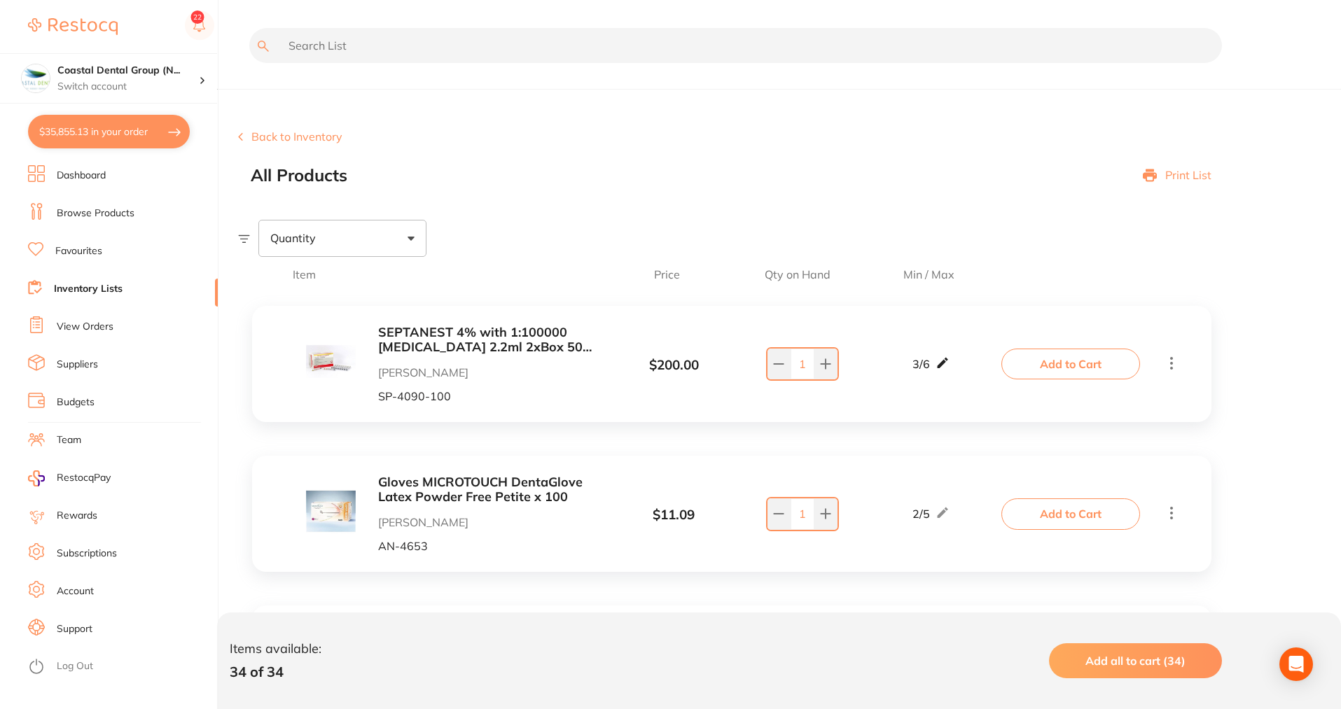
click at [946, 358] on icon at bounding box center [942, 363] width 14 height 15
click at [912, 370] on input "3" at bounding box center [910, 371] width 28 height 22
type input "2"
click at [951, 399] on div "SEPTANEST 4% with 1:100000 adrenalin 2.2ml 2xBox 50 GOLD Henry Schein Halas SP-…" at bounding box center [637, 364] width 734 height 77
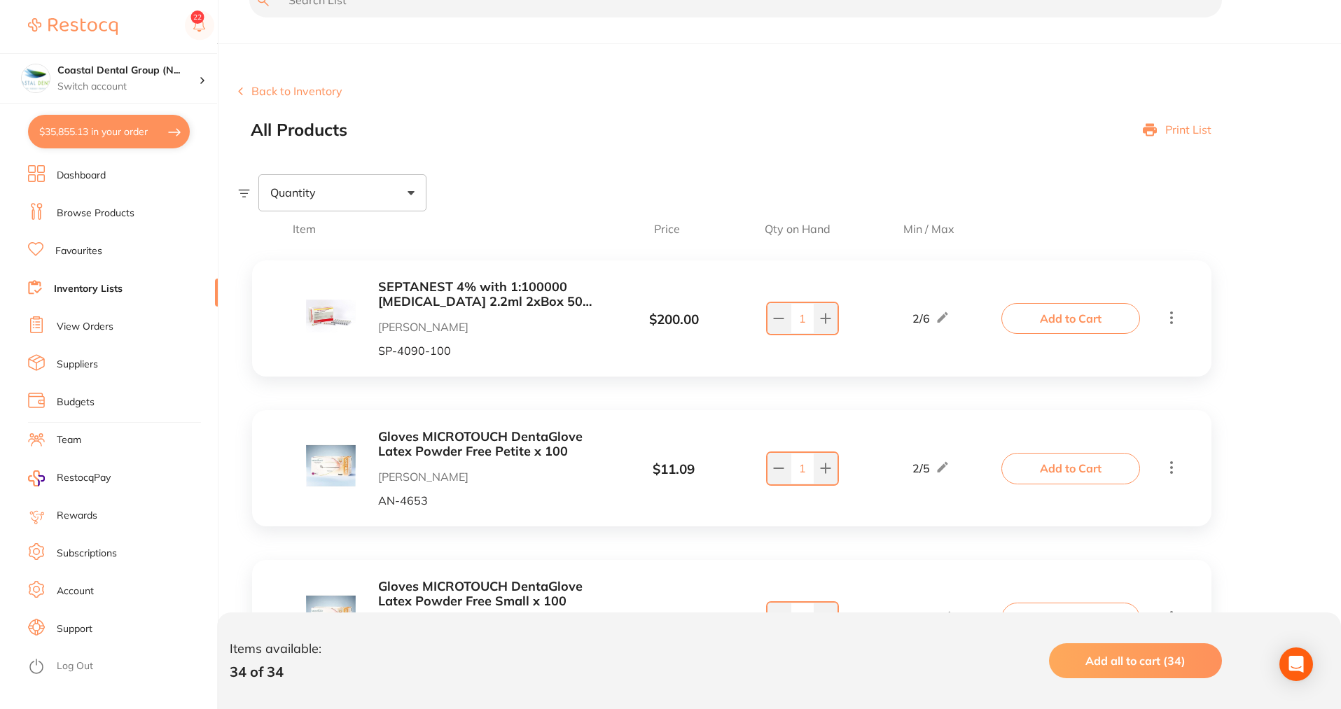
scroll to position [70, 0]
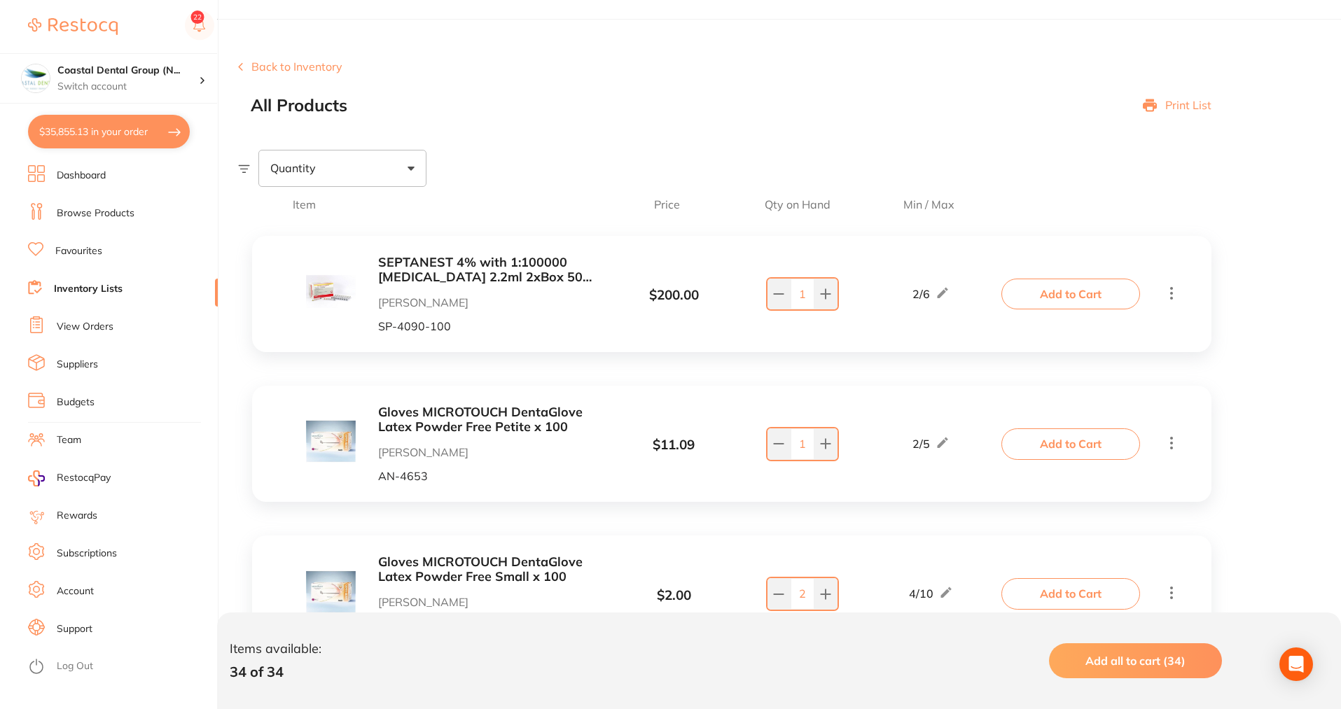
click at [414, 172] on div "Quantity" at bounding box center [342, 168] width 168 height 36
click at [364, 214] on span "Below min limit" at bounding box center [340, 212] width 102 height 29
click at [286, 214] on input "Below min limit" at bounding box center [279, 213] width 13 height 13
checkbox input "true"
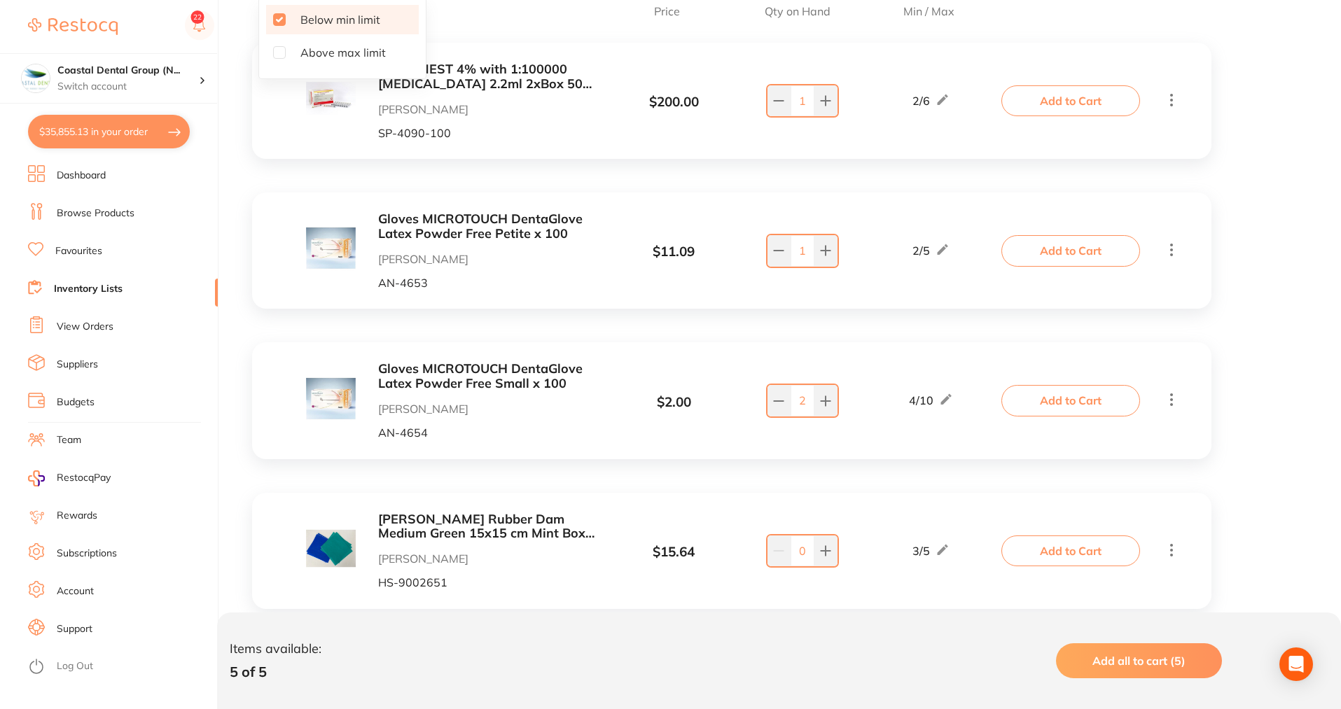
scroll to position [280, 0]
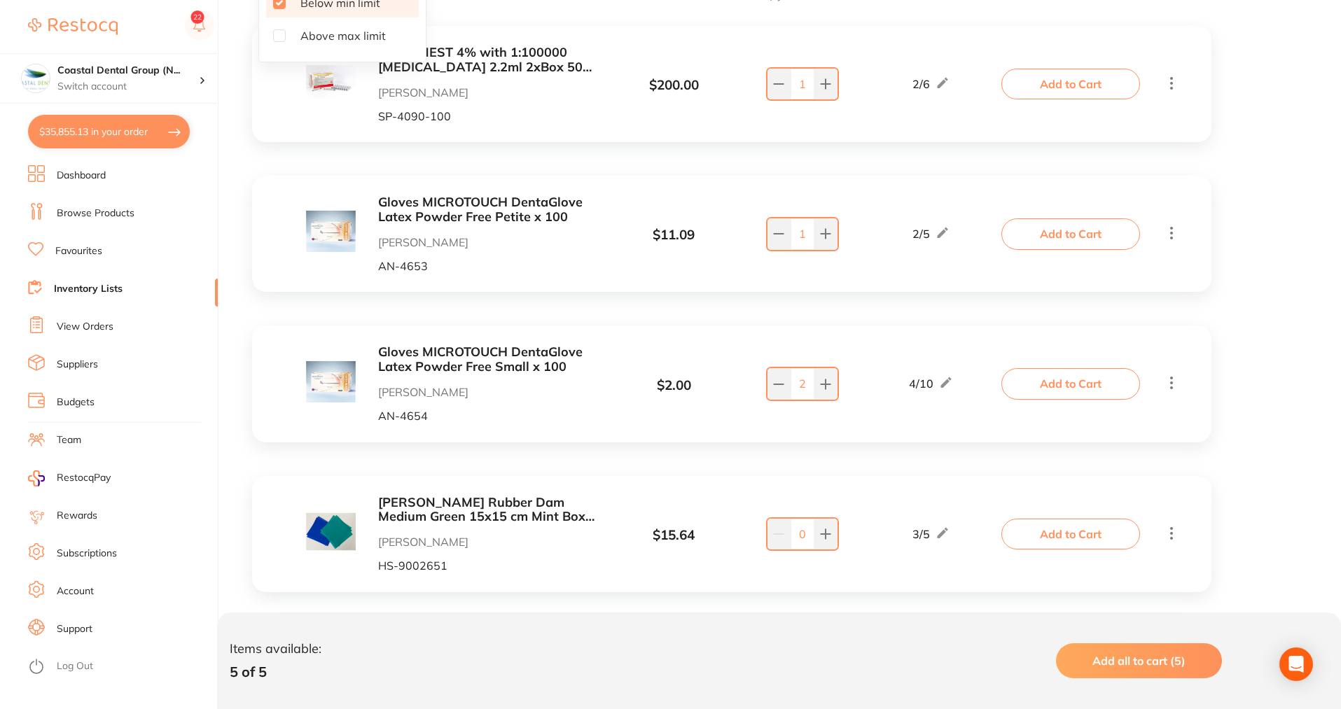
drag, startPoint x: 85, startPoint y: 323, endPoint x: 78, endPoint y: 325, distance: 7.1
click at [78, 325] on link "View Orders" at bounding box center [85, 327] width 57 height 14
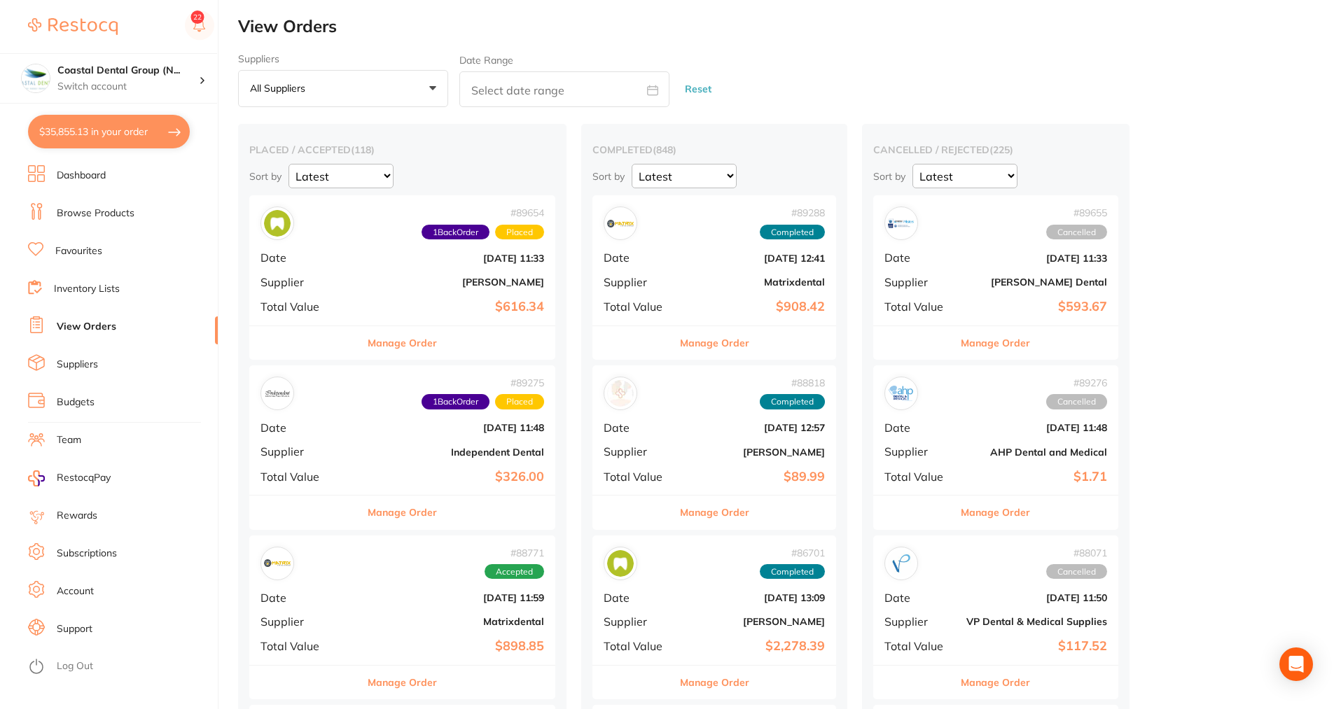
click at [419, 345] on button "Manage Order" at bounding box center [402, 343] width 69 height 34
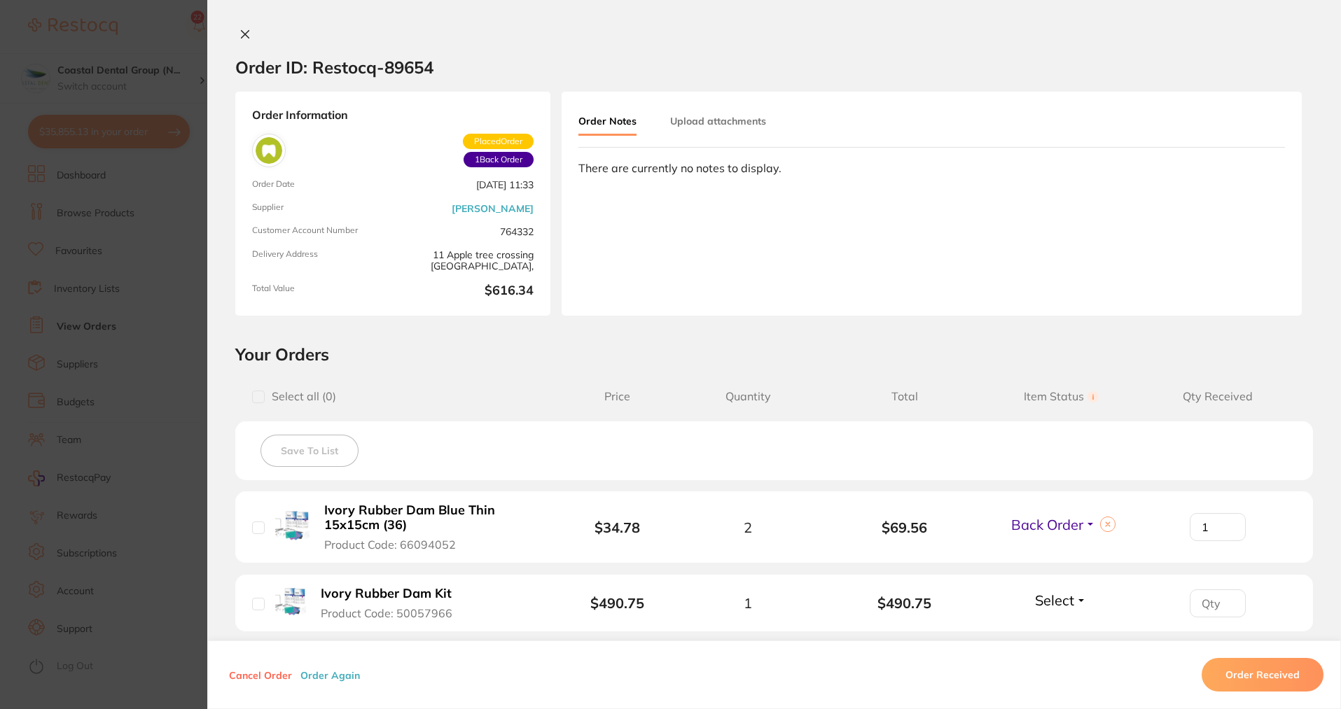
click at [242, 36] on icon at bounding box center [246, 35] width 8 height 8
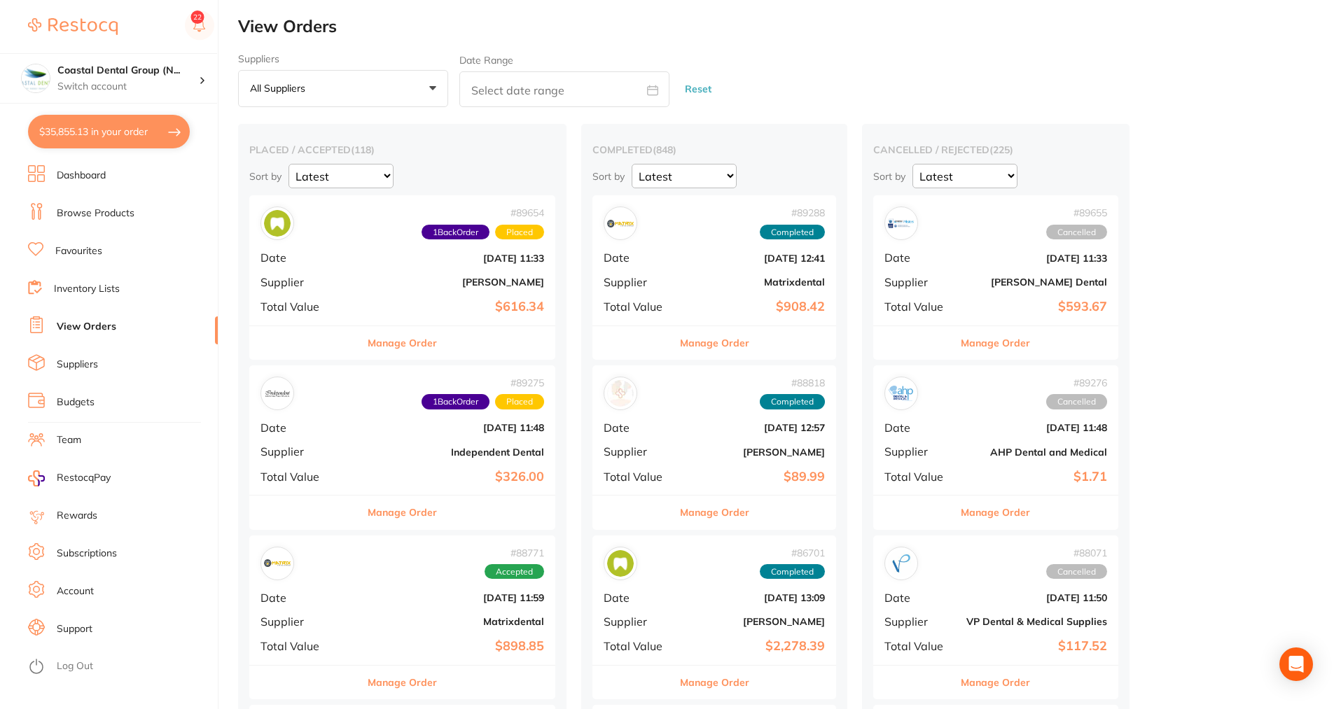
click at [405, 344] on button "Manage Order" at bounding box center [402, 343] width 69 height 34
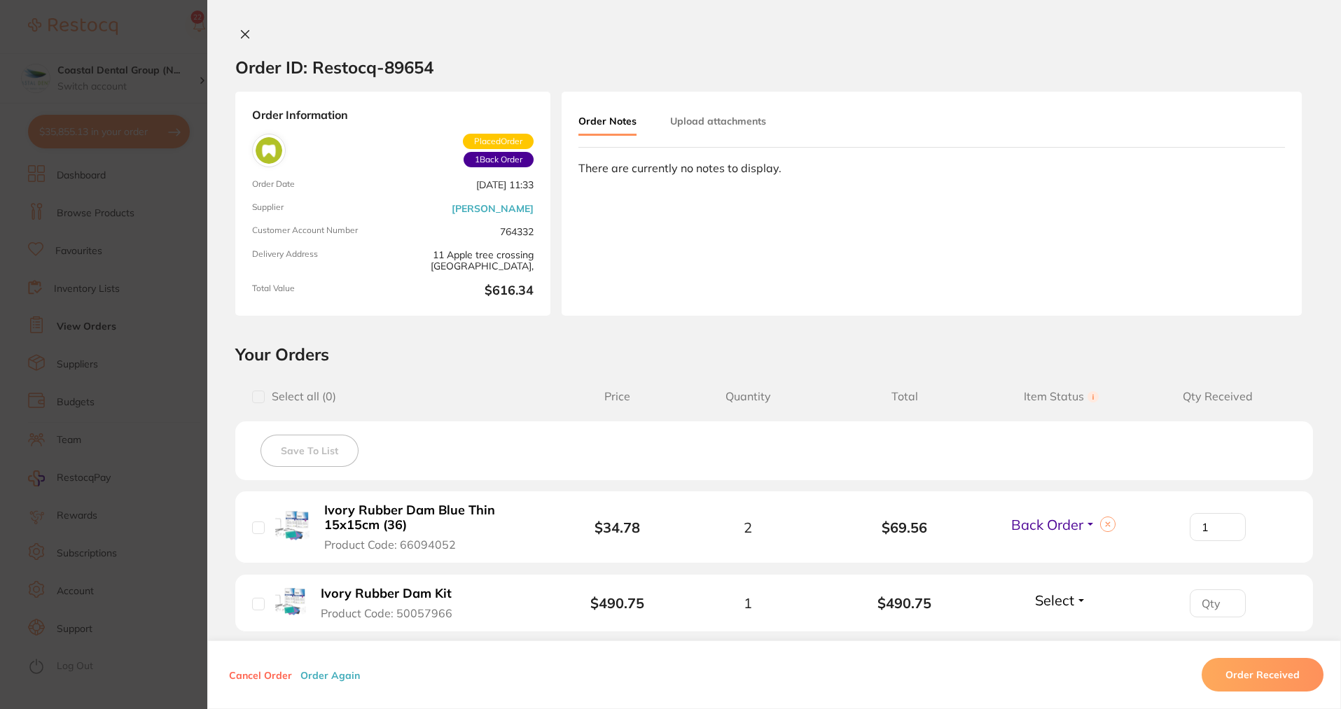
click at [710, 119] on button "Upload attachments" at bounding box center [718, 121] width 96 height 25
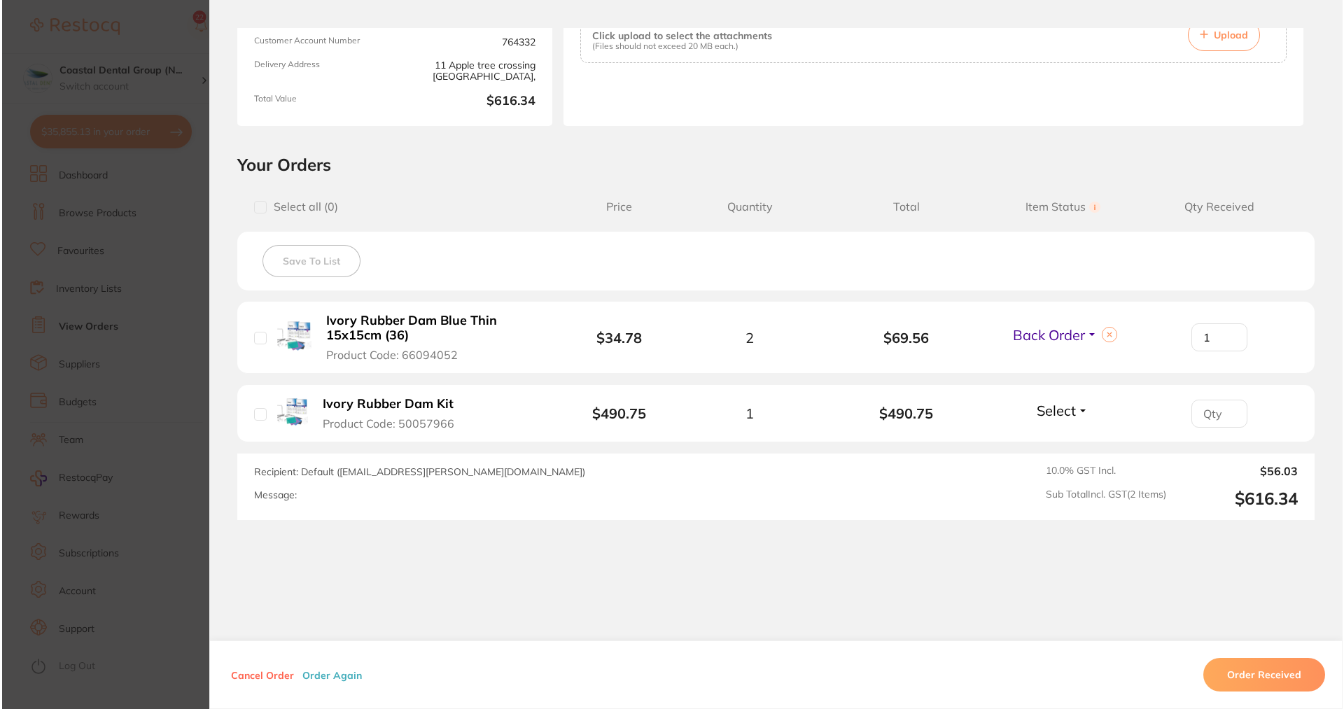
scroll to position [209, 0]
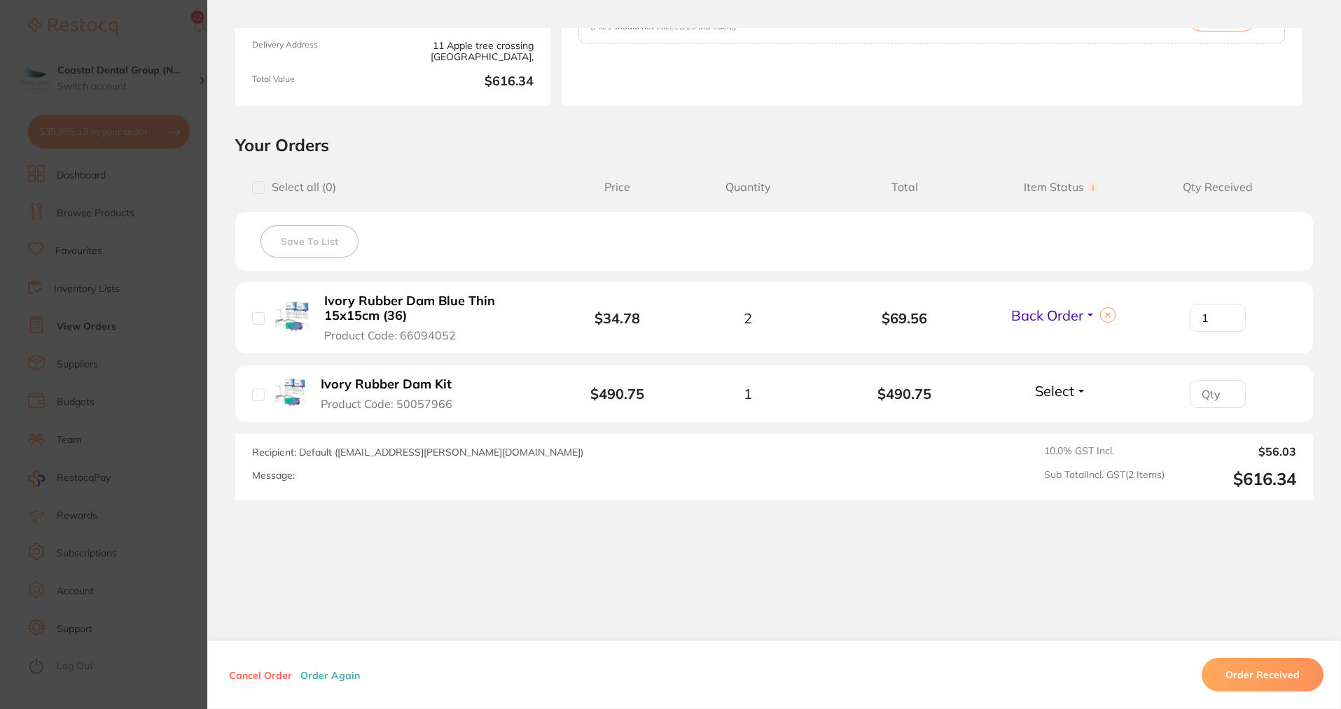
click at [323, 675] on button "Order Again" at bounding box center [330, 675] width 68 height 13
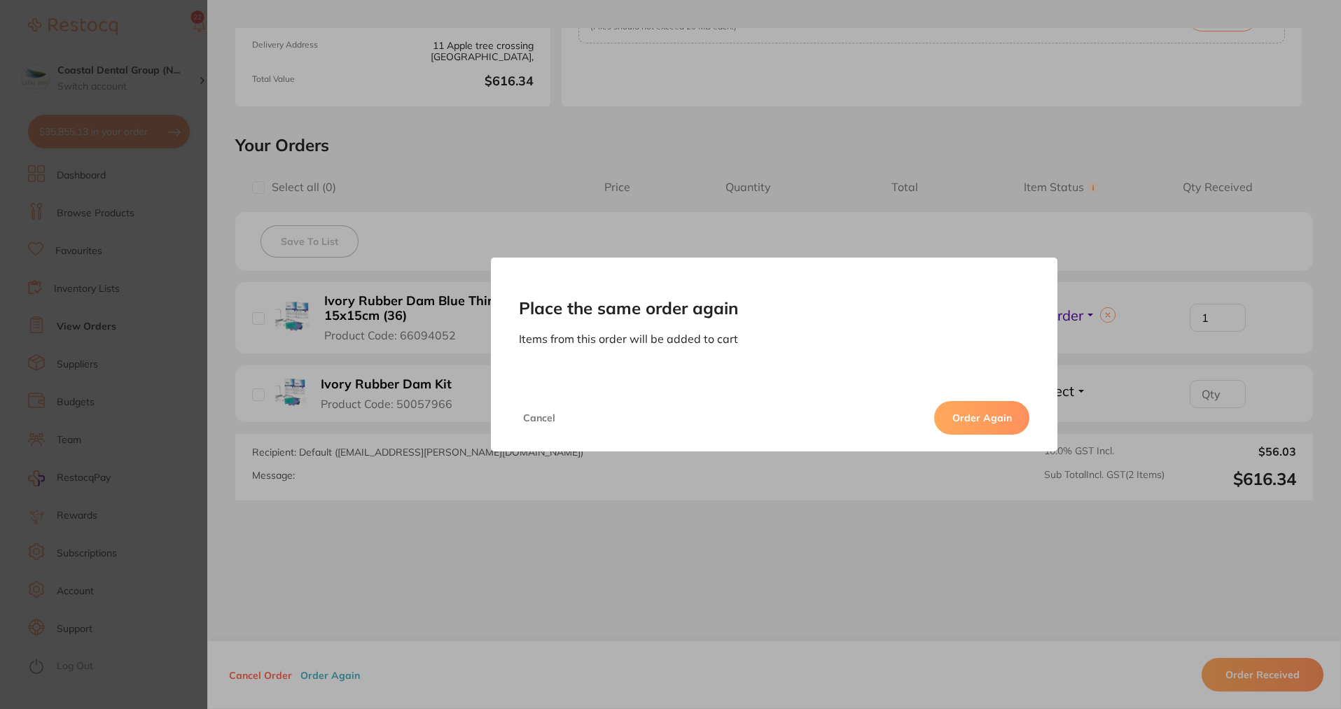
click at [981, 418] on button "Order Again" at bounding box center [981, 418] width 95 height 34
type input "4"
type input "2"
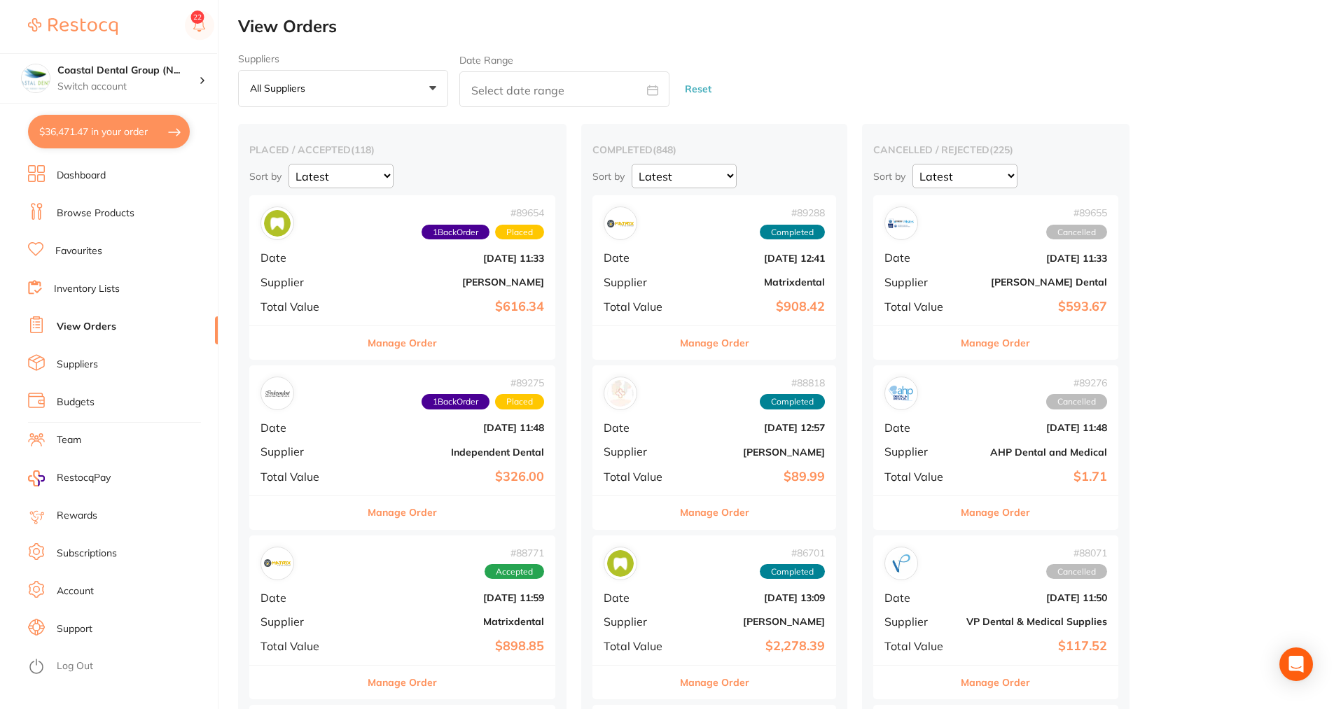
click at [125, 132] on button "$36,471.47 in your order" at bounding box center [109, 132] width 162 height 34
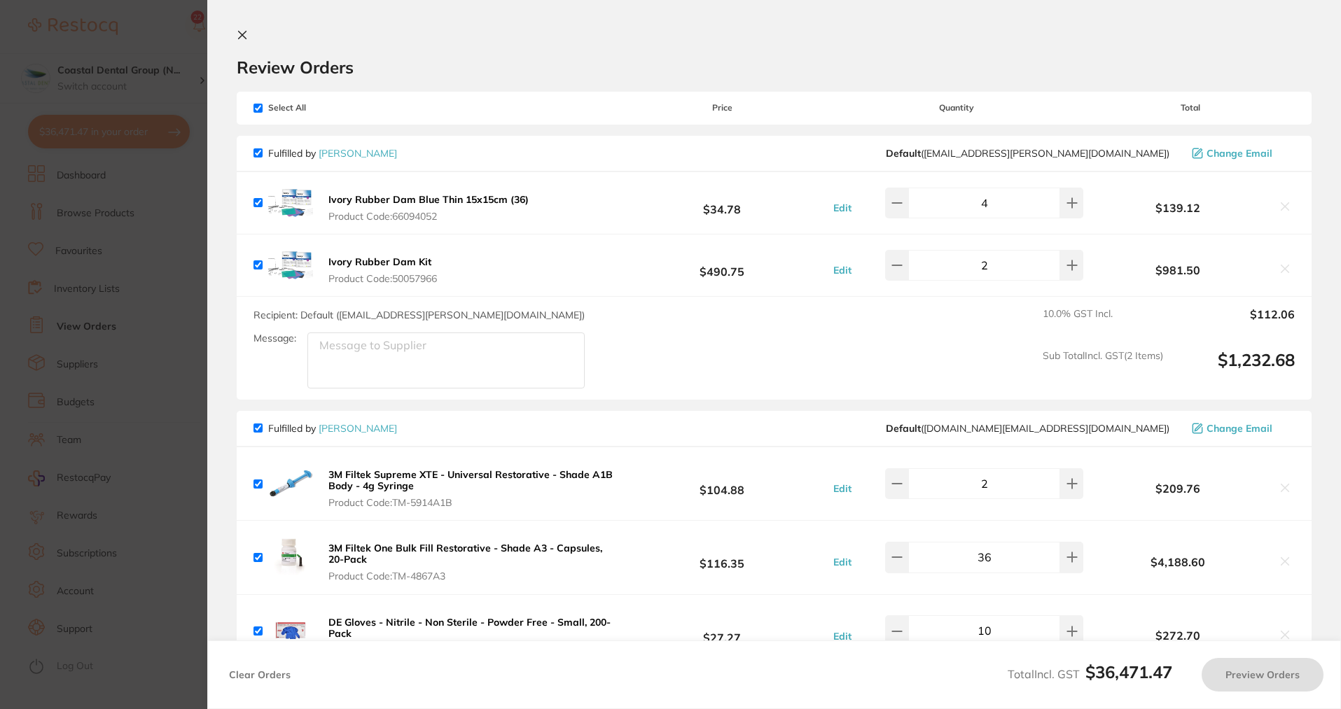
checkbox input "true"
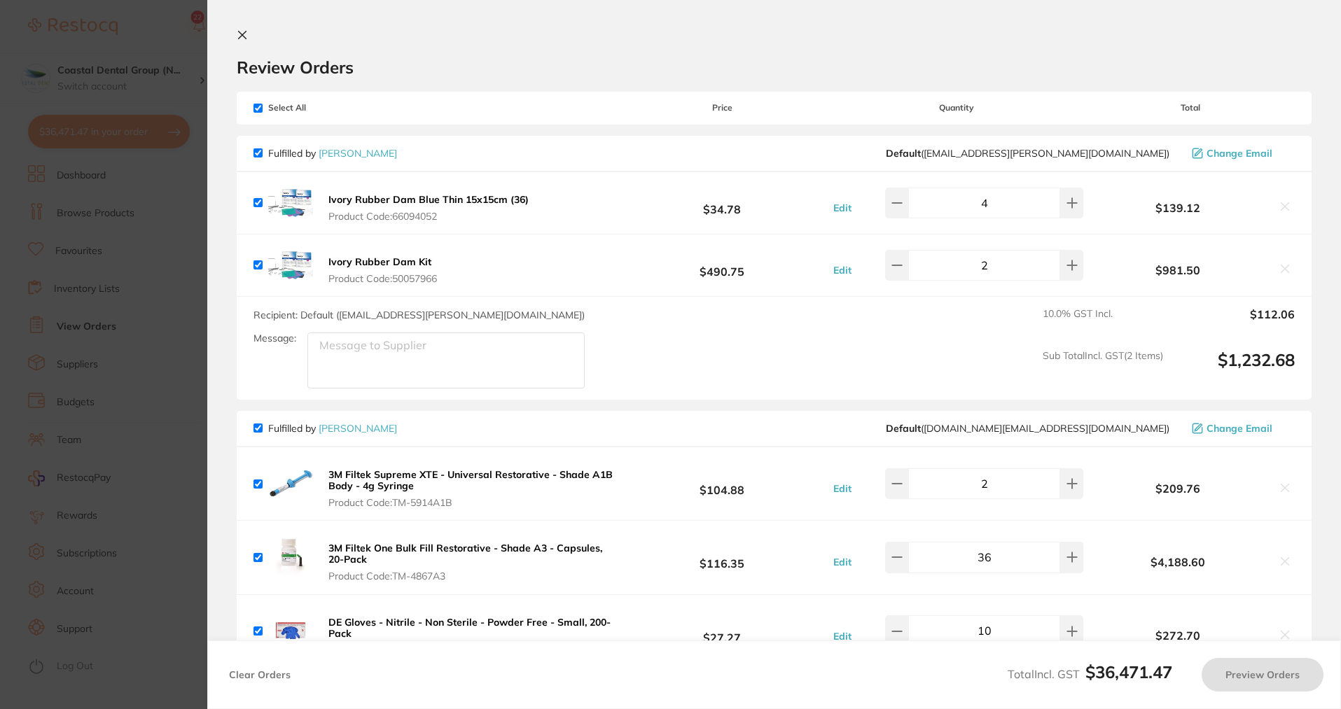
checkbox input "true"
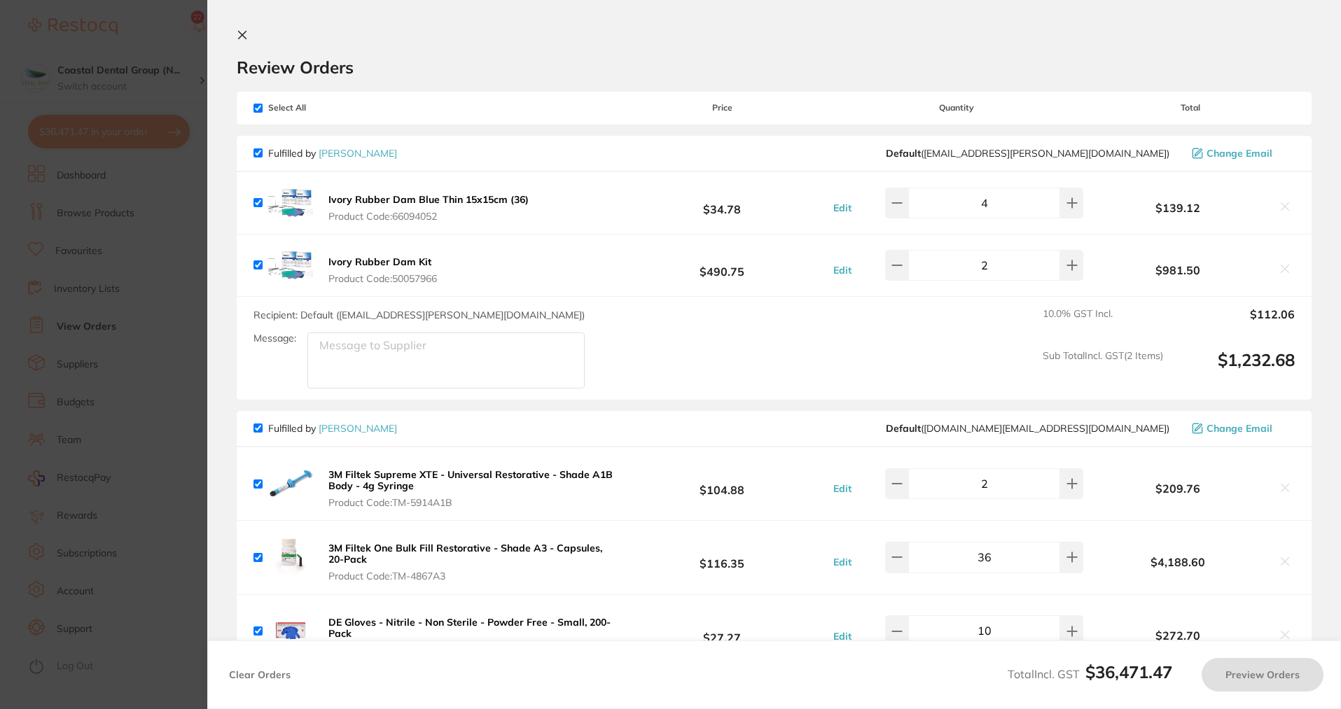
checkbox input "true"
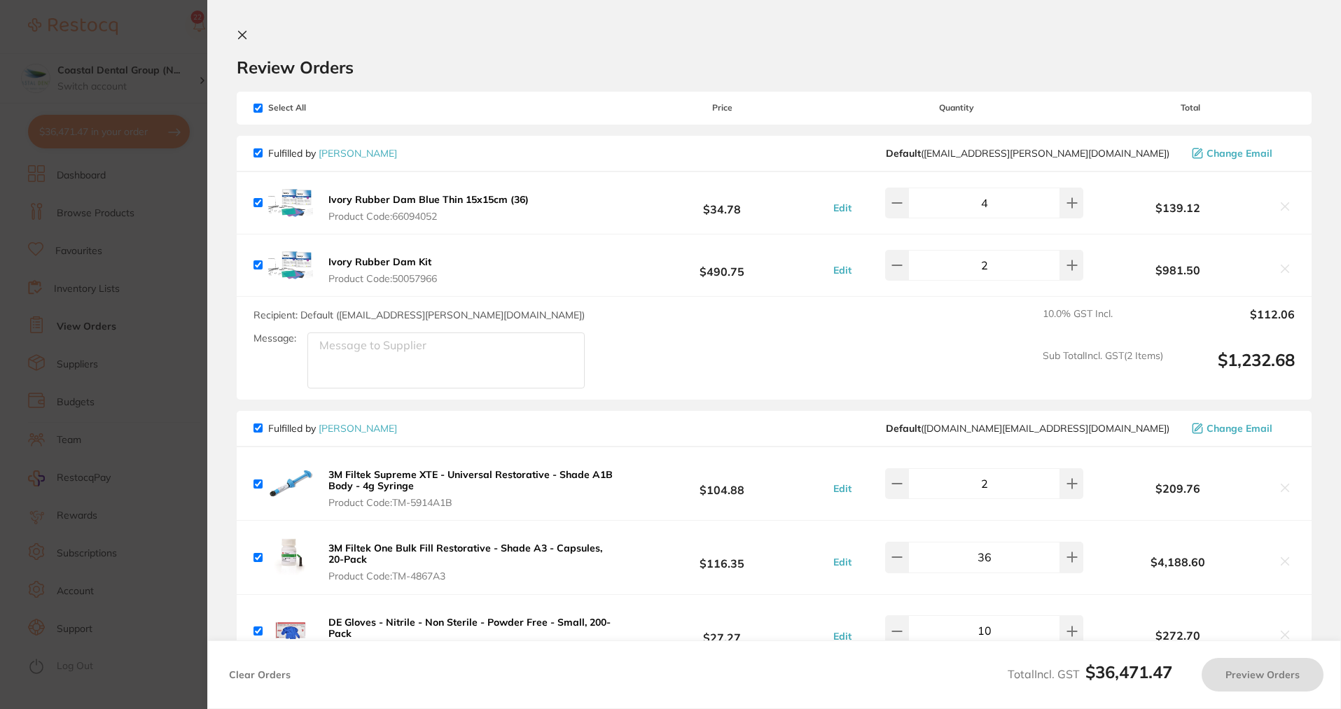
checkbox input "true"
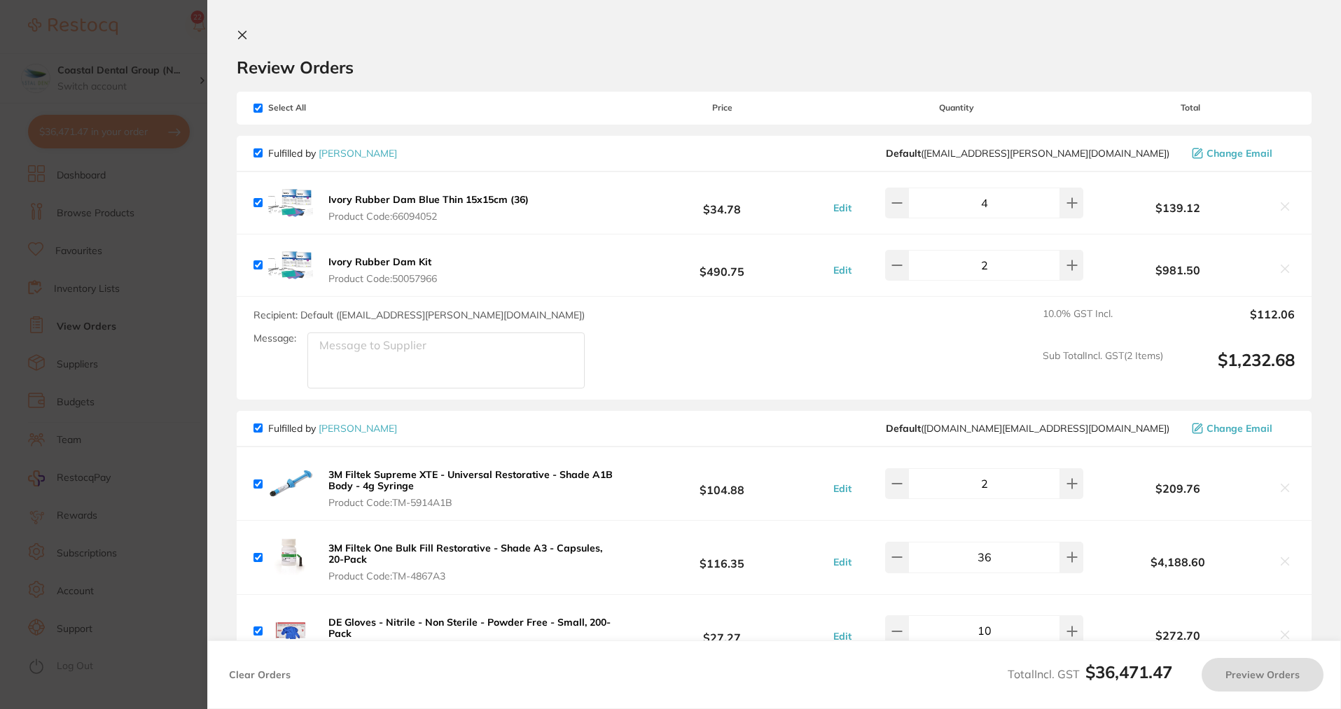
checkbox input "true"
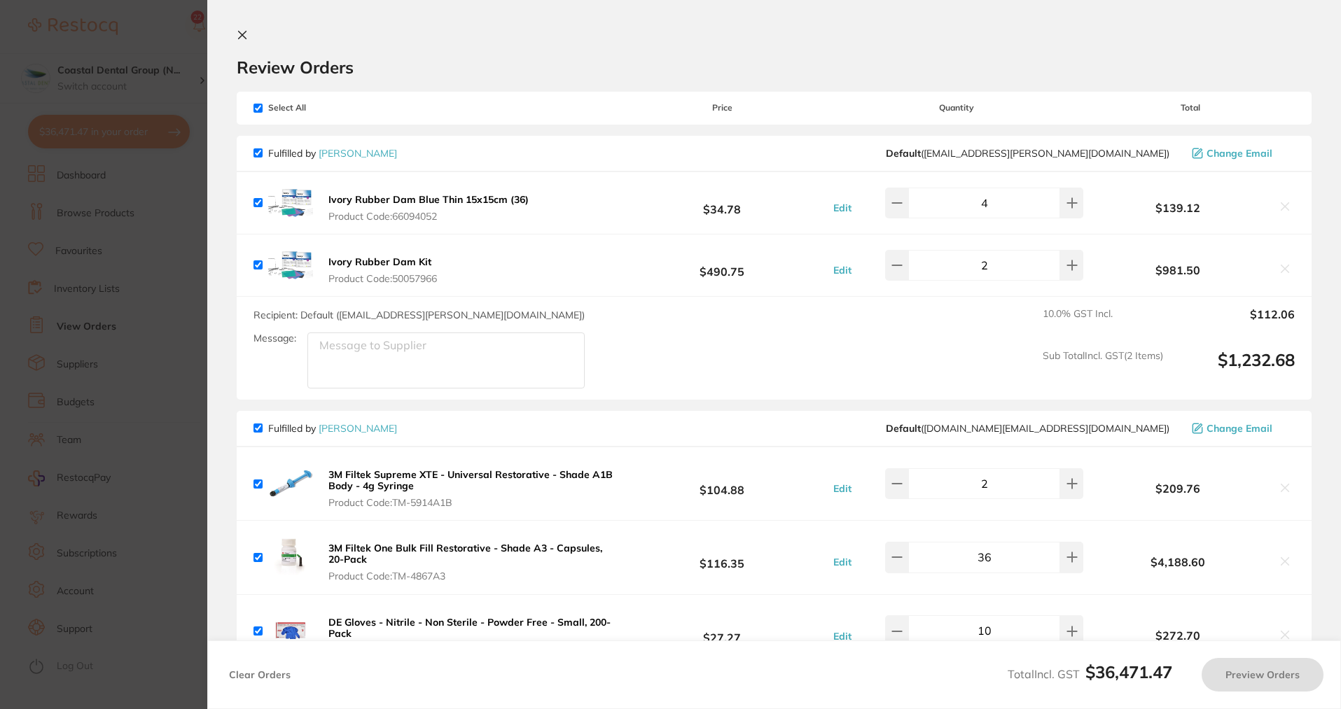
checkbox input "true"
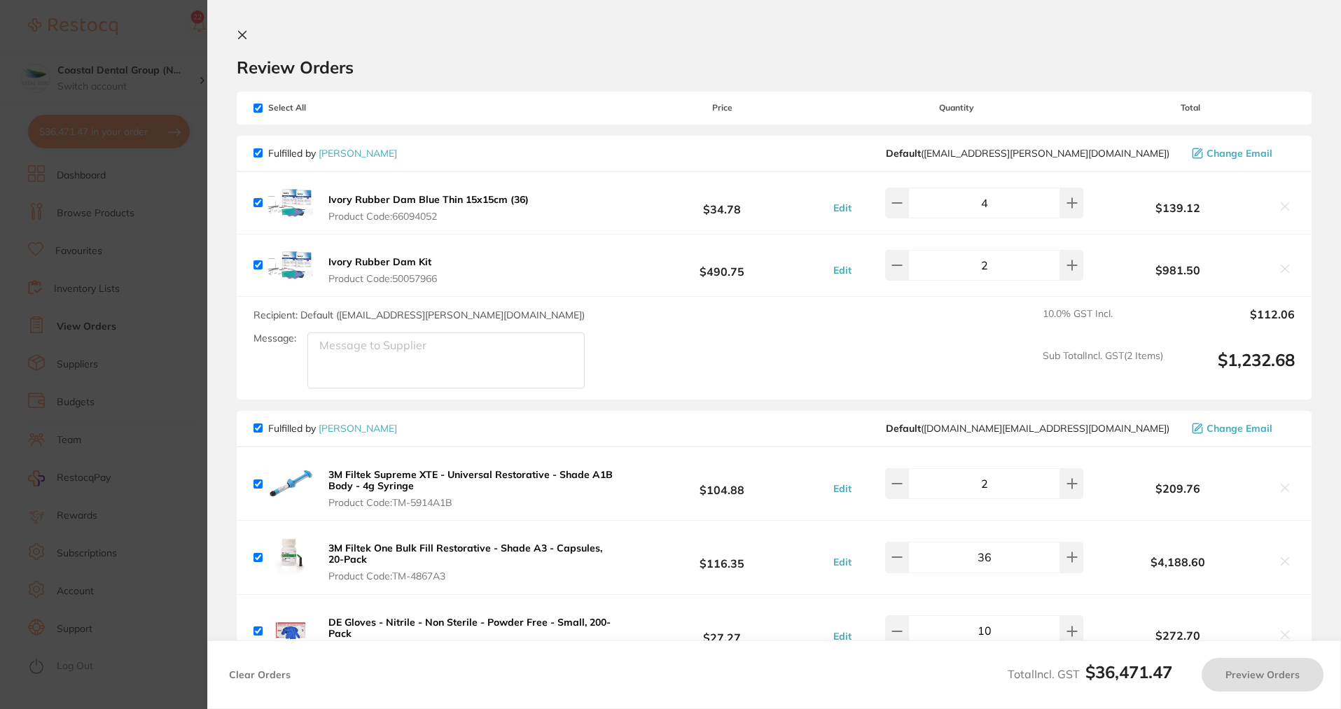
checkbox input "true"
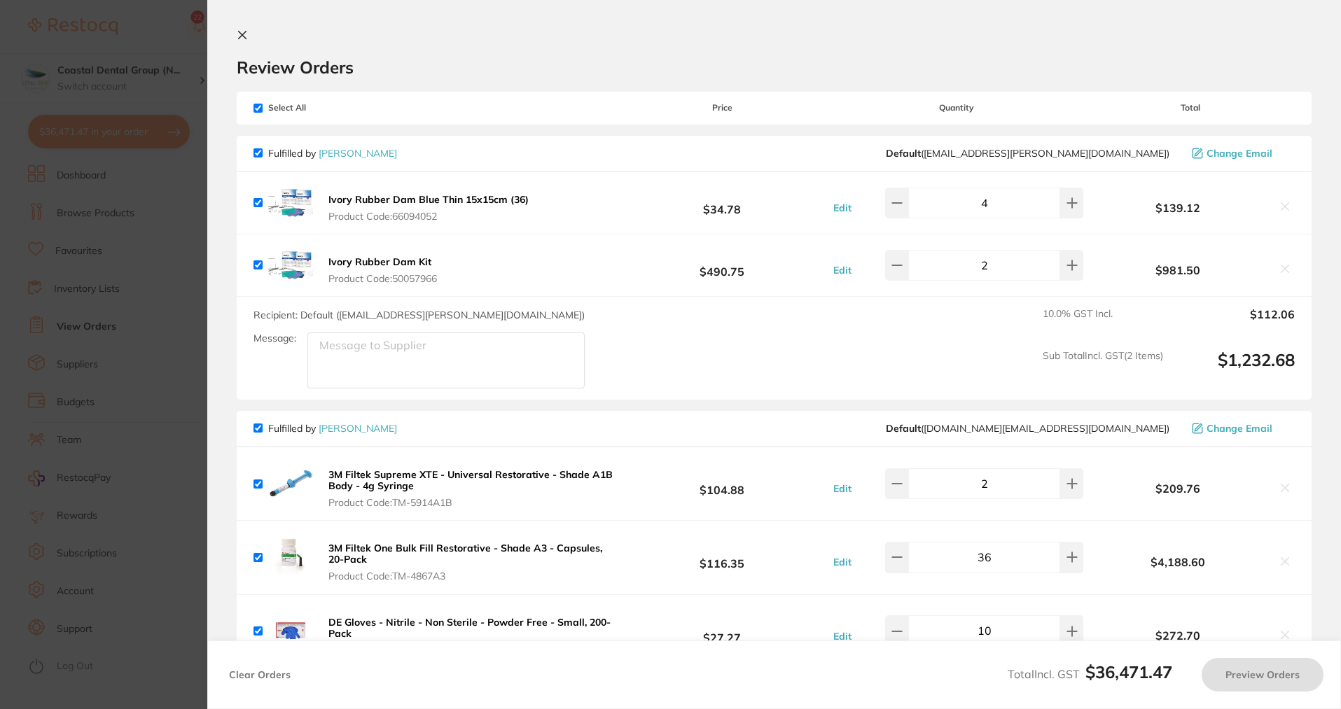
checkbox input "true"
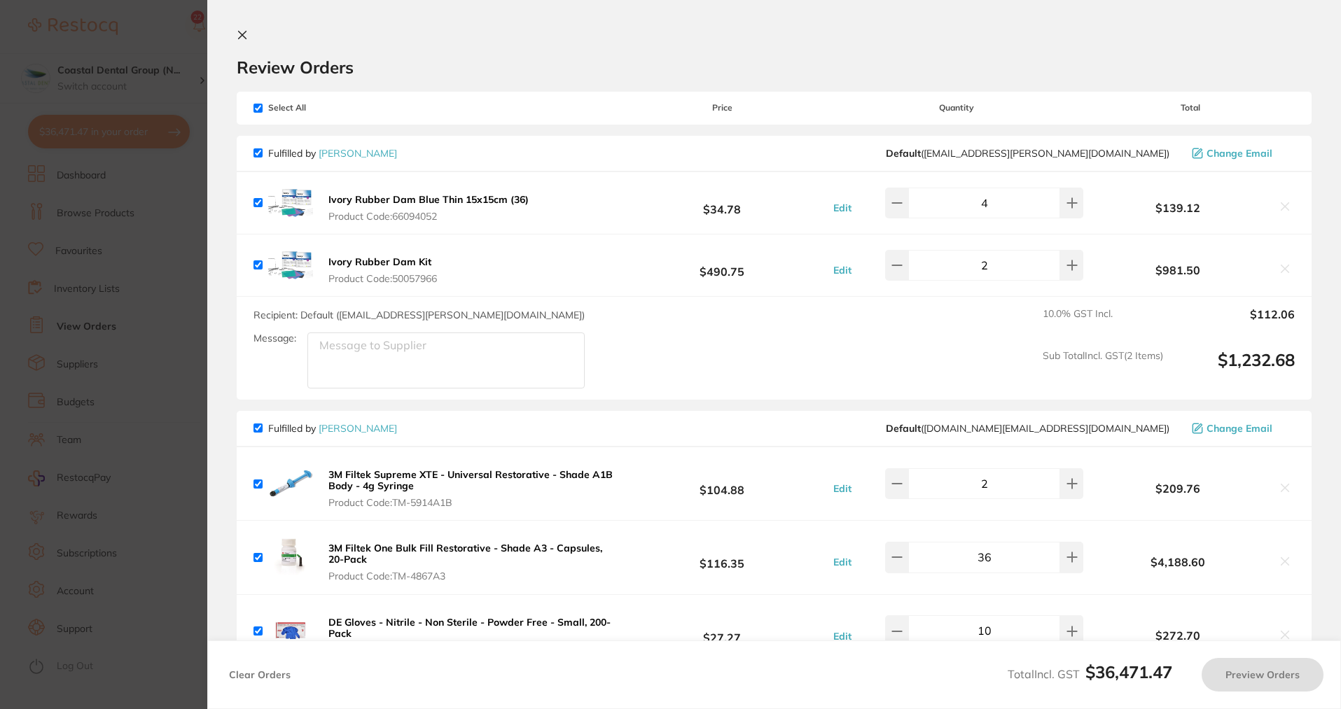
checkbox input "true"
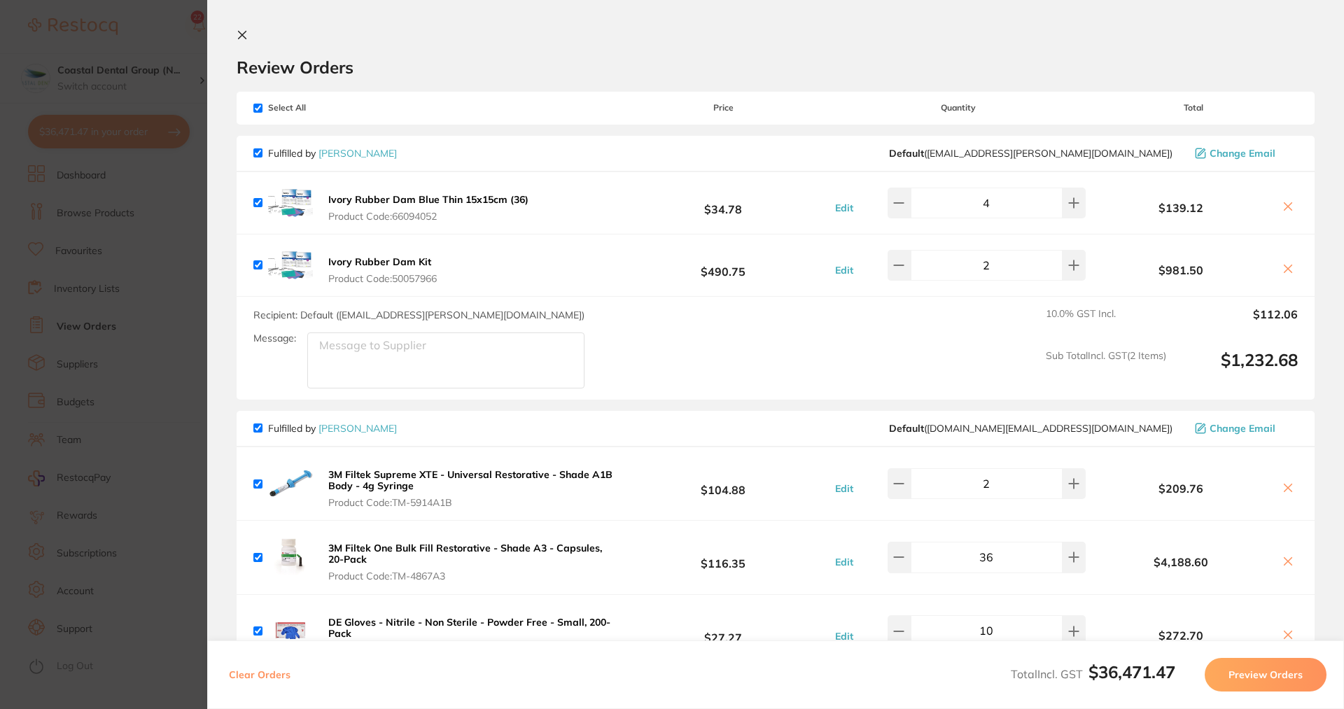
click at [242, 34] on icon at bounding box center [243, 36] width 8 height 8
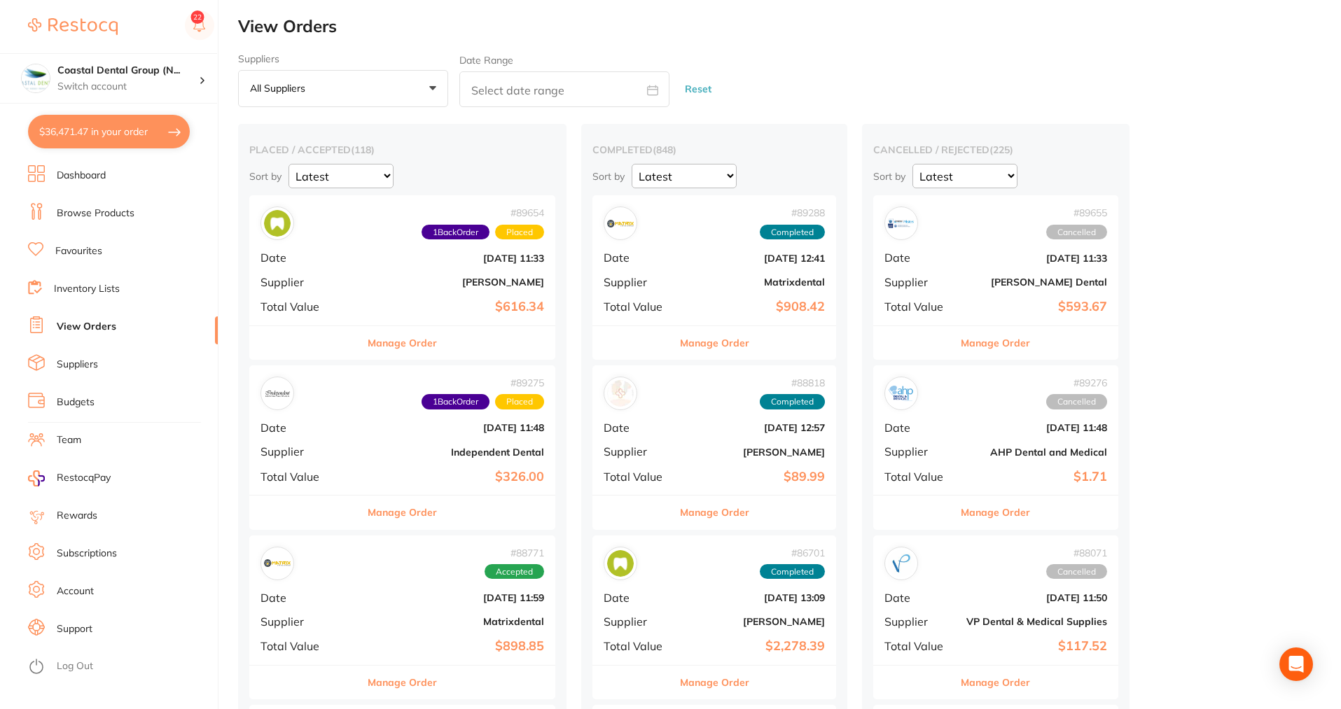
click at [439, 83] on button "All suppliers +0" at bounding box center [343, 89] width 210 height 38
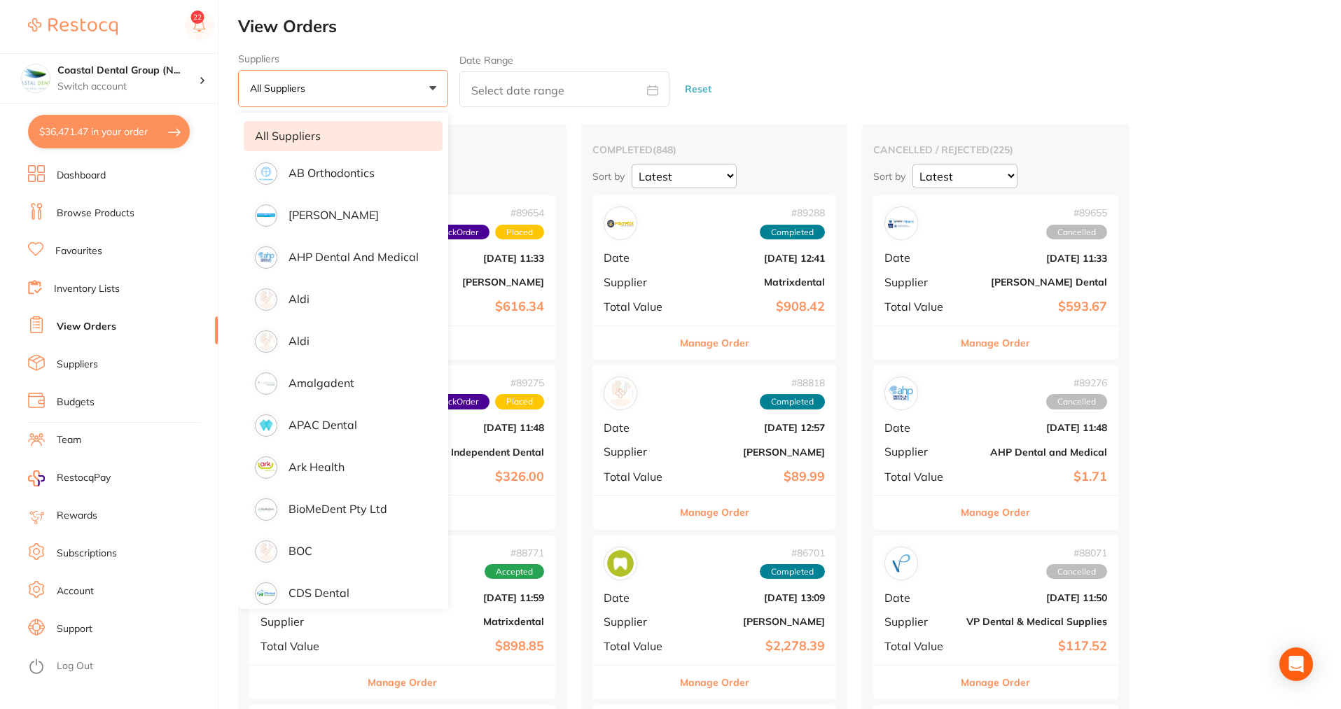
click at [654, 92] on icon at bounding box center [652, 90] width 11 height 11
select select "7"
select select "2025"
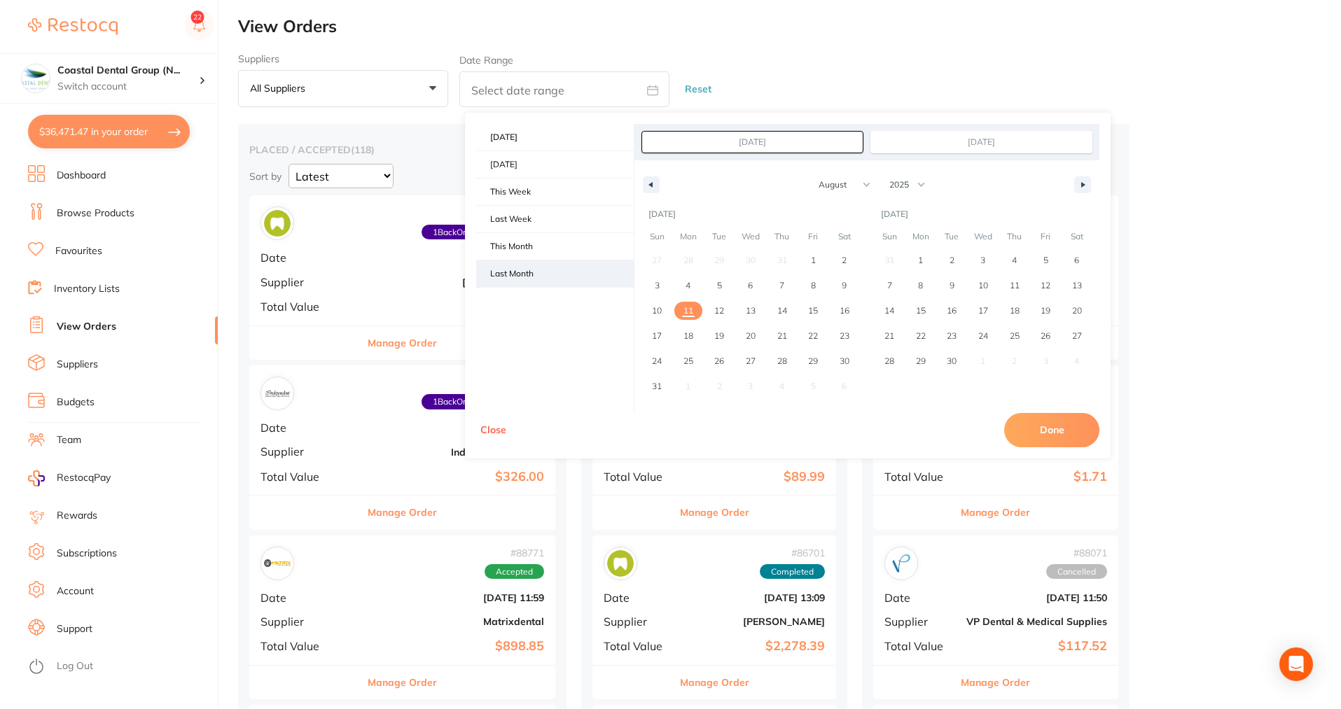
click at [511, 276] on span "Last Month" at bounding box center [555, 273] width 158 height 27
type input "[DATE]"
select select "6"
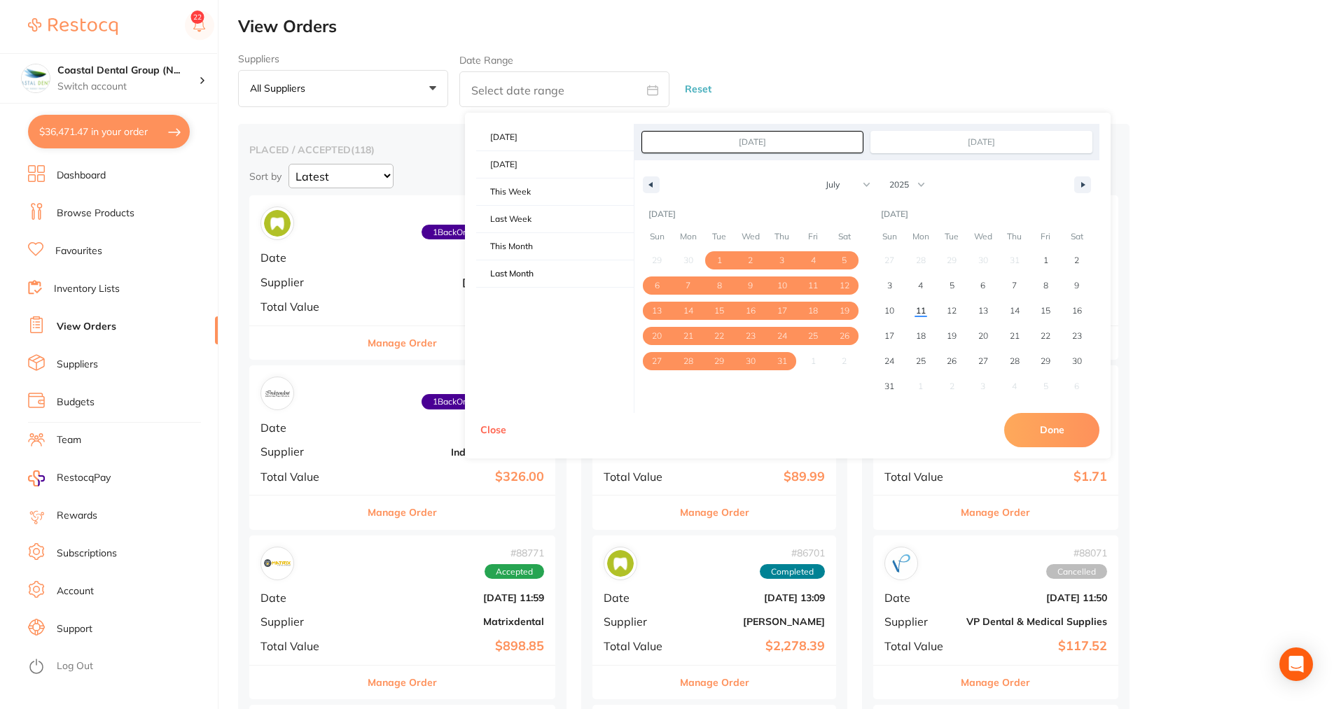
click at [1046, 433] on button "Done" at bounding box center [1051, 430] width 95 height 34
type input "[DATE] to [DATE]"
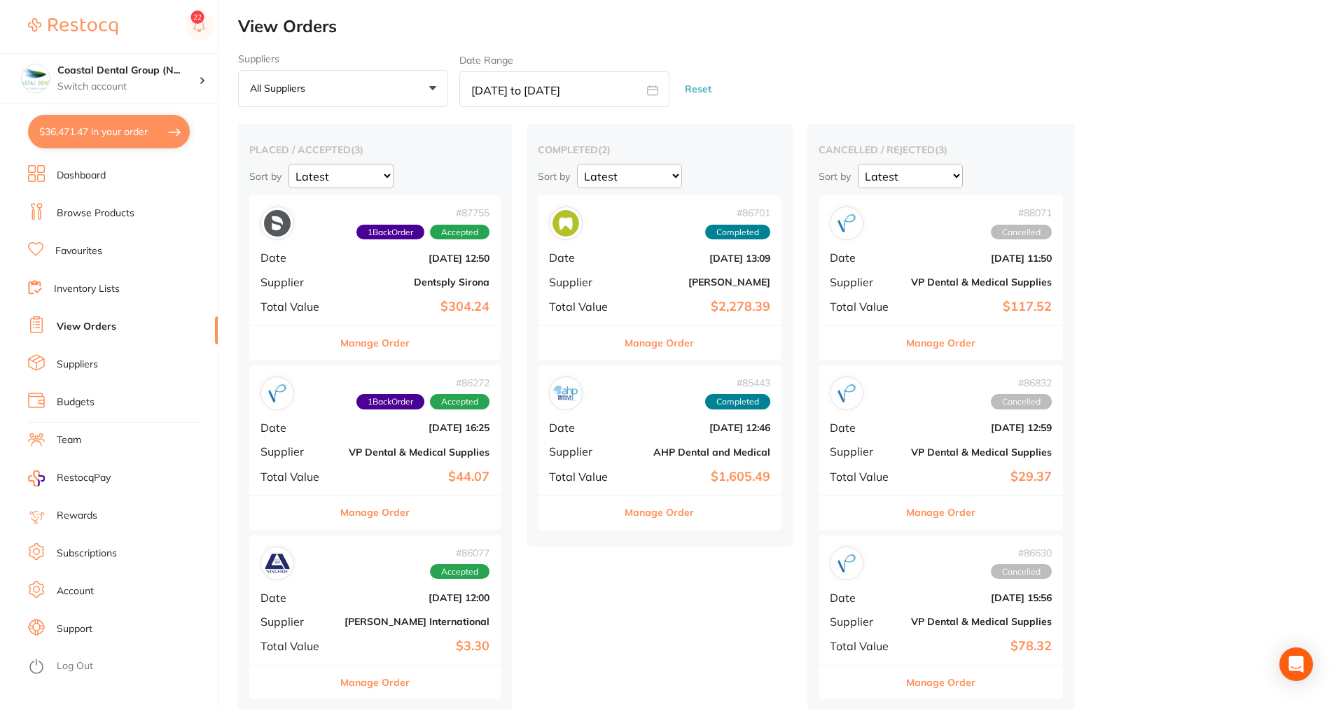
click at [385, 515] on button "Manage Order" at bounding box center [374, 513] width 69 height 34
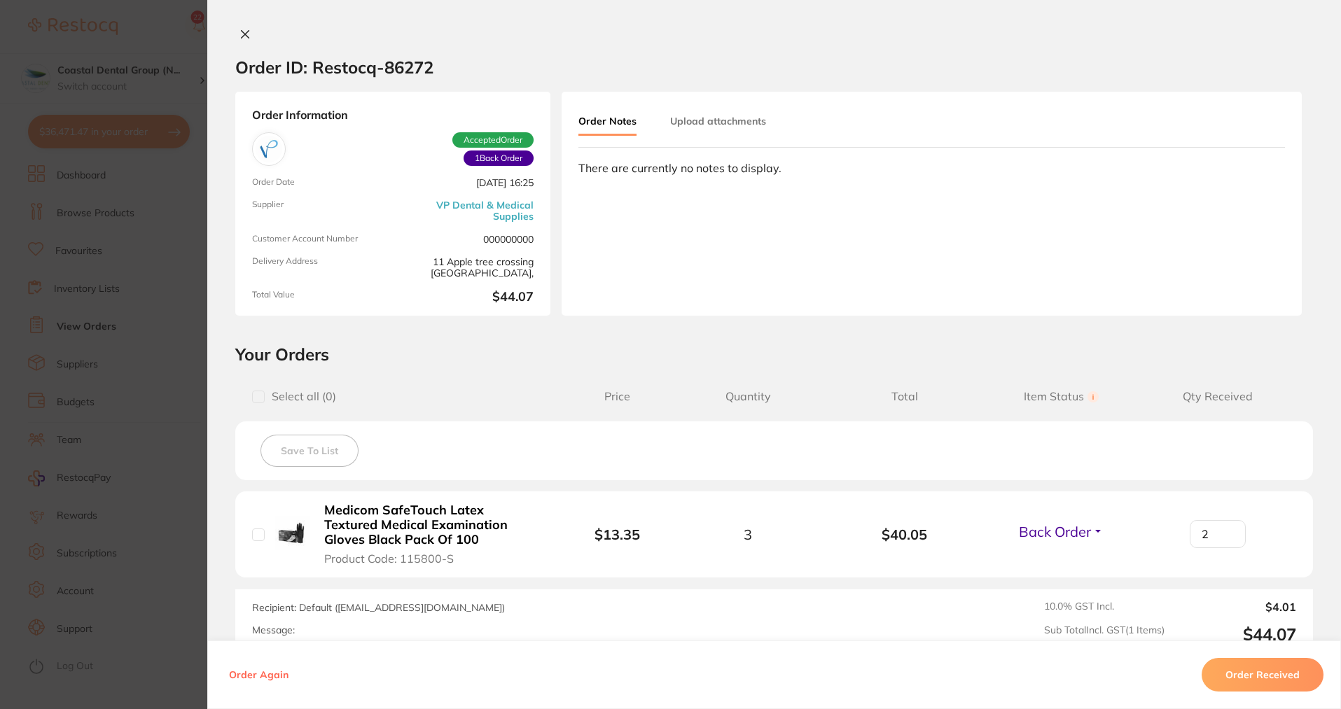
click at [1098, 533] on button "Back Order" at bounding box center [1060, 532] width 93 height 18
click at [242, 32] on icon at bounding box center [246, 35] width 8 height 8
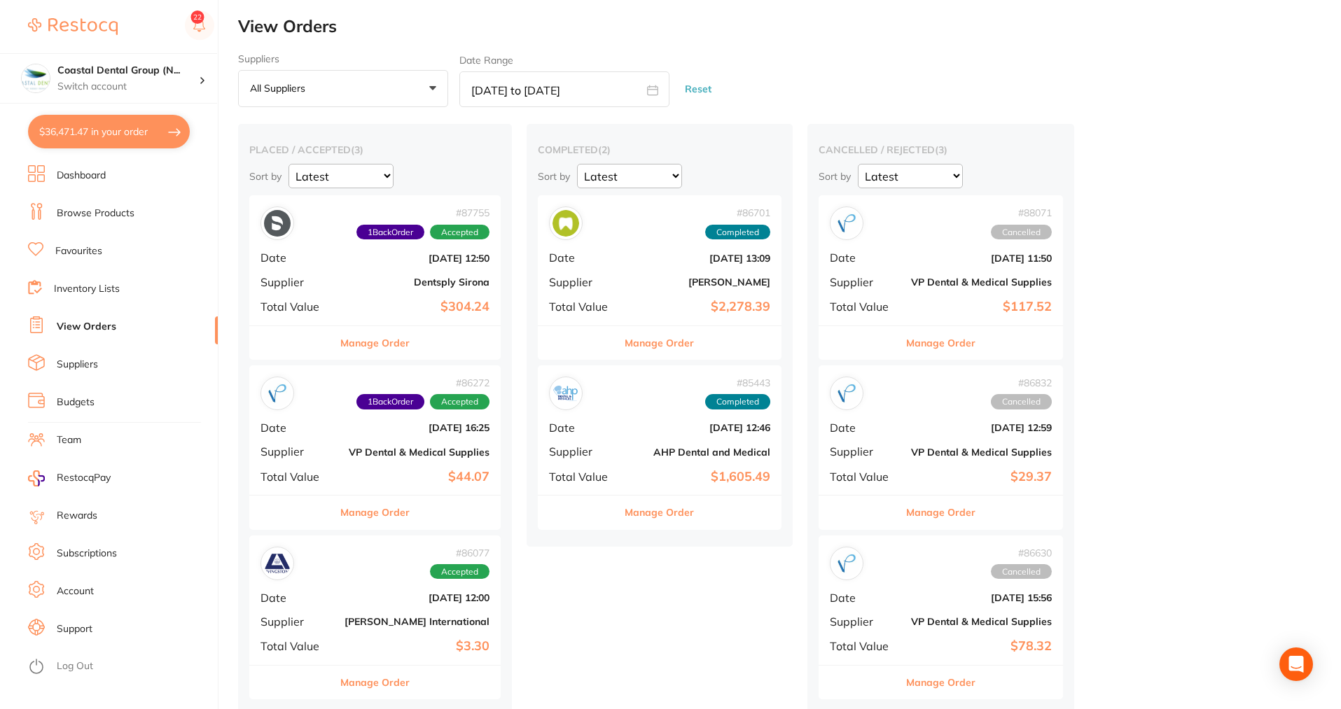
click at [365, 344] on button "Manage Order" at bounding box center [374, 343] width 69 height 34
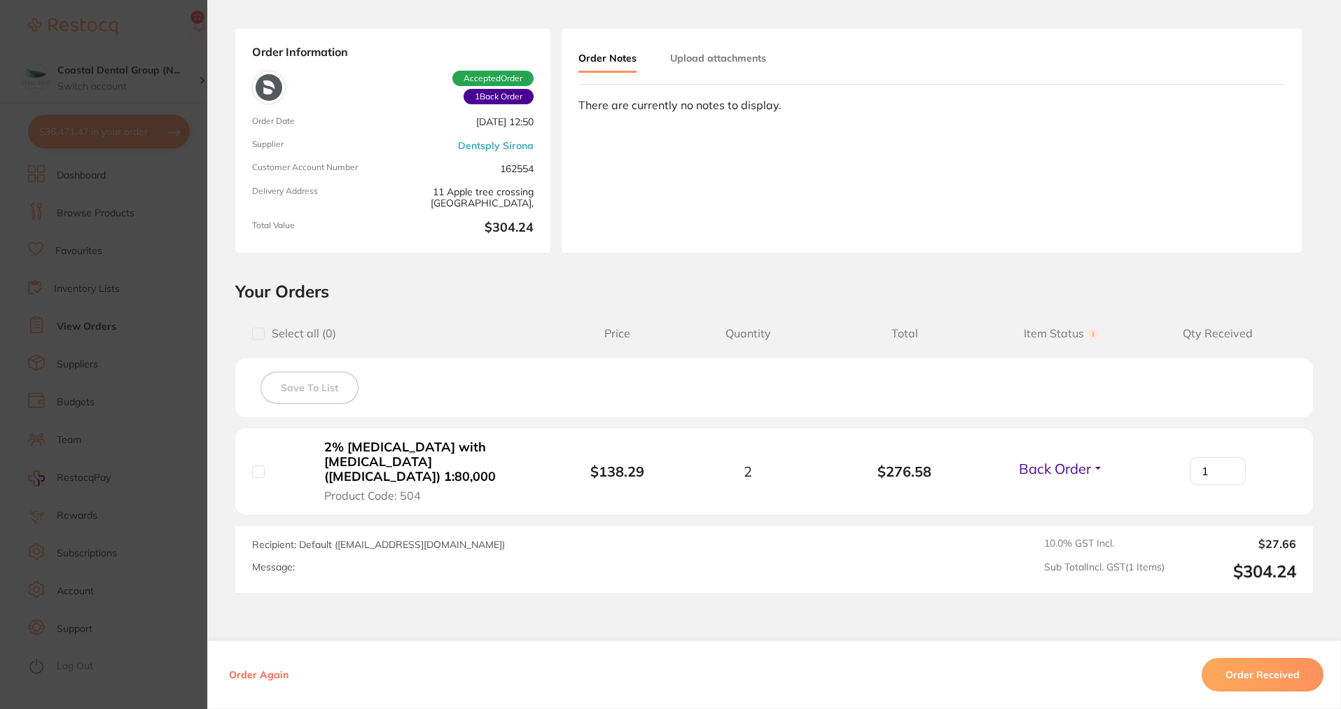
scroll to position [140, 0]
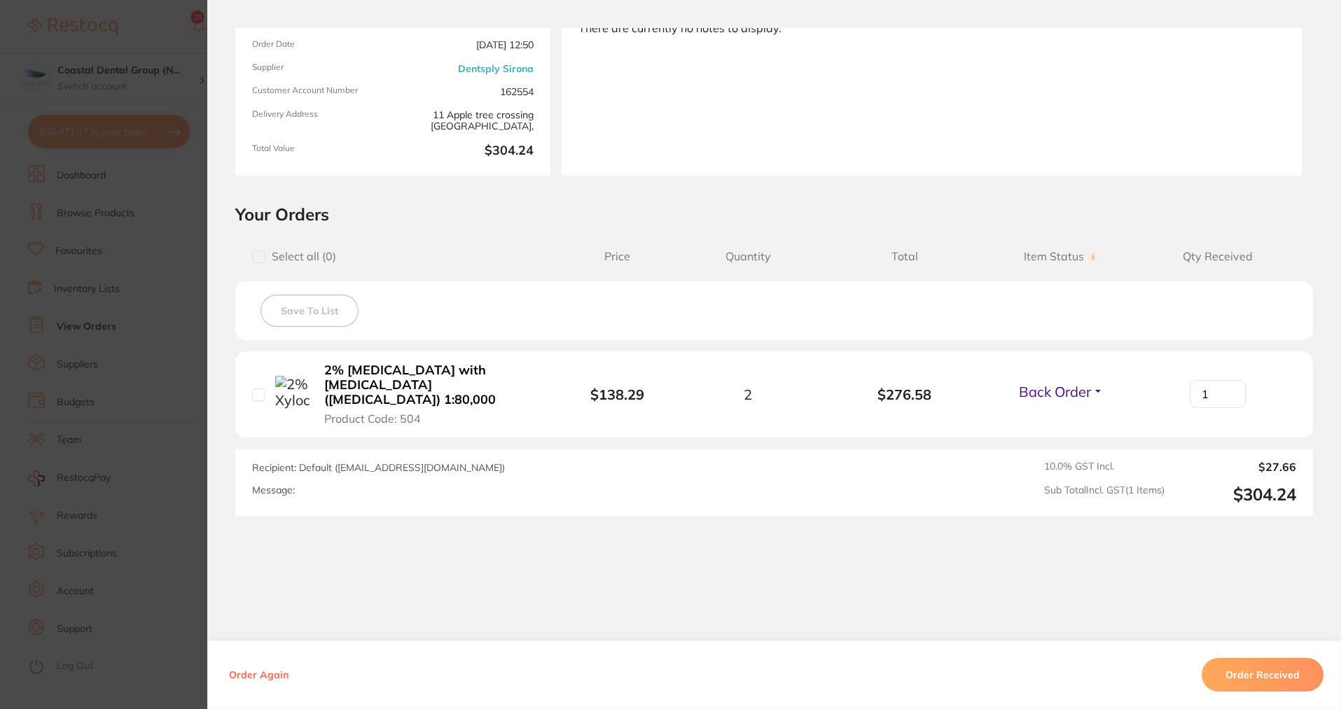
click at [1091, 386] on button "Back Order" at bounding box center [1060, 392] width 93 height 18
click at [1089, 383] on button "Back Order" at bounding box center [1060, 392] width 93 height 18
click at [1087, 383] on span "Back Order" at bounding box center [1055, 392] width 72 height 18
click at [1080, 383] on span "Back Order" at bounding box center [1055, 392] width 72 height 18
click at [1208, 387] on input "1" at bounding box center [1217, 394] width 56 height 28
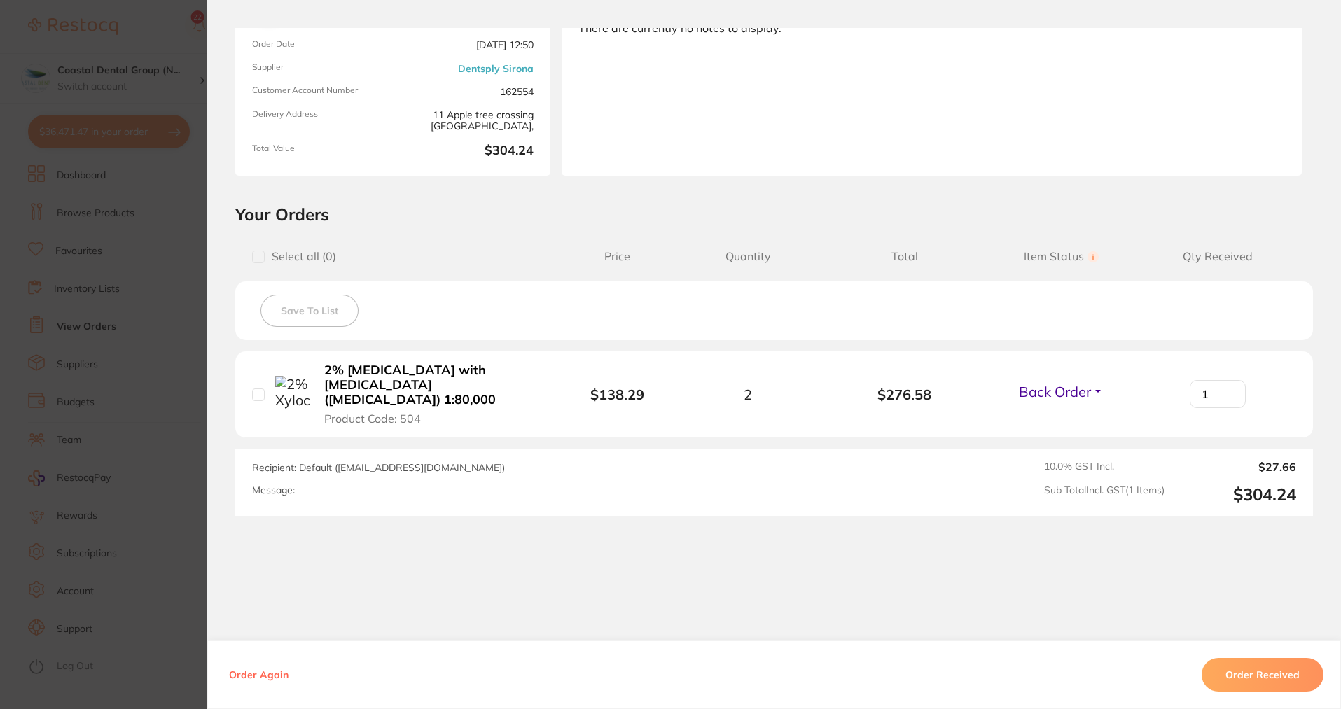
click at [149, 188] on section "Order ID: Restocq- 87755 Order Information 1 Back Order Accepted Order Order Da…" at bounding box center [670, 354] width 1341 height 709
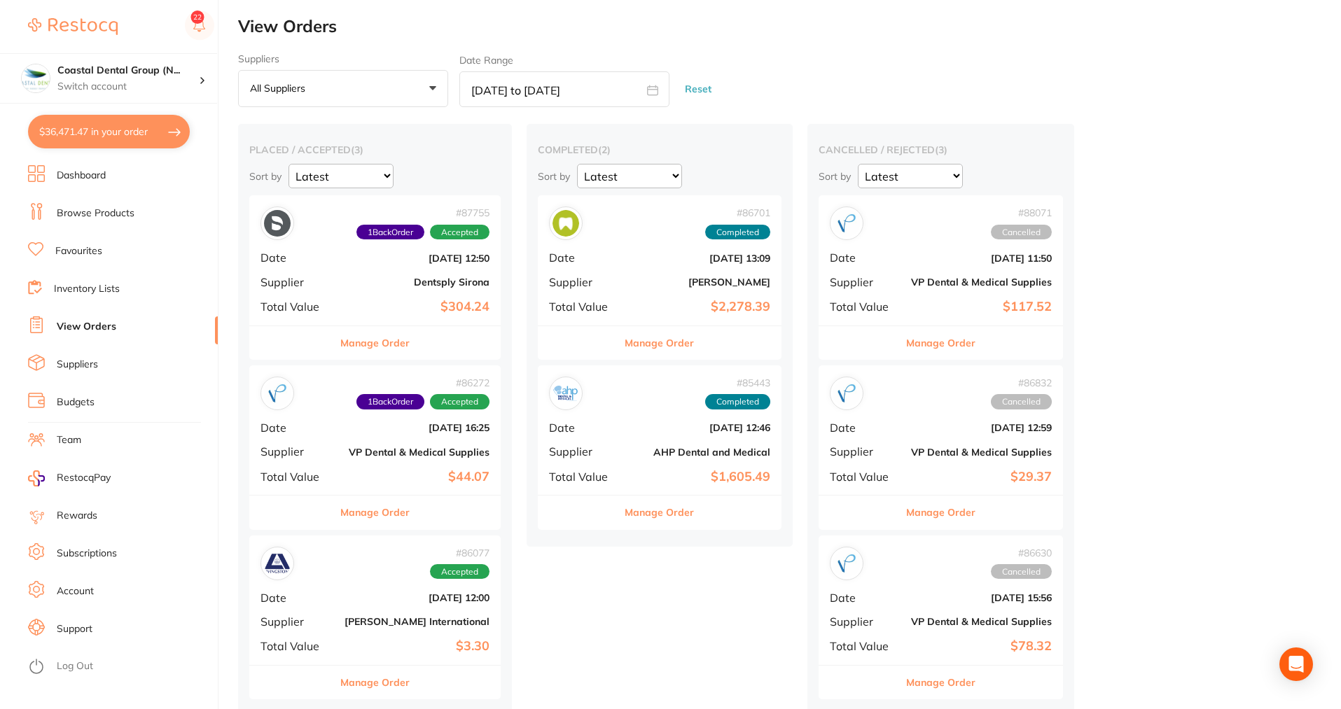
click at [377, 342] on button "Manage Order" at bounding box center [374, 343] width 69 height 34
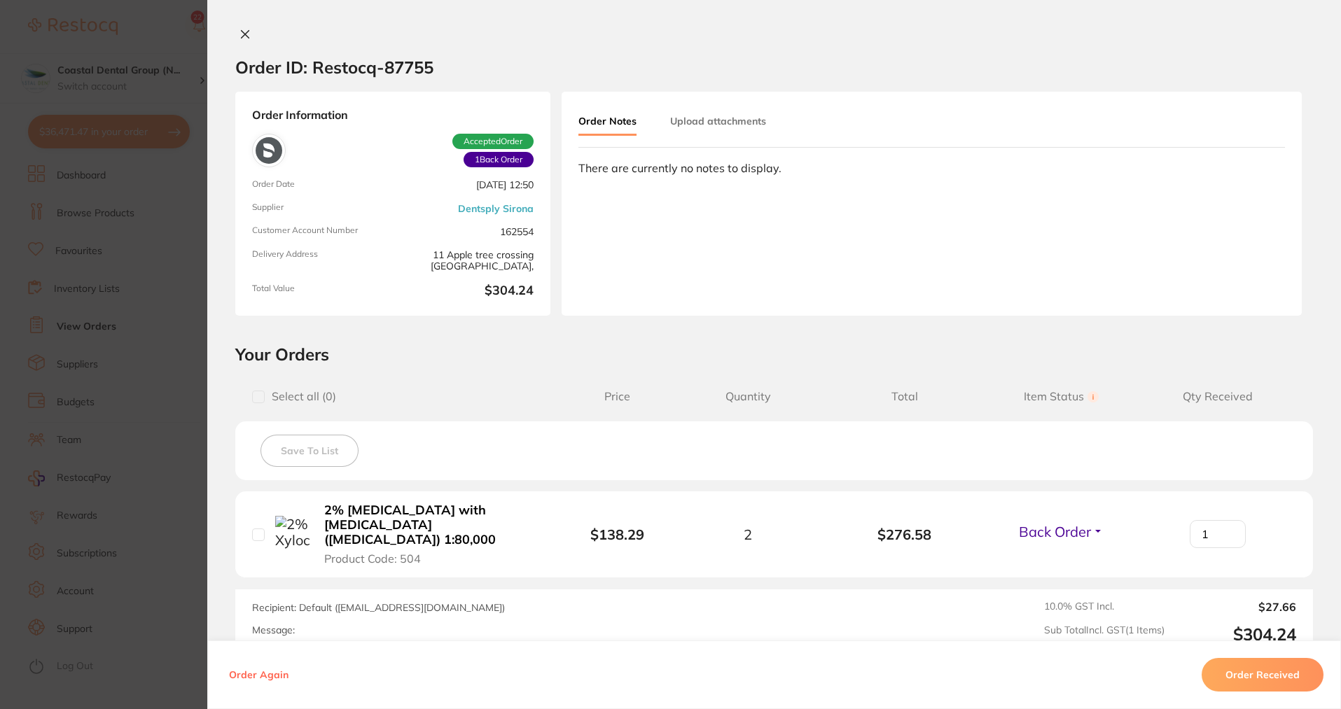
click at [1093, 525] on button "Back Order" at bounding box center [1060, 532] width 93 height 18
click at [1089, 524] on button "Back Order" at bounding box center [1060, 532] width 93 height 18
click at [1225, 520] on input "1" at bounding box center [1217, 534] width 56 height 28
click at [244, 34] on icon at bounding box center [244, 34] width 11 height 11
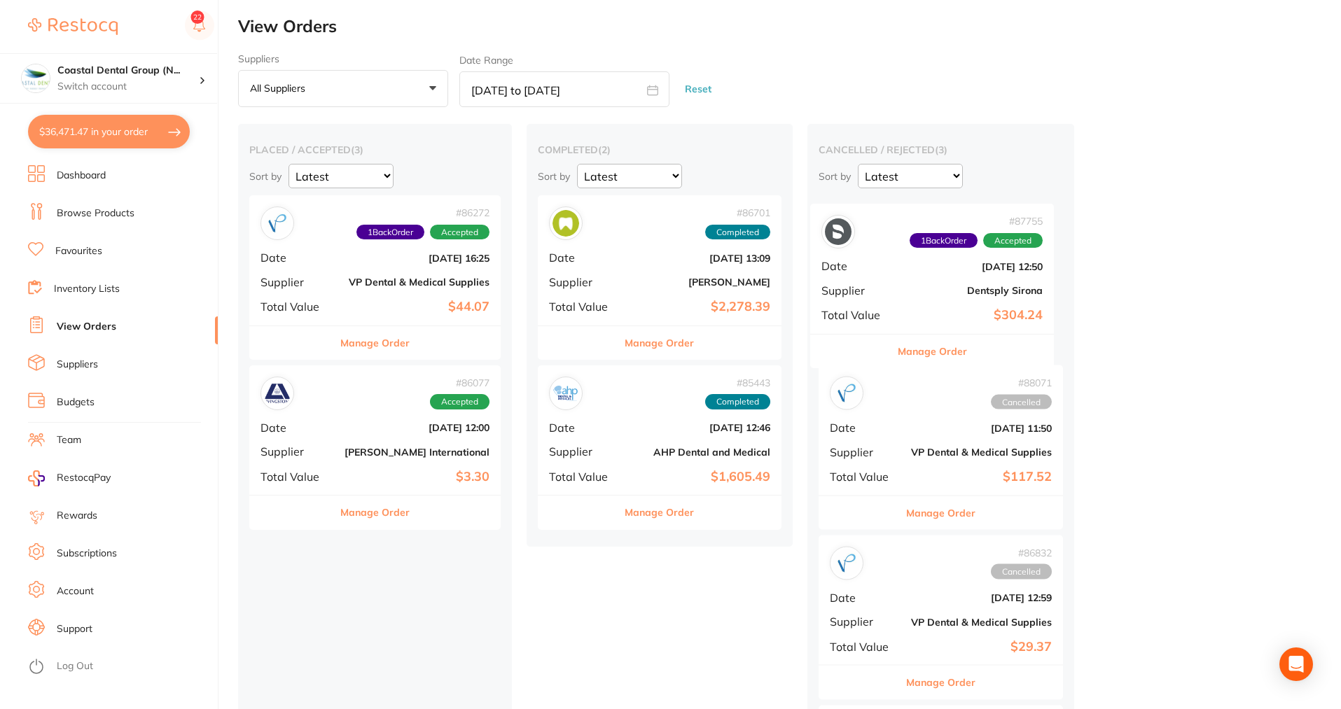
drag, startPoint x: 375, startPoint y: 280, endPoint x: 896, endPoint y: 291, distance: 520.9
click at [937, 291] on div "placed / accepted ( 3 ) Sort by Latest Notification # 87755 1 Back Order Accept…" at bounding box center [789, 505] width 1103 height 762
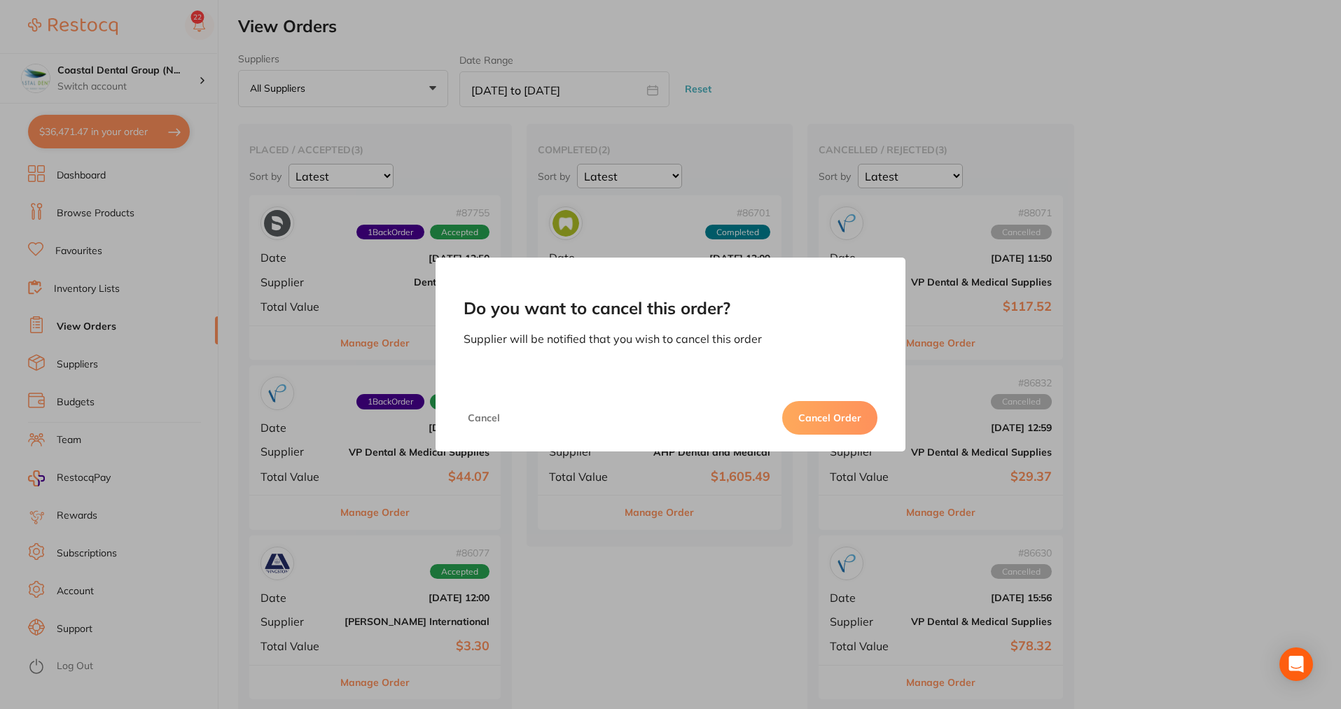
click at [823, 416] on button "Cancel Order" at bounding box center [829, 418] width 95 height 34
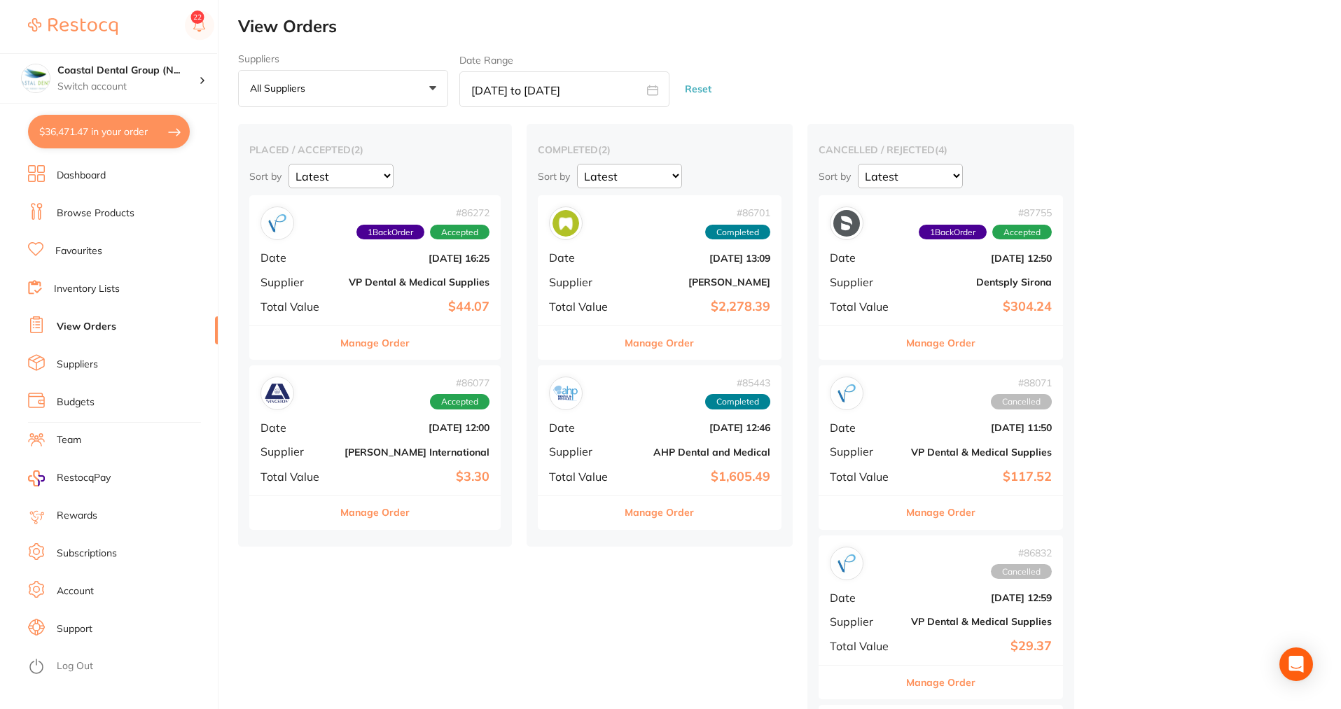
click at [698, 88] on button "Reset" at bounding box center [697, 89] width 35 height 37
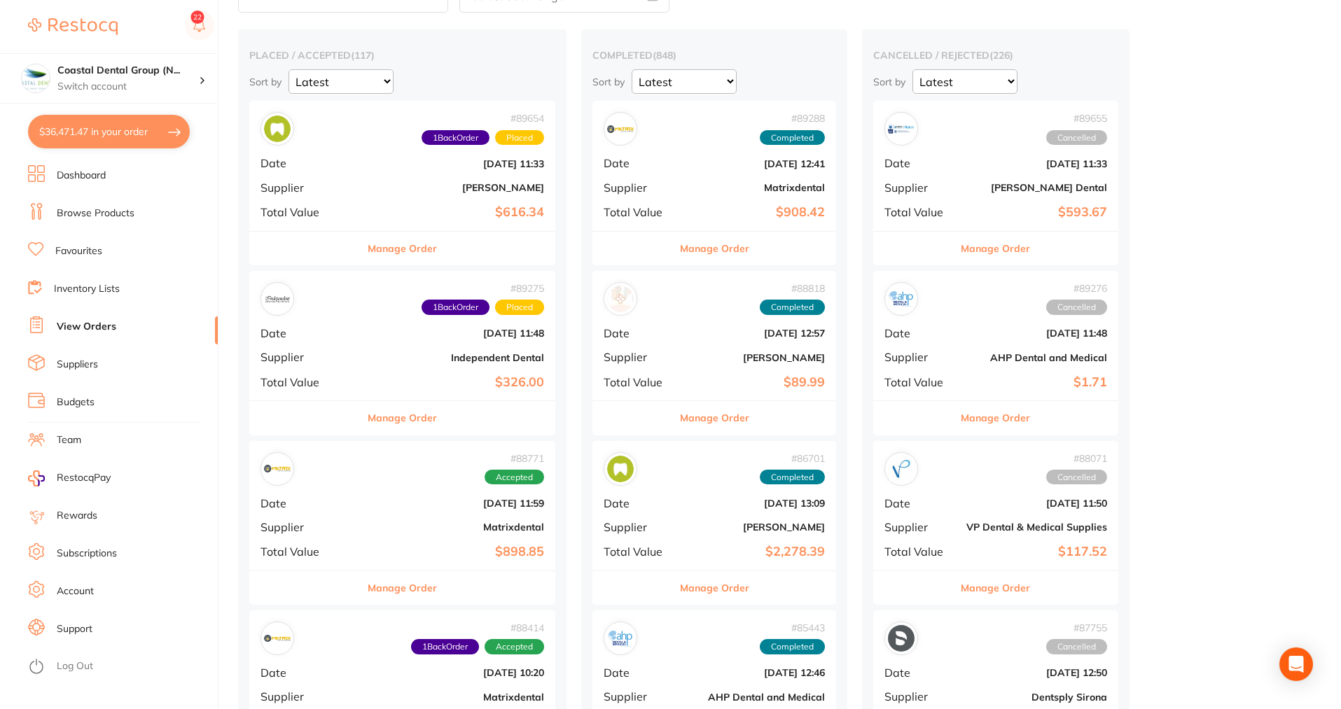
scroll to position [70, 0]
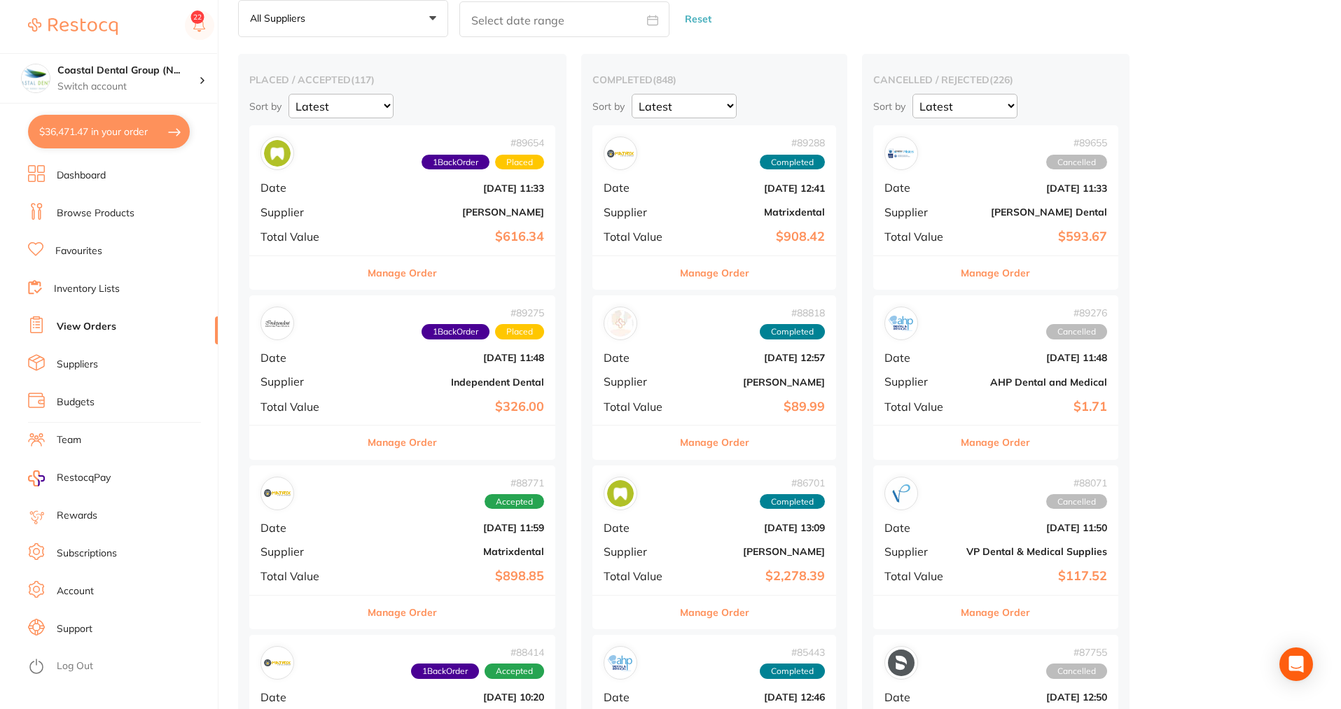
click at [408, 441] on button "Manage Order" at bounding box center [402, 443] width 69 height 34
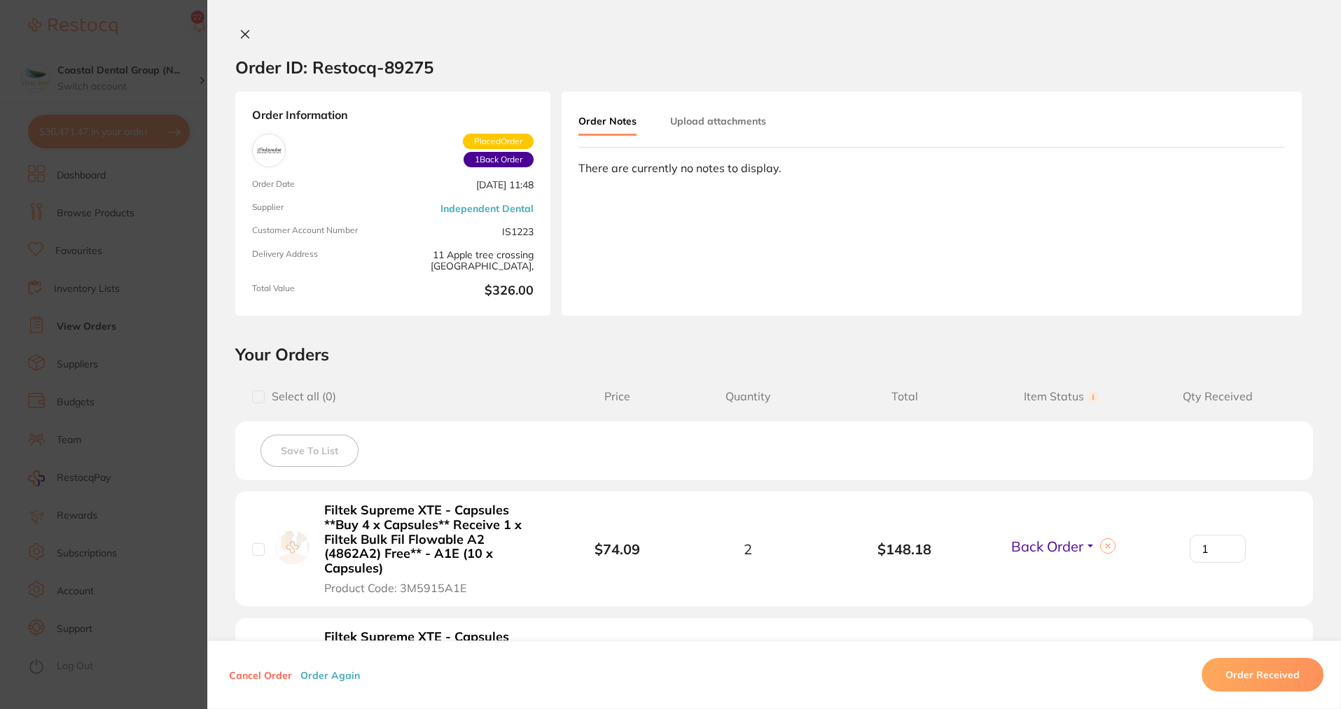
click at [1277, 673] on button "Order Received" at bounding box center [1262, 675] width 122 height 34
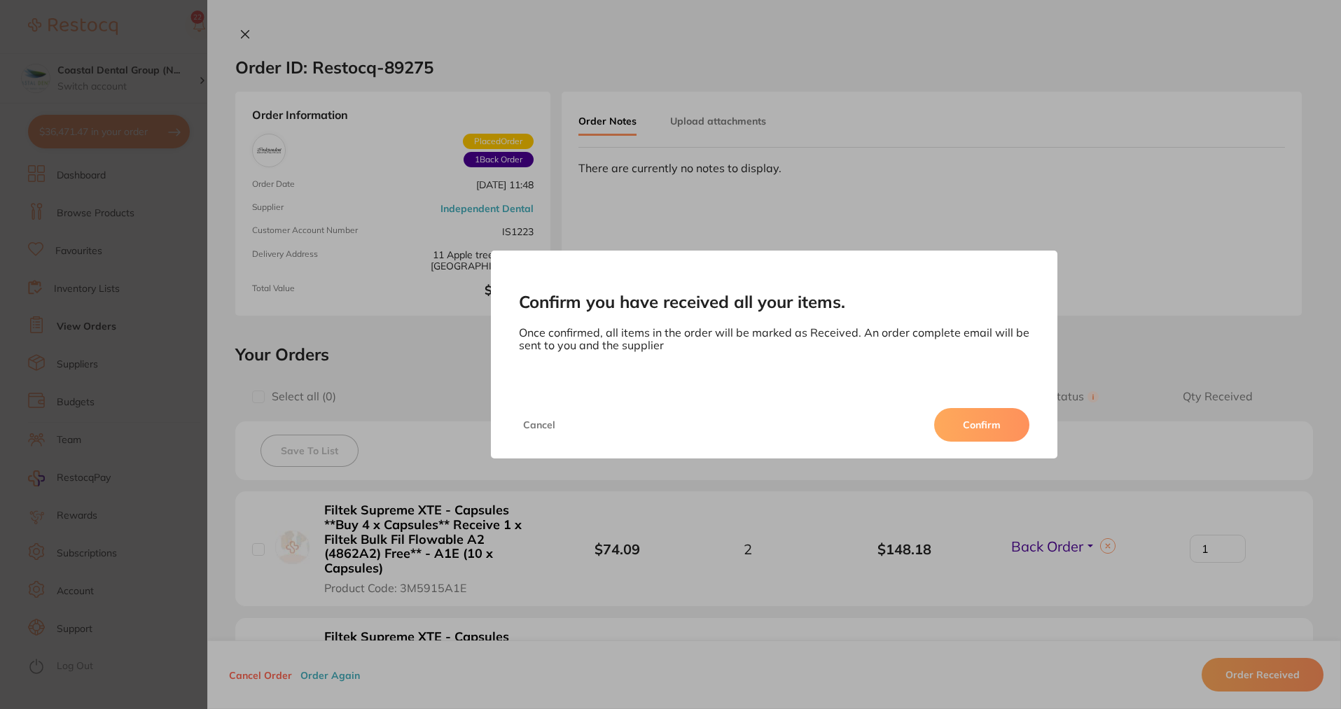
click at [961, 425] on button "Confirm" at bounding box center [981, 425] width 95 height 34
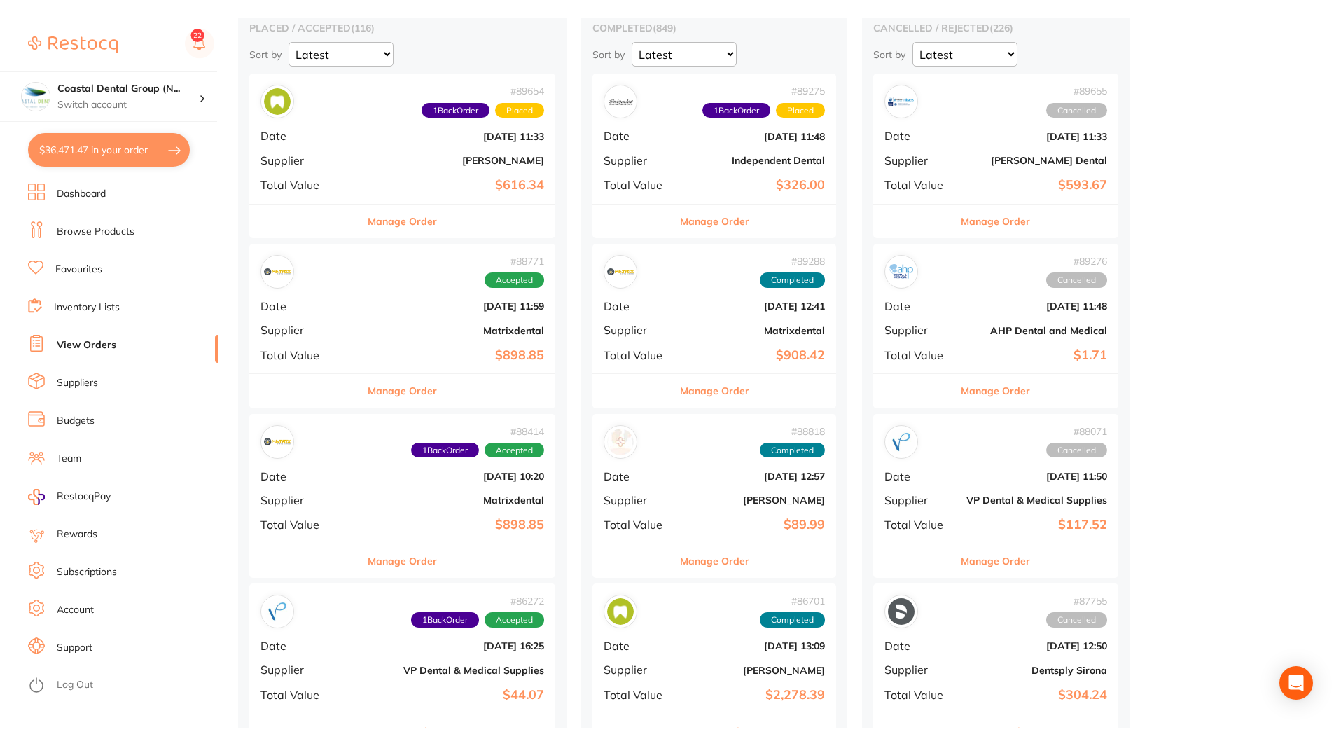
scroll to position [210, 0]
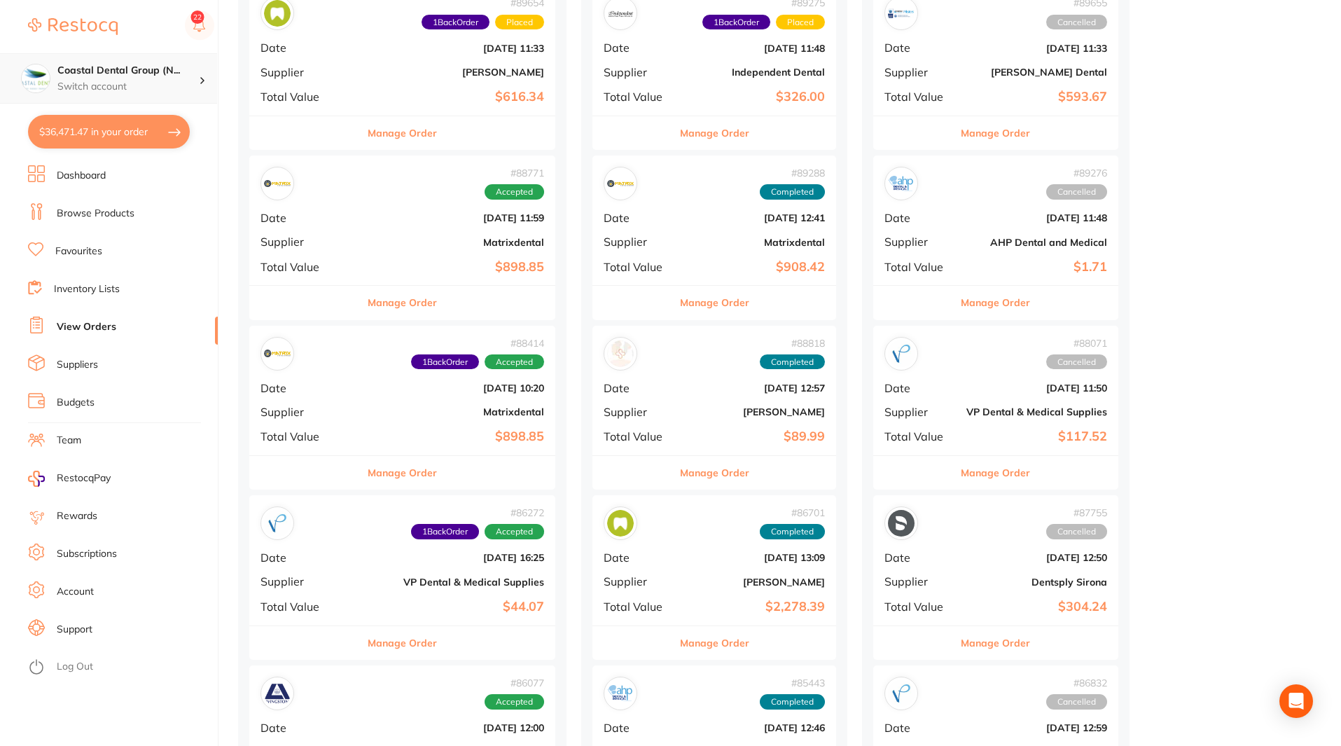
click at [78, 85] on p "Switch account" at bounding box center [127, 87] width 141 height 14
click at [85, 20] on img at bounding box center [73, 26] width 90 height 17
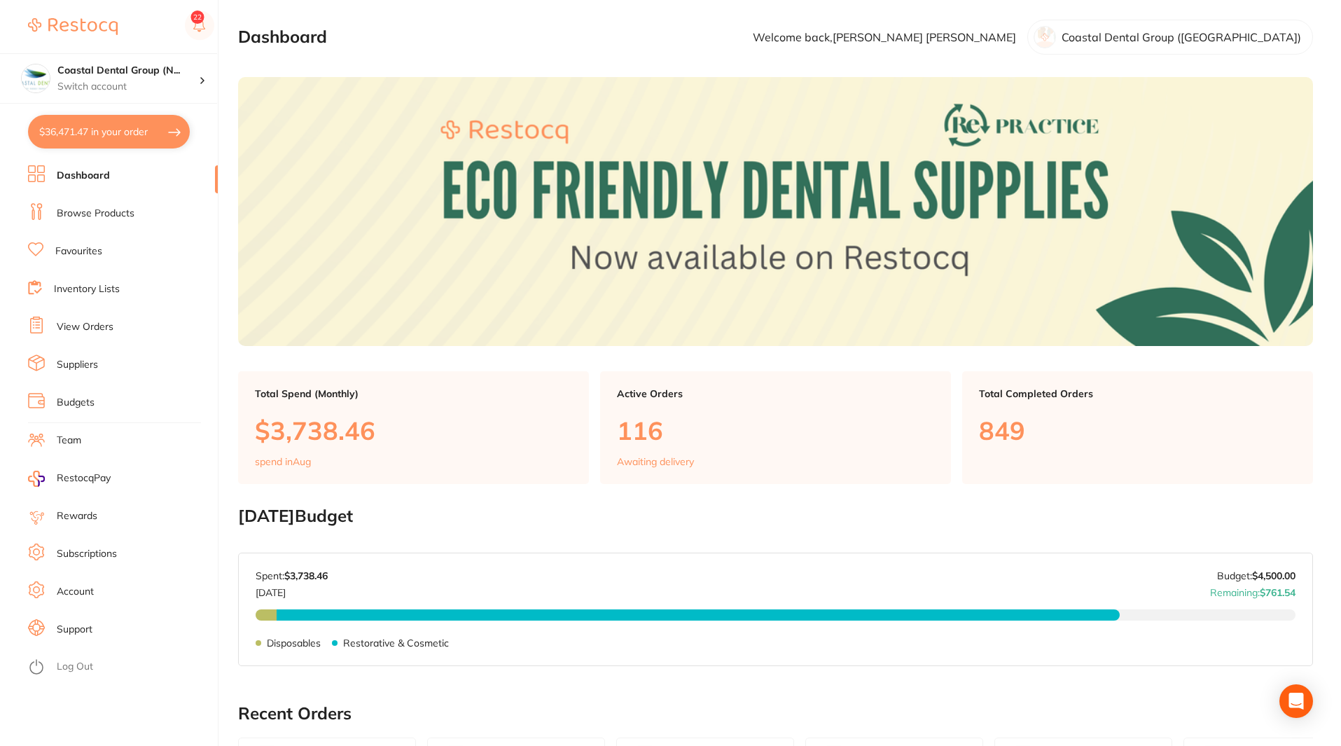
checkbox input "false"
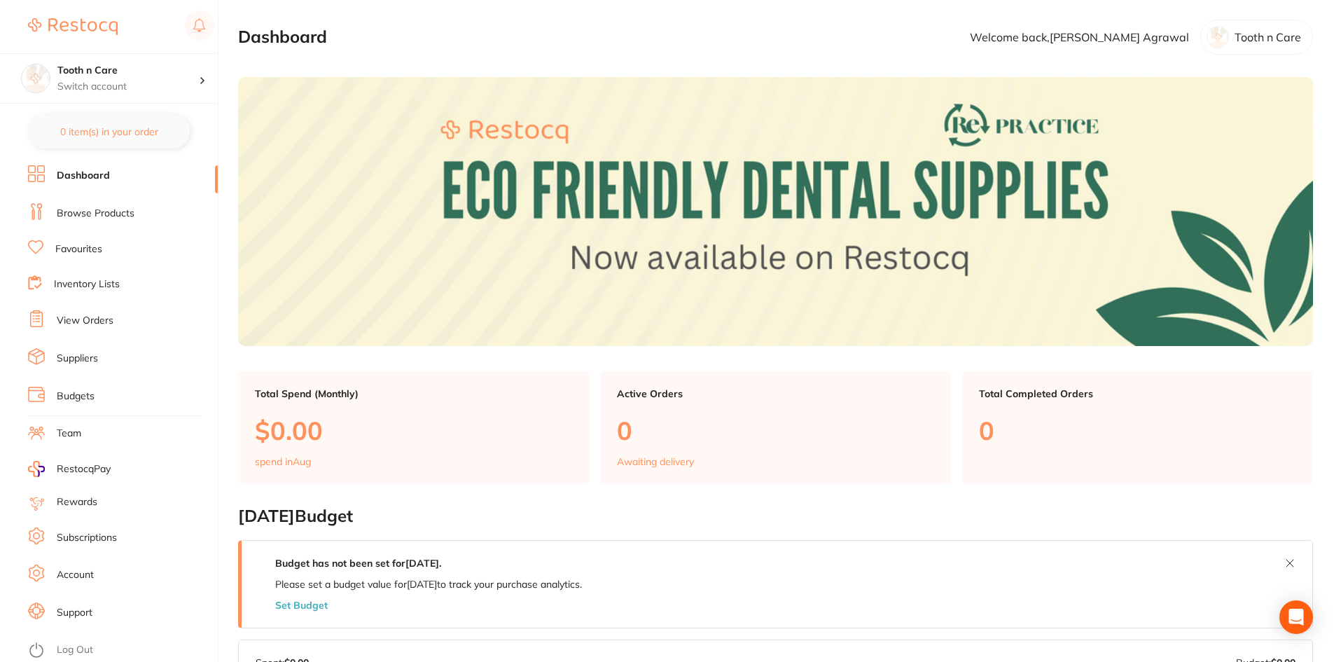
click at [81, 535] on link "Subscriptions" at bounding box center [87, 538] width 60 height 14
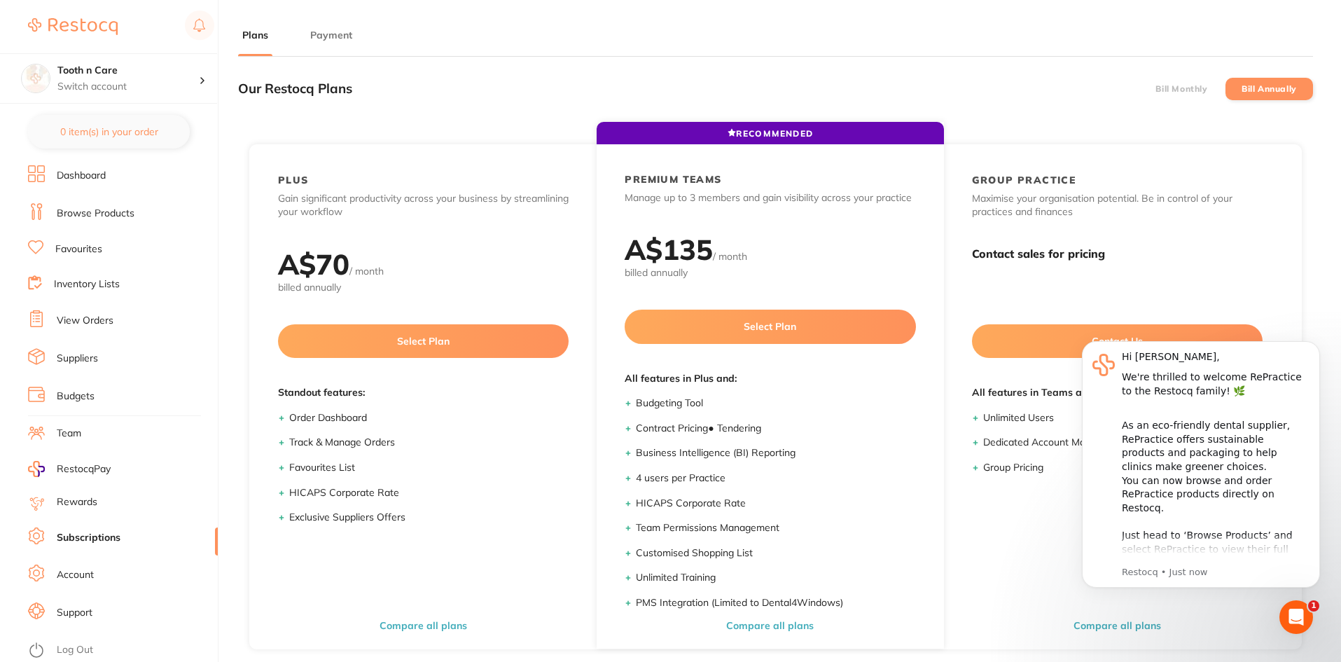
click at [322, 36] on button "Payment" at bounding box center [331, 35] width 50 height 13
